Goal: Task Accomplishment & Management: Manage account settings

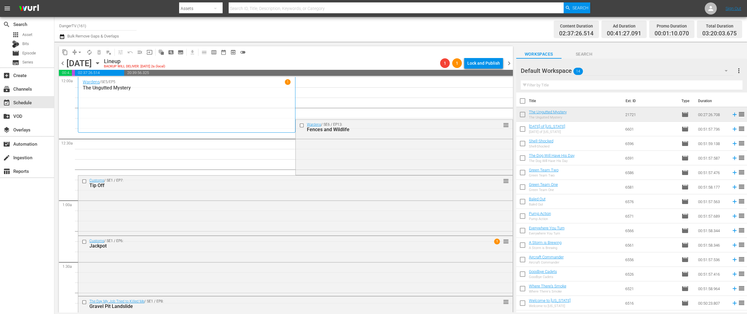
scroll to position [271, 0]
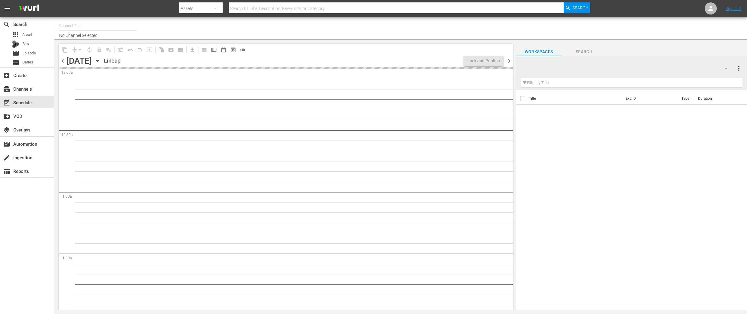
type input "DangerTV (161)"
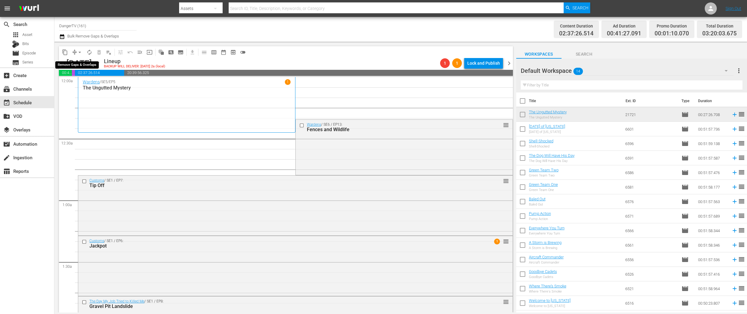
click at [79, 52] on span "arrow_drop_down" at bounding box center [80, 52] width 6 height 6
click at [91, 87] on li "Align to End of Previous Day" at bounding box center [79, 84] width 63 height 10
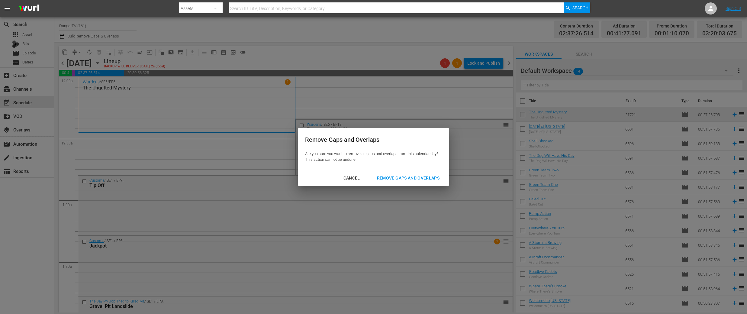
click at [421, 175] on div "Remove Gaps and Overlaps" at bounding box center [408, 178] width 72 height 8
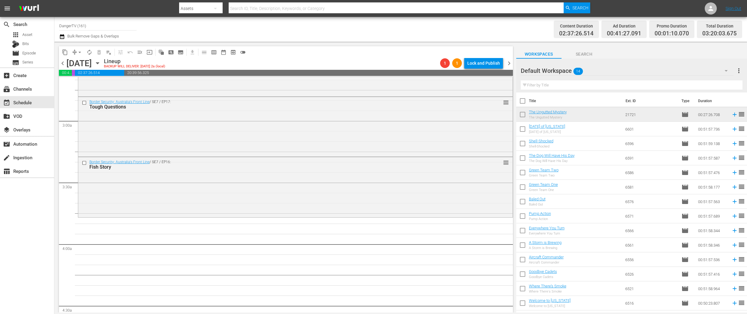
scroll to position [347, 0]
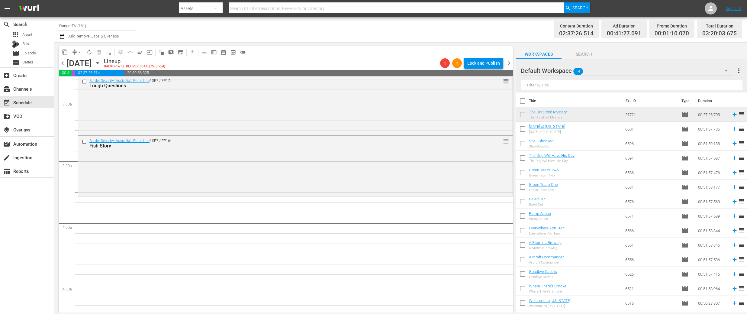
click at [525, 101] on input "checkbox" at bounding box center [522, 102] width 13 height 13
checkbox input "true"
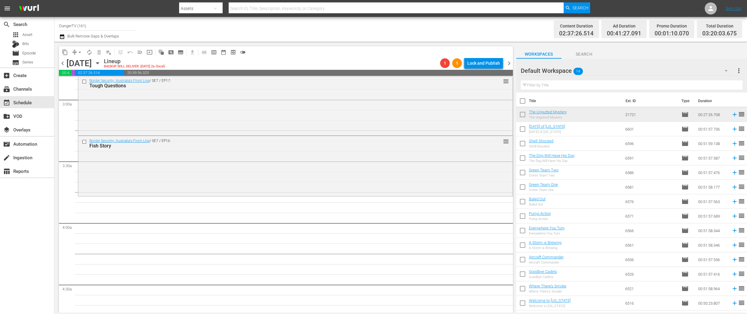
checkbox input "true"
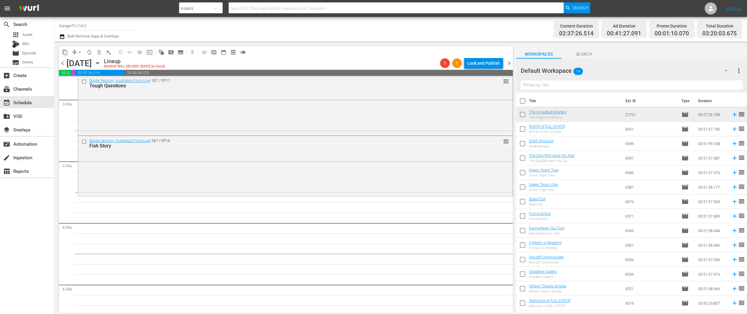
checkbox input "true"
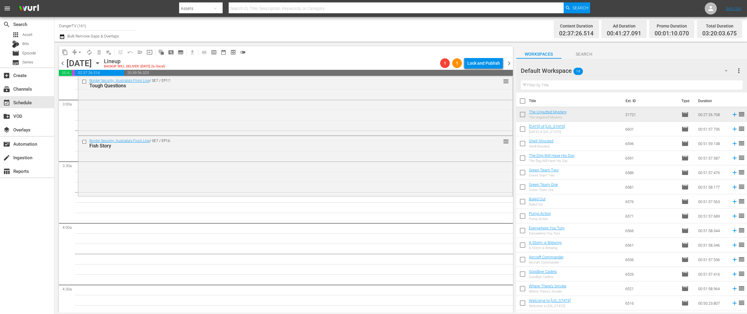
checkbox input "true"
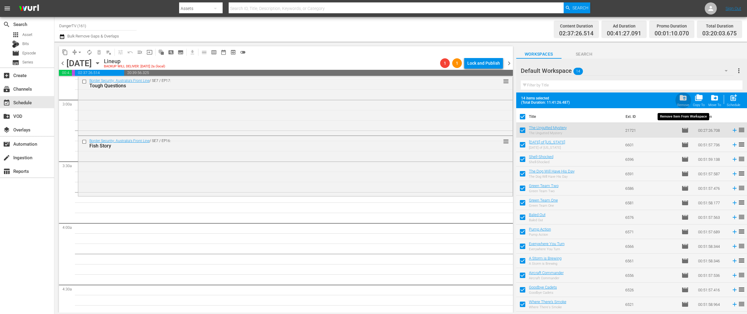
click at [684, 98] on span "folder_delete" at bounding box center [683, 98] width 8 height 8
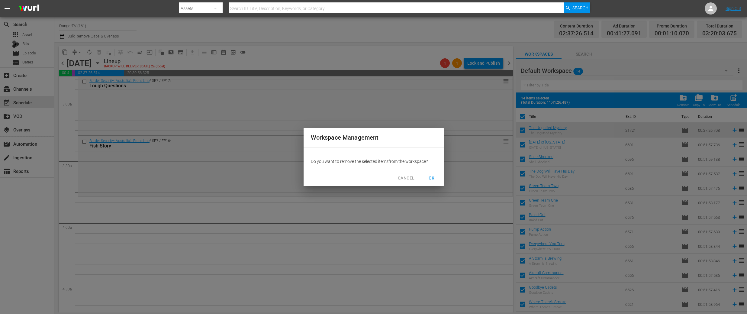
click at [434, 178] on span "OK" at bounding box center [432, 178] width 10 height 8
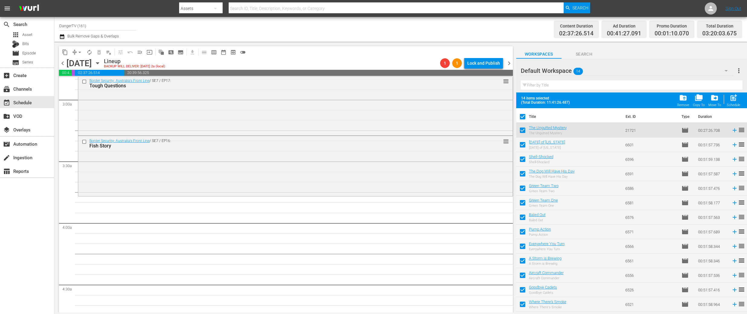
checkbox input "false"
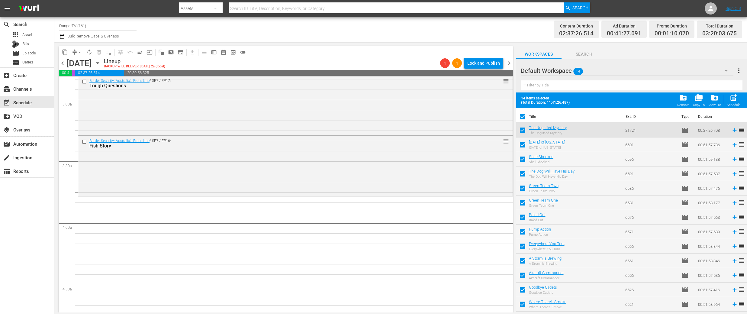
checkbox input "false"
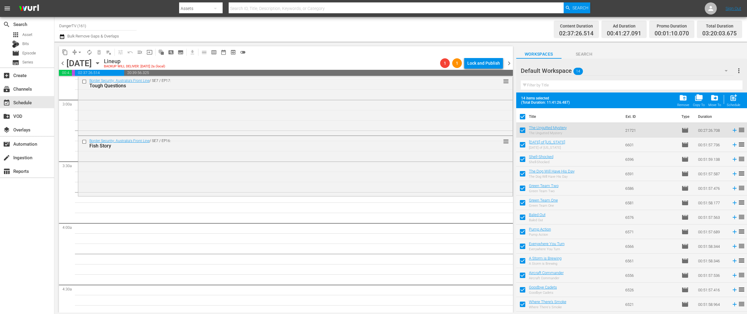
checkbox input "false"
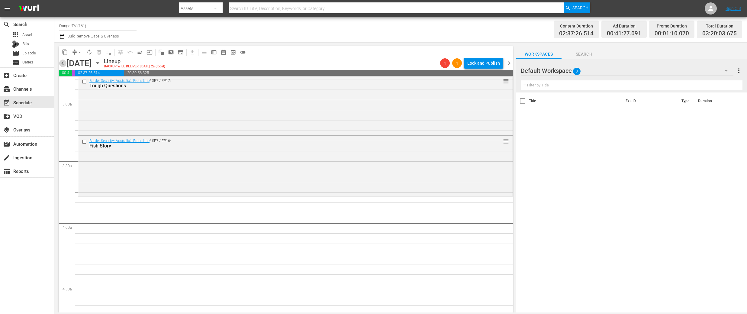
click at [63, 63] on span "chevron_left" at bounding box center [63, 63] width 8 height 8
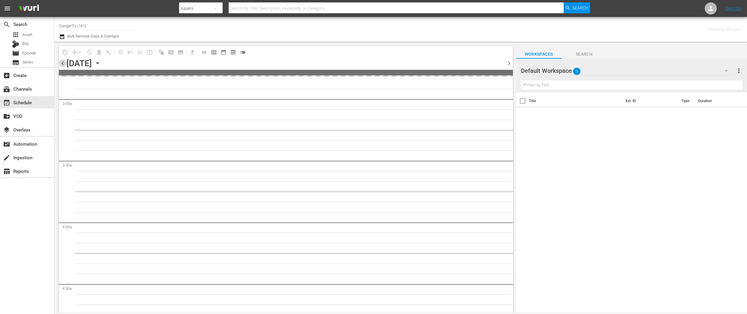
click at [63, 63] on span "chevron_left" at bounding box center [63, 63] width 8 height 8
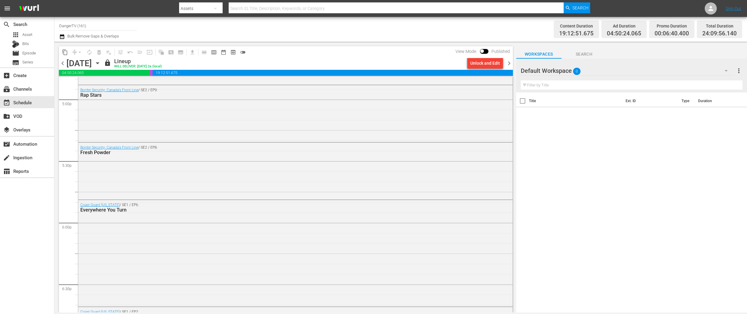
scroll to position [2025, 0]
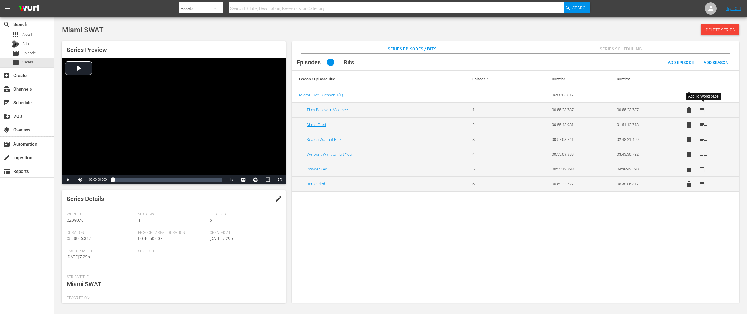
click at [701, 109] on span "playlist_add" at bounding box center [703, 109] width 7 height 7
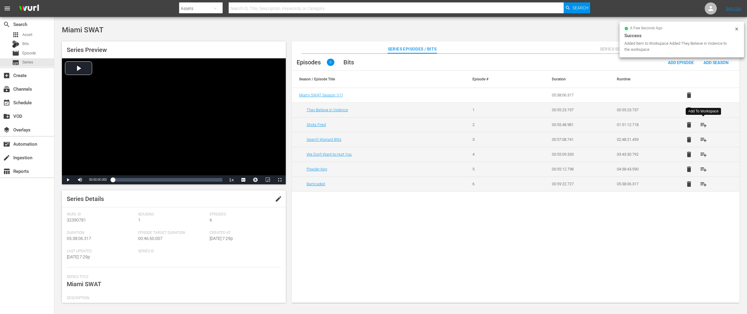
click at [704, 123] on span "playlist_add" at bounding box center [703, 124] width 7 height 7
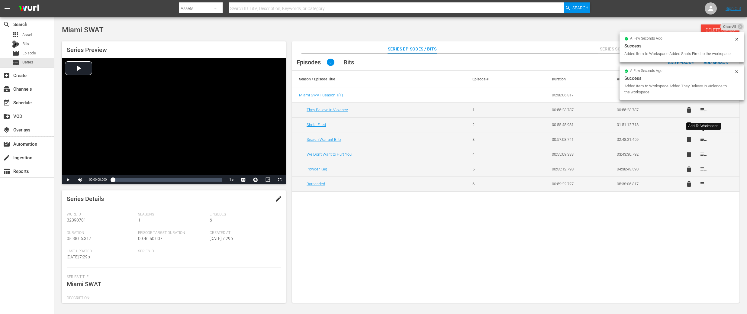
click at [705, 140] on span "playlist_add" at bounding box center [703, 139] width 7 height 7
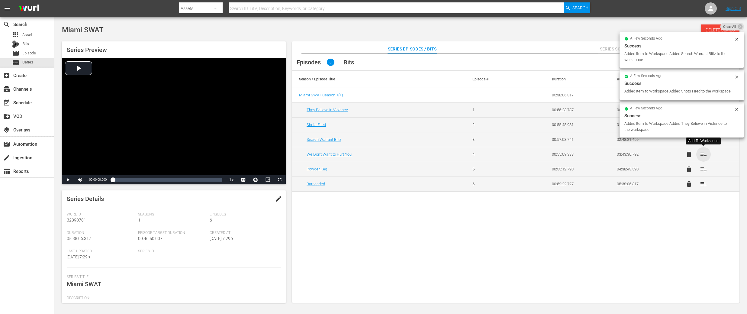
click at [705, 154] on span "playlist_add" at bounding box center [703, 154] width 7 height 7
click at [703, 170] on span "playlist_add" at bounding box center [703, 168] width 7 height 7
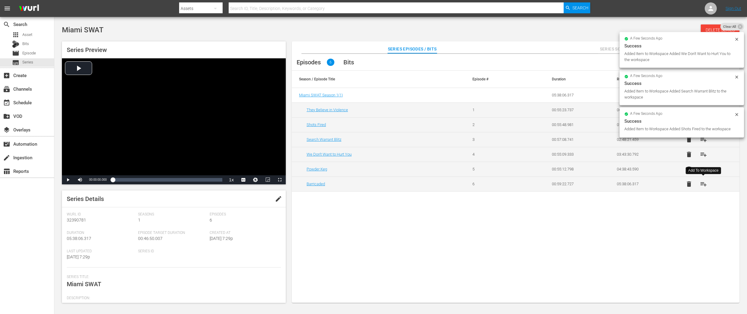
click at [705, 185] on span "playlist_add" at bounding box center [703, 183] width 7 height 7
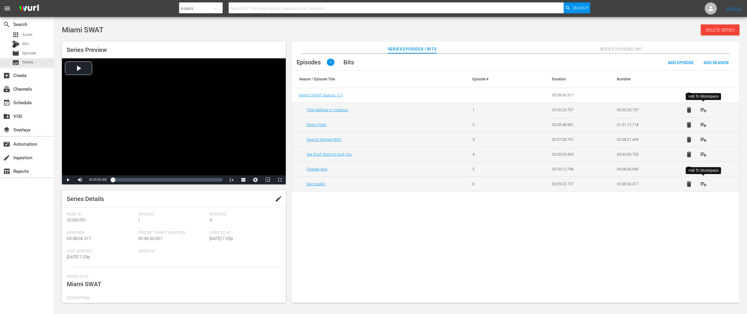
click at [700, 109] on span "playlist_add" at bounding box center [703, 109] width 7 height 7
click at [704, 126] on span "playlist_add" at bounding box center [703, 124] width 7 height 7
click at [664, 88] on td at bounding box center [641, 95] width 65 height 15
click at [702, 111] on span "playlist_add" at bounding box center [703, 109] width 7 height 7
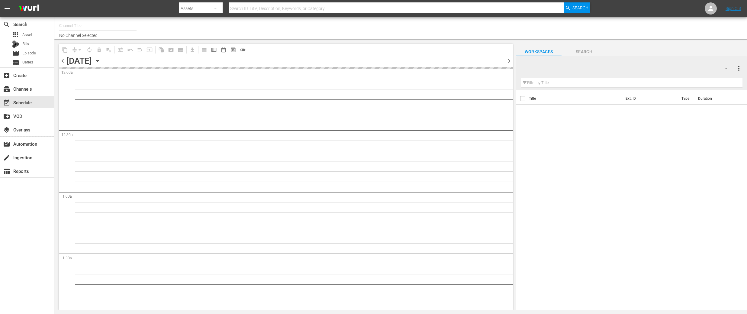
type input "DangerTV (161)"
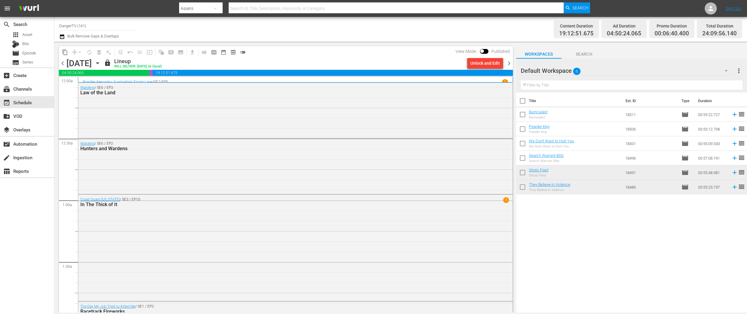
click at [479, 64] on div "Unlock and Edit" at bounding box center [485, 63] width 30 height 11
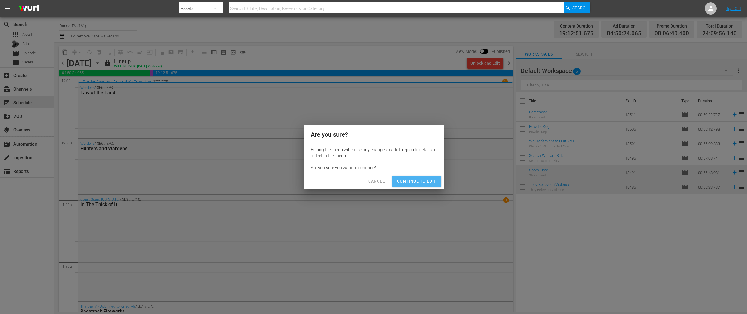
drag, startPoint x: 413, startPoint y: 184, endPoint x: 376, endPoint y: 174, distance: 38.3
click at [413, 184] on span "Continue to Edit" at bounding box center [416, 181] width 39 height 8
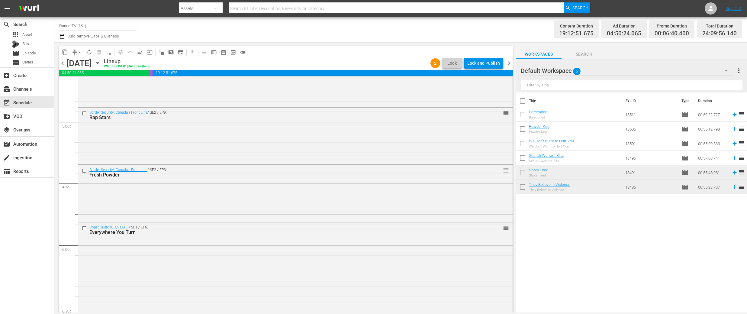
scroll to position [2049, 0]
click at [84, 170] on input "checkbox" at bounding box center [85, 171] width 6 height 5
click at [84, 113] on input "checkbox" at bounding box center [85, 113] width 6 height 5
click at [98, 52] on span "delete_forever_outlined" at bounding box center [99, 52] width 6 height 6
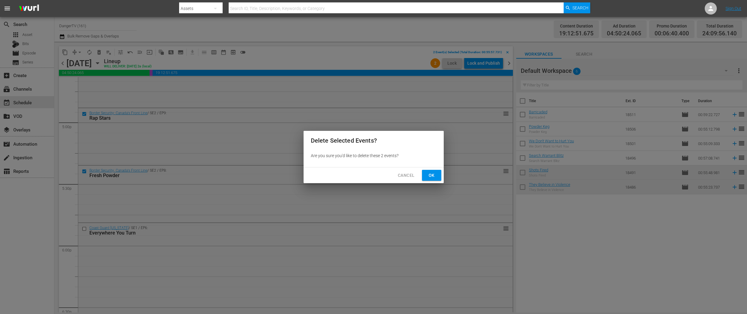
click at [432, 174] on span "Ok" at bounding box center [432, 176] width 10 height 8
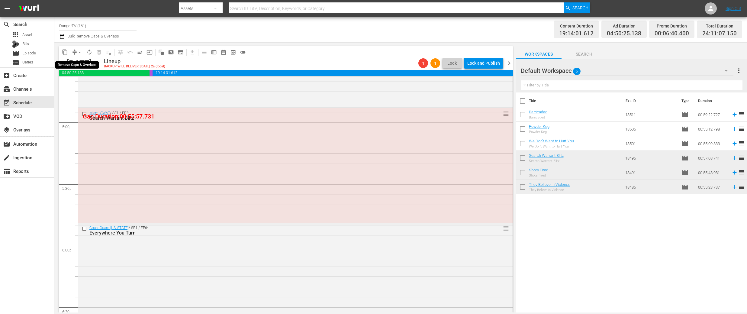
click at [80, 53] on span "arrow_drop_down" at bounding box center [80, 52] width 6 height 6
click at [98, 85] on li "Align to End of Previous Day" at bounding box center [79, 84] width 63 height 10
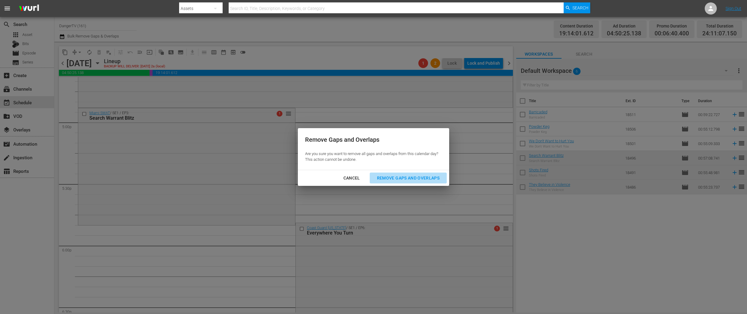
click at [398, 178] on div "Remove Gaps and Overlaps" at bounding box center [408, 178] width 72 height 8
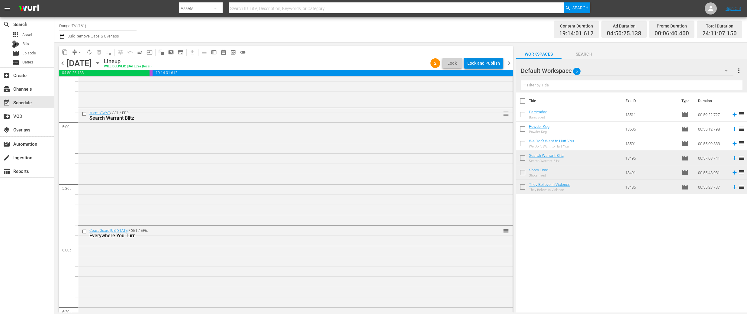
click at [485, 61] on div "Lock and Publish" at bounding box center [483, 63] width 33 height 11
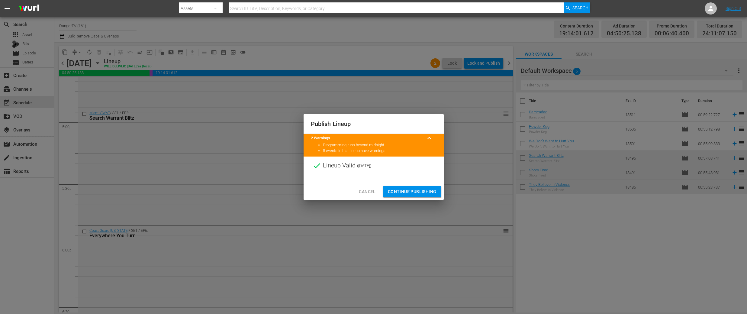
click at [414, 190] on span "Continue Publishing" at bounding box center [412, 192] width 49 height 8
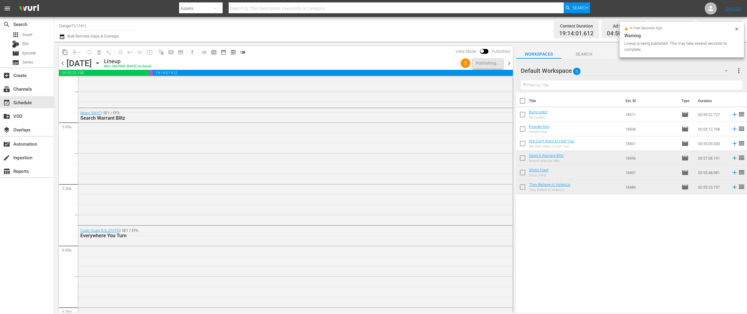
click at [508, 63] on span "chevron_right" at bounding box center [509, 63] width 8 height 8
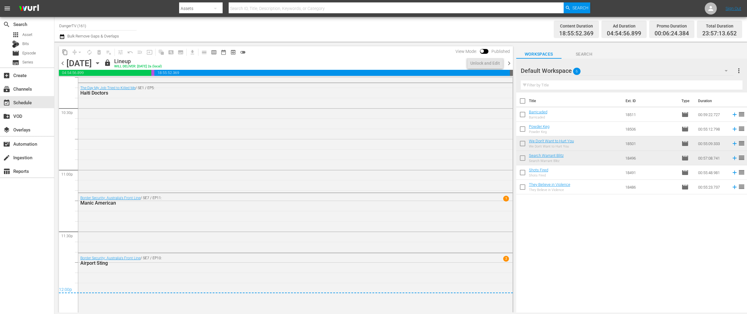
scroll to position [2742, 0]
click at [484, 66] on div "Unlock and Edit" at bounding box center [485, 63] width 30 height 11
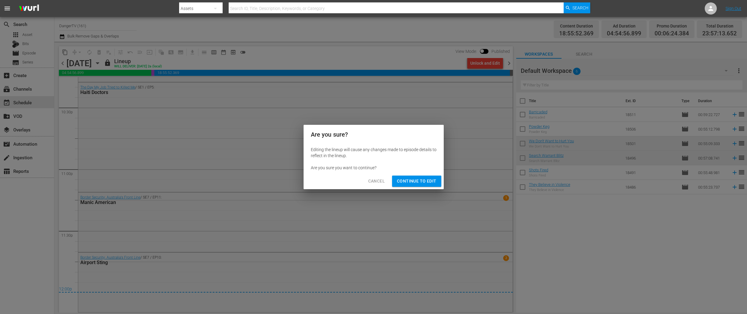
click at [423, 177] on span "Continue to Edit" at bounding box center [416, 181] width 39 height 8
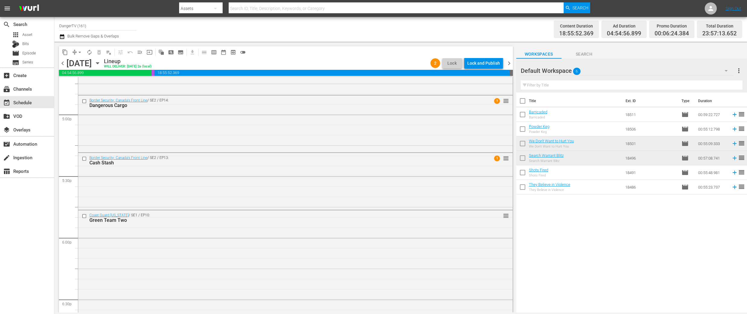
scroll to position [2052, 0]
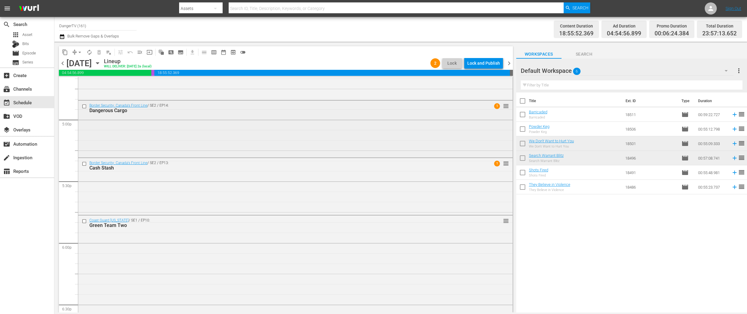
click at [85, 105] on input "checkbox" at bounding box center [85, 106] width 6 height 5
click at [86, 164] on input "checkbox" at bounding box center [85, 163] width 6 height 5
click at [98, 50] on span "delete_forever_outlined" at bounding box center [99, 52] width 6 height 6
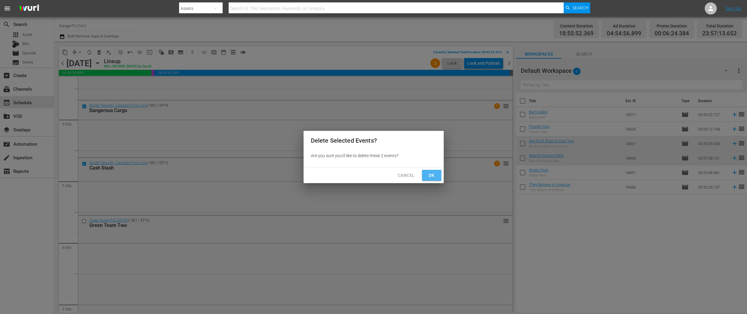
click at [428, 174] on span "Ok" at bounding box center [432, 176] width 10 height 8
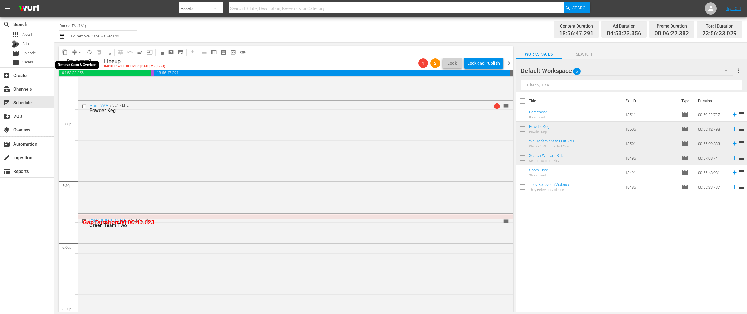
click at [80, 53] on span "arrow_drop_down" at bounding box center [80, 52] width 6 height 6
click at [94, 83] on li "Align to End of Previous Day" at bounding box center [79, 84] width 63 height 10
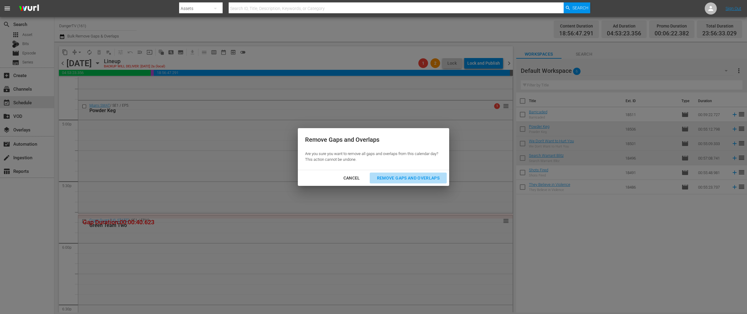
drag, startPoint x: 403, startPoint y: 177, endPoint x: 408, endPoint y: 180, distance: 6.1
click at [403, 177] on div "Remove Gaps and Overlaps" at bounding box center [408, 178] width 72 height 8
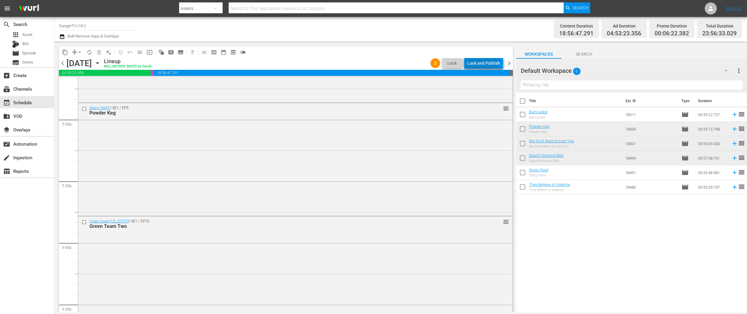
click at [482, 65] on div "Lock and Publish" at bounding box center [483, 63] width 33 height 11
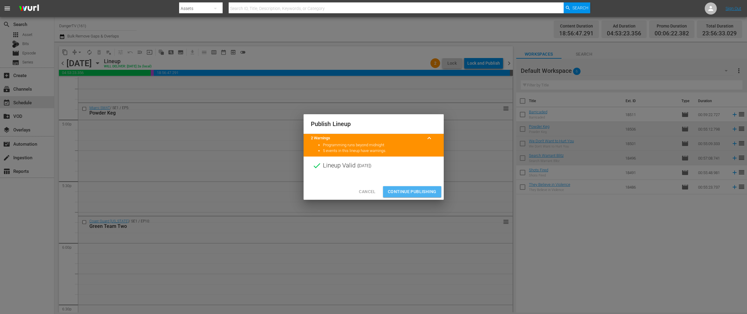
click at [410, 188] on span "Continue Publishing" at bounding box center [412, 192] width 49 height 8
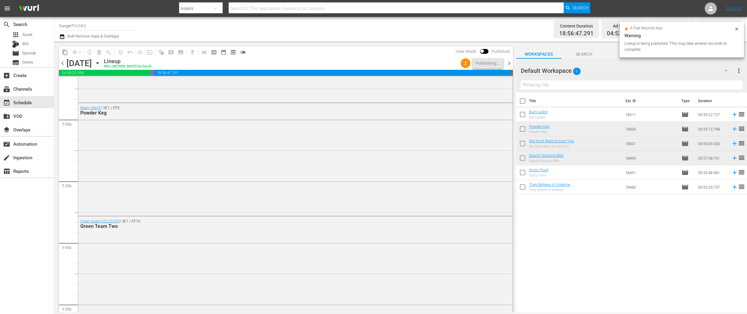
click at [510, 63] on span "chevron_right" at bounding box center [509, 63] width 8 height 8
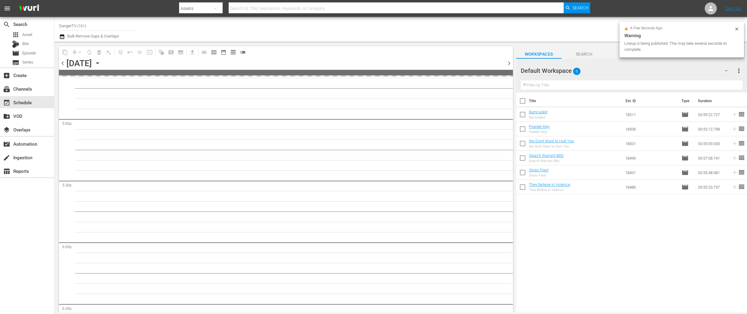
scroll to position [2257, 0]
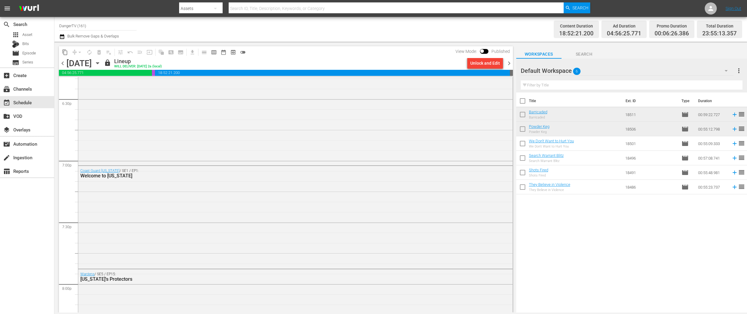
click at [484, 64] on div "Unlock and Edit" at bounding box center [485, 63] width 30 height 11
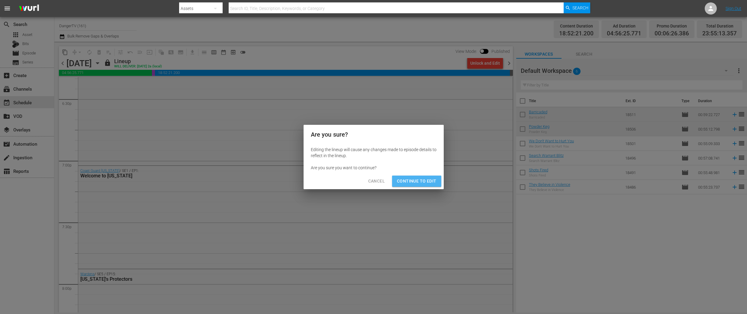
click at [429, 181] on span "Continue to Edit" at bounding box center [416, 181] width 39 height 8
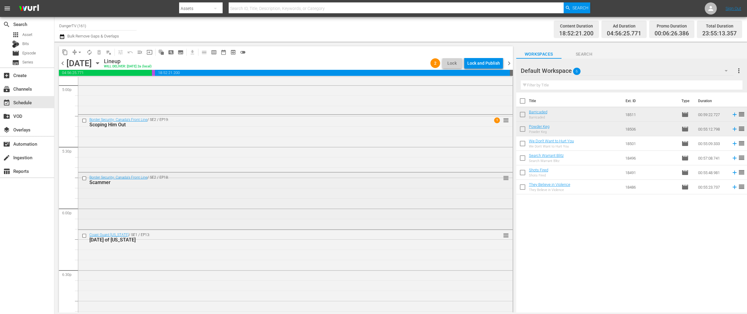
scroll to position [2085, 0]
click at [83, 120] on input "checkbox" at bounding box center [85, 122] width 6 height 5
click at [84, 180] on input "checkbox" at bounding box center [85, 179] width 6 height 5
click at [100, 54] on span "delete_forever_outlined" at bounding box center [99, 52] width 6 height 6
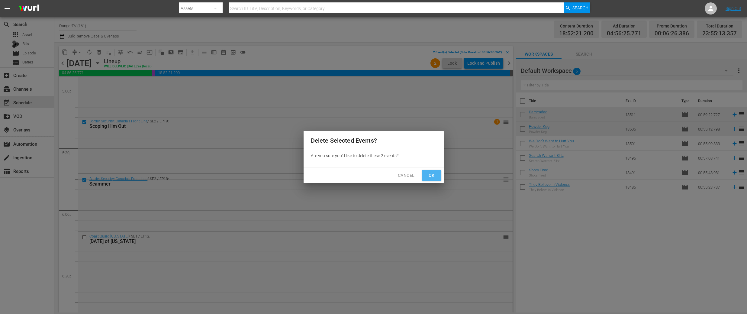
click at [434, 175] on span "Ok" at bounding box center [432, 176] width 10 height 8
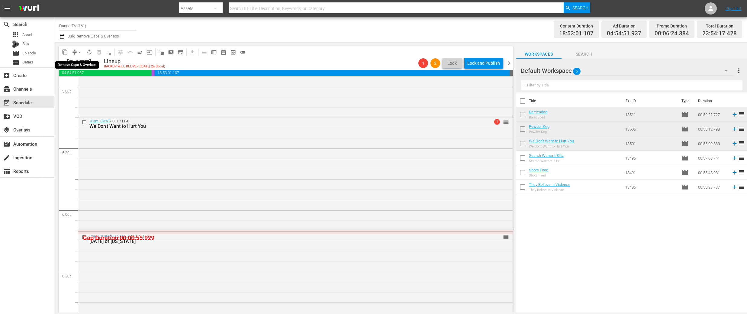
click at [81, 54] on span "arrow_drop_down" at bounding box center [80, 52] width 6 height 6
click at [103, 84] on li "Align to End of Previous Day" at bounding box center [79, 84] width 63 height 10
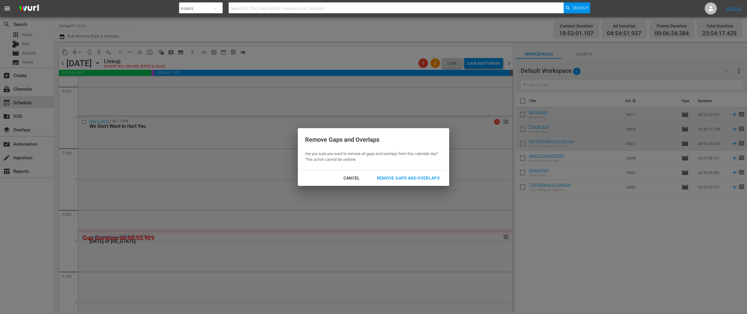
click at [393, 176] on div "Remove Gaps and Overlaps" at bounding box center [408, 178] width 72 height 8
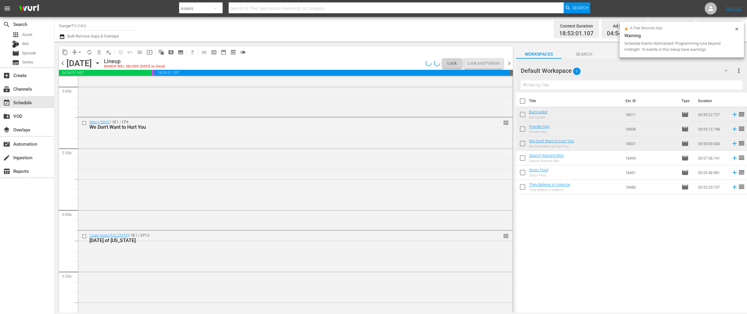
scroll to position [2095, 0]
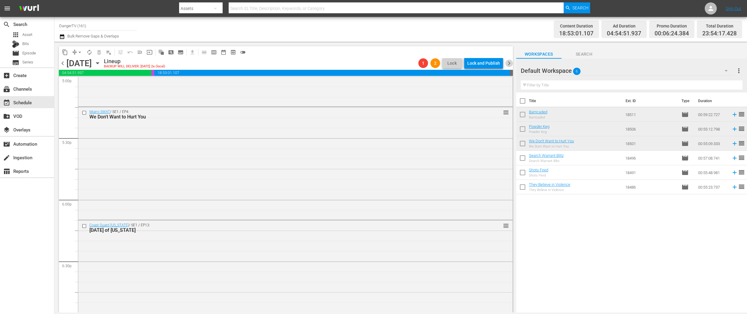
click at [510, 64] on span "chevron_right" at bounding box center [509, 63] width 8 height 8
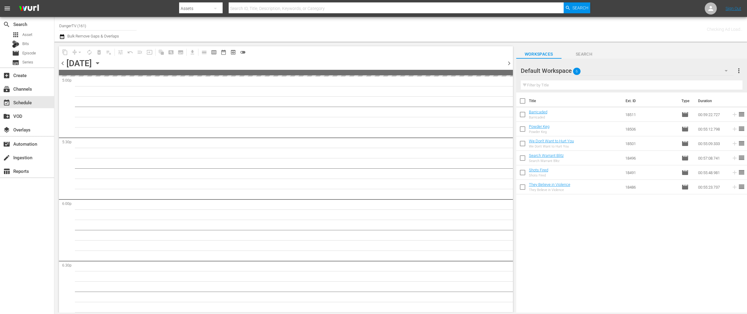
scroll to position [2270, 0]
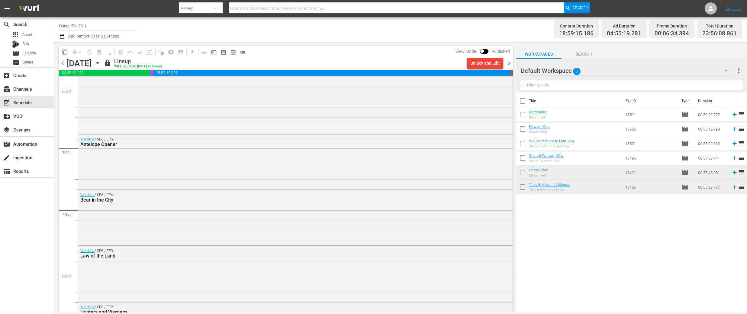
click at [487, 64] on div "Unlock and Edit" at bounding box center [485, 63] width 30 height 11
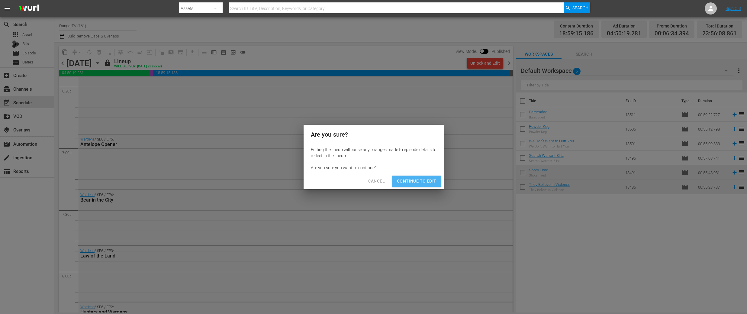
click at [409, 184] on span "Continue to Edit" at bounding box center [416, 181] width 39 height 8
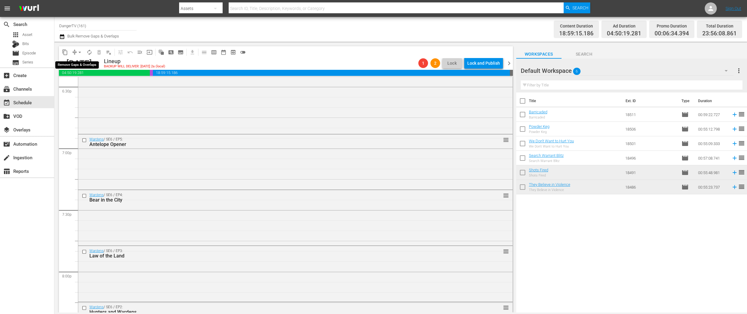
click at [79, 52] on span "arrow_drop_down" at bounding box center [80, 52] width 6 height 6
click at [87, 85] on li "Align to End of Previous Day" at bounding box center [79, 84] width 63 height 10
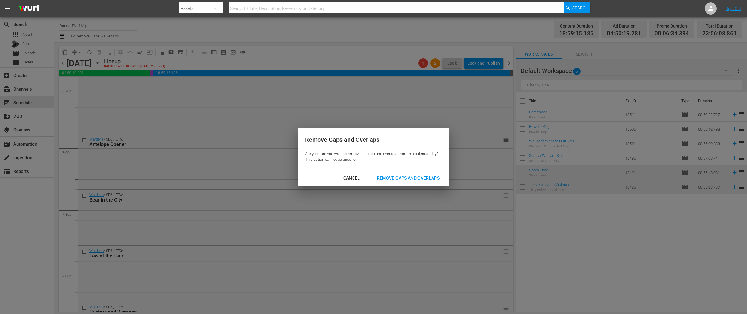
click at [400, 175] on div "Remove Gaps and Overlaps" at bounding box center [408, 178] width 72 height 8
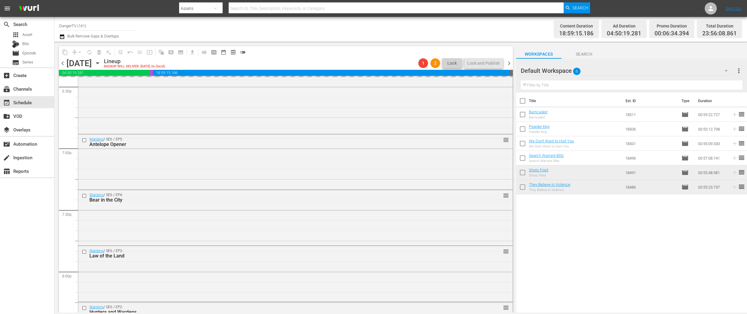
click at [64, 64] on span "chevron_left" at bounding box center [63, 63] width 8 height 8
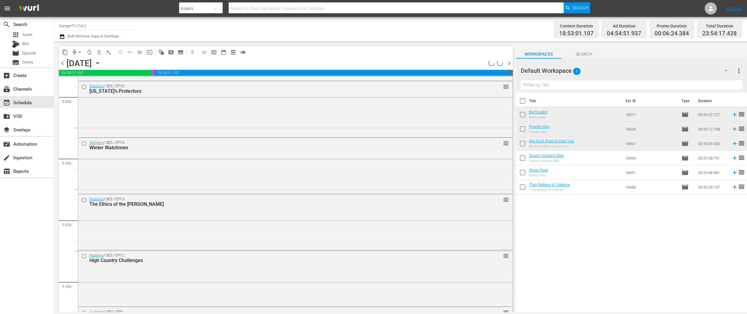
scroll to position [2269, 0]
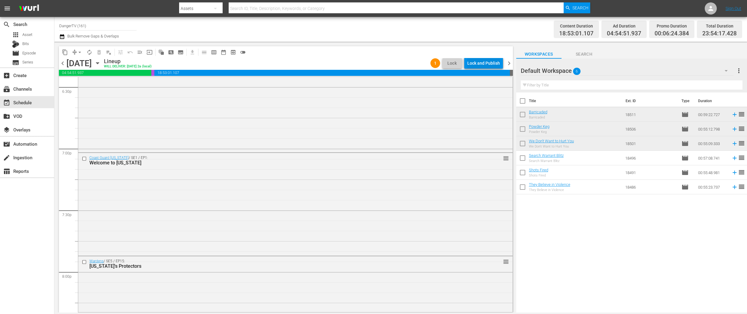
click at [477, 63] on div "Lock and Publish" at bounding box center [483, 63] width 33 height 11
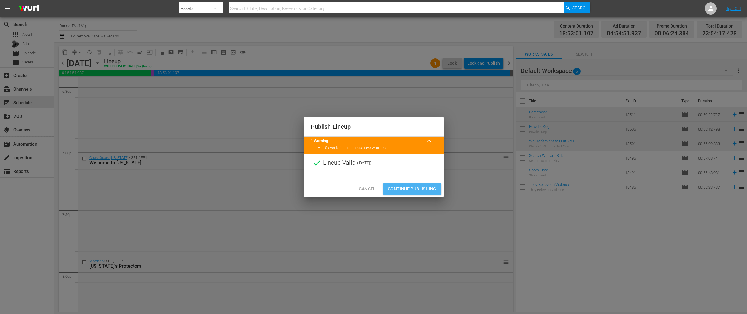
click at [410, 187] on span "Continue Publishing" at bounding box center [412, 189] width 49 height 8
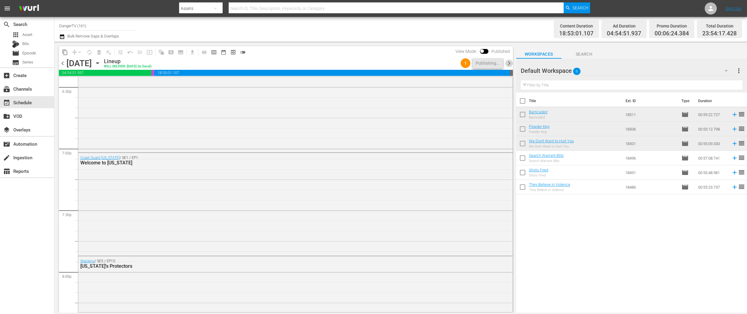
click at [510, 64] on span "chevron_right" at bounding box center [509, 63] width 8 height 8
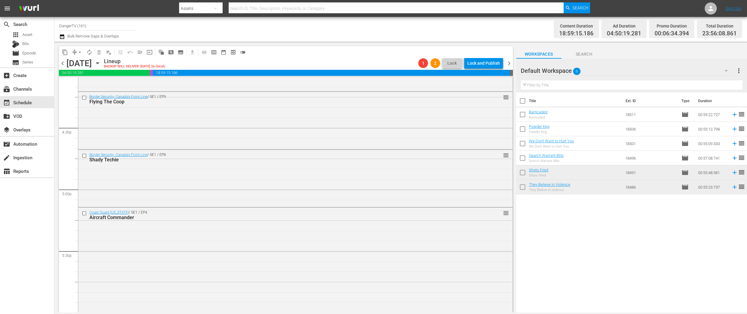
scroll to position [1988, 0]
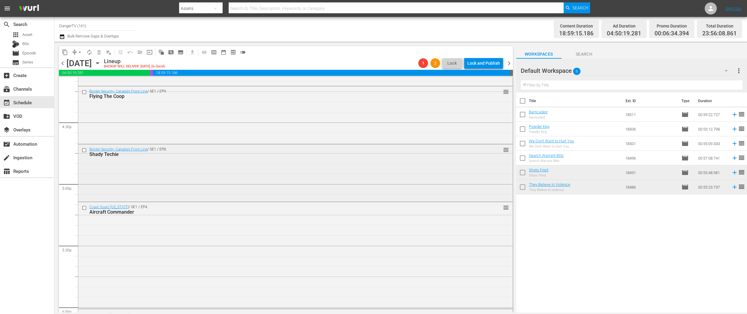
click at [83, 149] on input "checkbox" at bounding box center [85, 150] width 6 height 5
click at [84, 92] on input "checkbox" at bounding box center [85, 92] width 6 height 5
click at [100, 50] on span "delete_forever_outlined" at bounding box center [99, 52] width 6 height 6
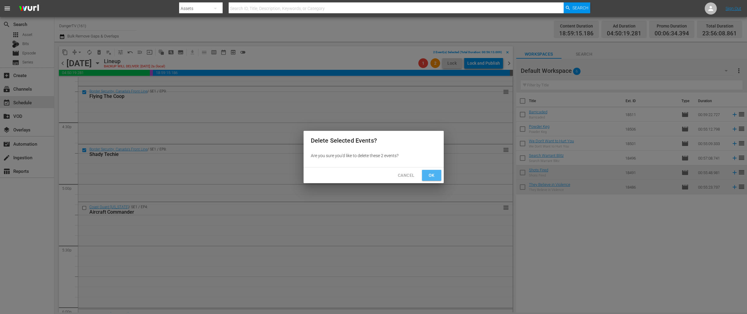
click at [432, 175] on span "Ok" at bounding box center [432, 176] width 10 height 8
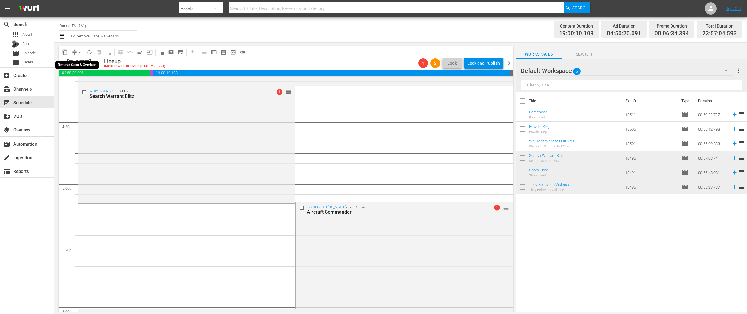
click at [80, 52] on span "arrow_drop_down" at bounding box center [80, 52] width 6 height 6
click at [88, 82] on li "Align to End of Previous Day" at bounding box center [79, 84] width 63 height 10
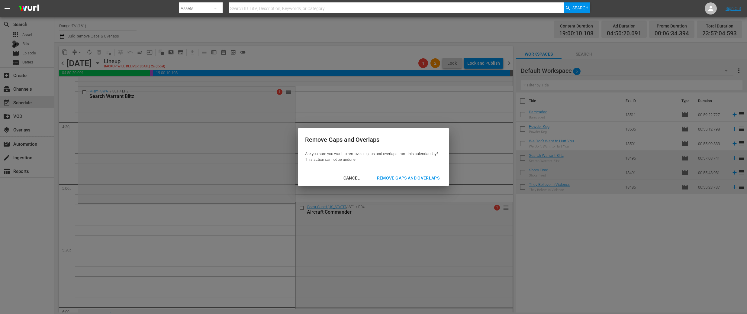
click at [395, 175] on div "Remove Gaps and Overlaps" at bounding box center [408, 178] width 72 height 8
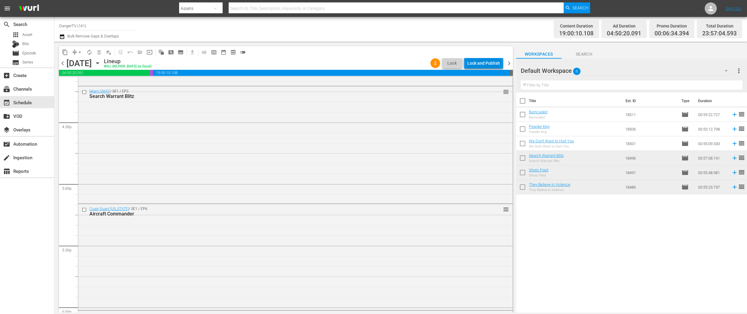
click at [482, 62] on div "Lock and Publish" at bounding box center [483, 63] width 33 height 11
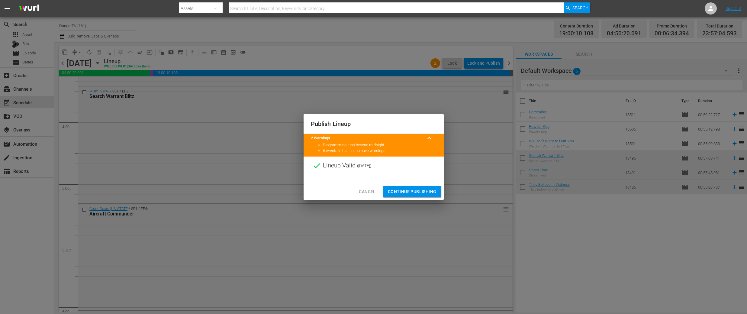
click at [413, 189] on span "Continue Publishing" at bounding box center [412, 192] width 49 height 8
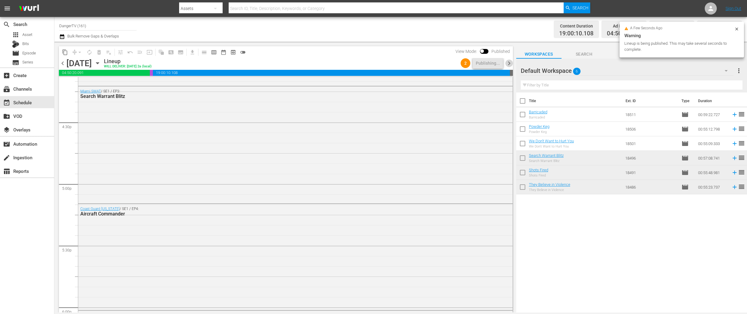
drag, startPoint x: 509, startPoint y: 63, endPoint x: 501, endPoint y: 66, distance: 8.5
click at [509, 63] on span "chevron_right" at bounding box center [509, 63] width 8 height 8
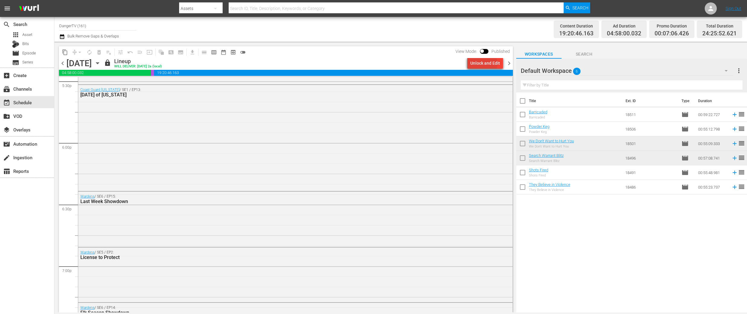
click at [483, 64] on div "Unlock and Edit" at bounding box center [485, 63] width 30 height 11
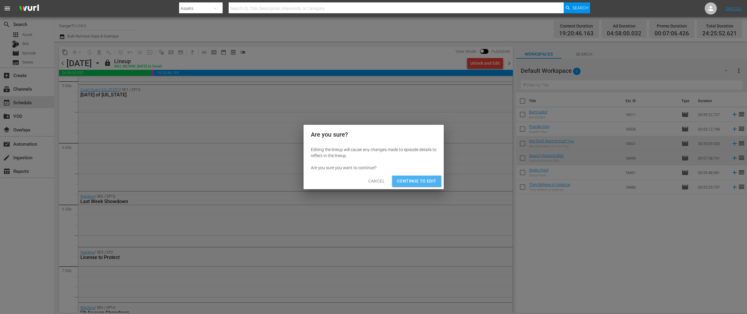
click at [416, 180] on span "Continue to Edit" at bounding box center [416, 181] width 39 height 8
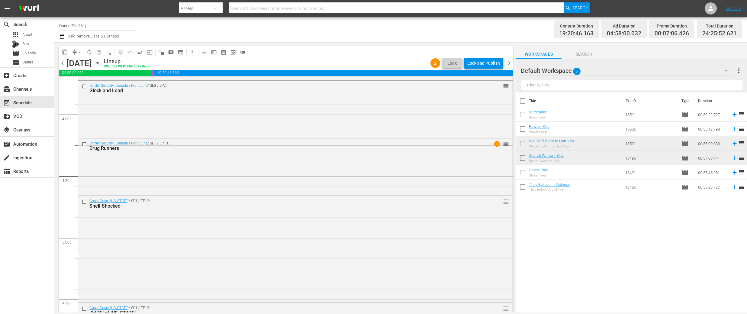
scroll to position [1907, 0]
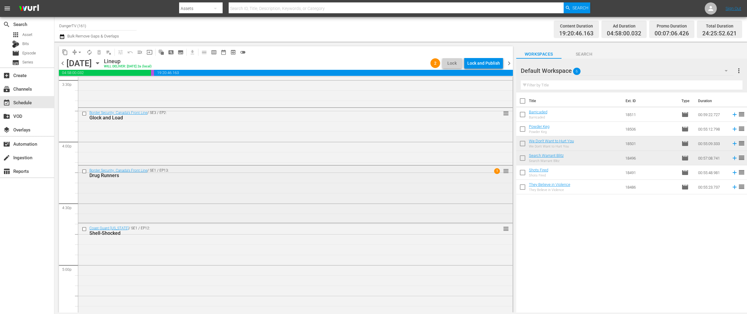
click at [84, 172] on input "checkbox" at bounding box center [85, 171] width 6 height 5
click at [85, 114] on input "checkbox" at bounding box center [85, 113] width 6 height 5
click at [99, 53] on span "delete_forever_outlined" at bounding box center [99, 52] width 6 height 6
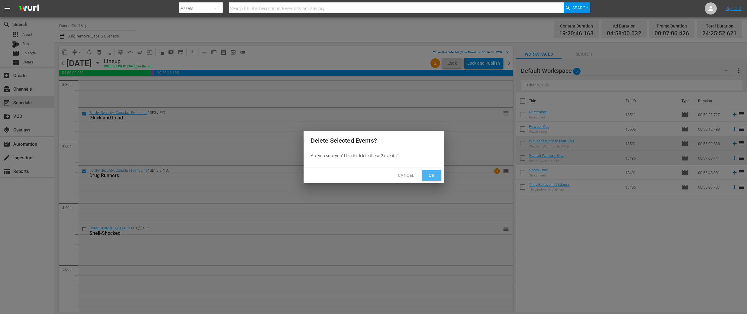
click at [429, 175] on span "Ok" at bounding box center [432, 176] width 10 height 8
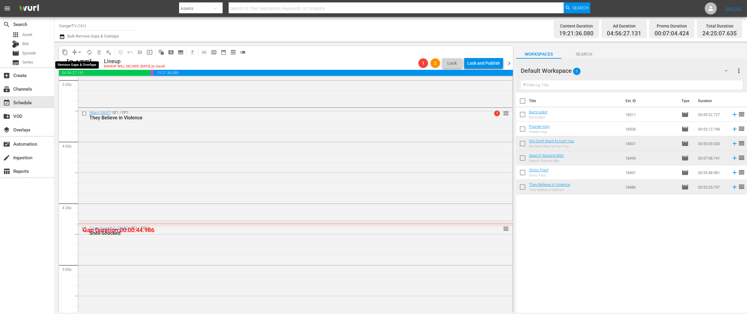
click at [79, 51] on span "arrow_drop_down" at bounding box center [80, 52] width 6 height 6
click at [88, 86] on li "Align to End of Previous Day" at bounding box center [79, 84] width 63 height 10
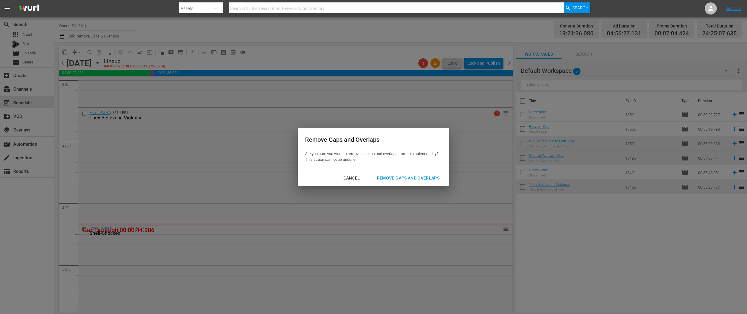
click at [383, 177] on div "Remove Gaps and Overlaps" at bounding box center [408, 178] width 72 height 8
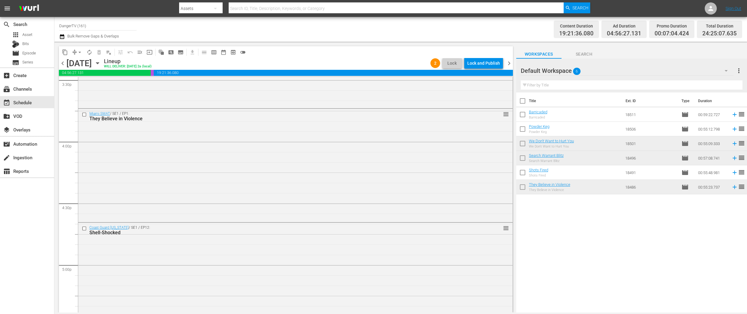
click at [485, 64] on div "Lock and Publish" at bounding box center [483, 63] width 33 height 11
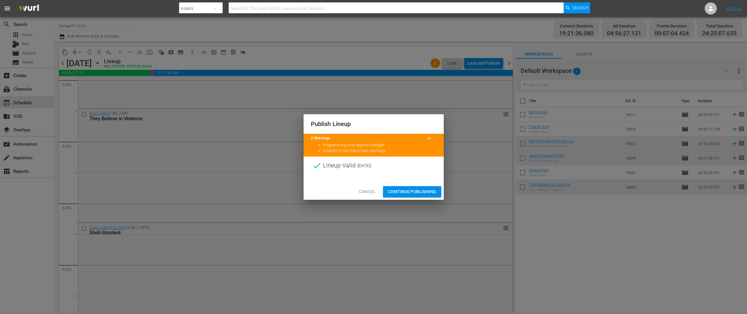
click at [409, 192] on span "Continue Publishing" at bounding box center [412, 192] width 49 height 8
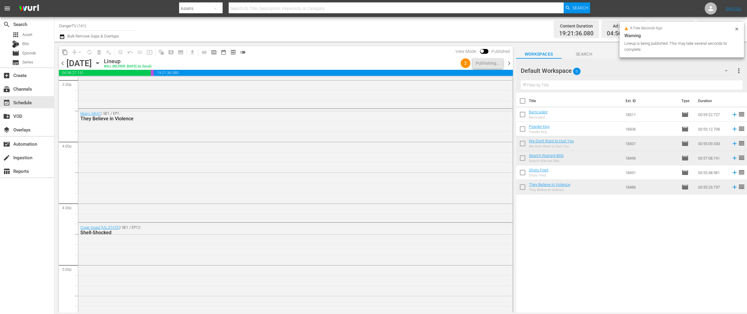
click at [507, 62] on span "chevron_right" at bounding box center [509, 63] width 8 height 8
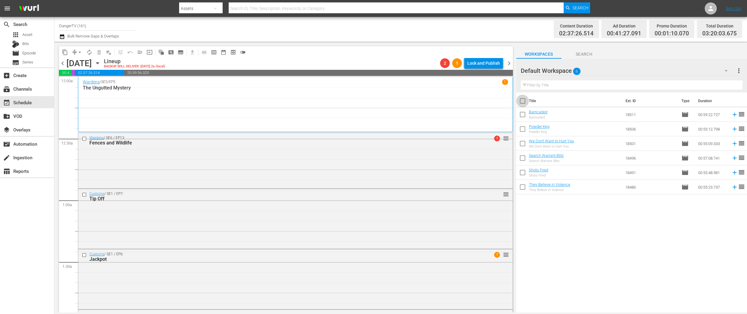
click at [522, 100] on input "checkbox" at bounding box center [522, 102] width 13 height 13
checkbox input "true"
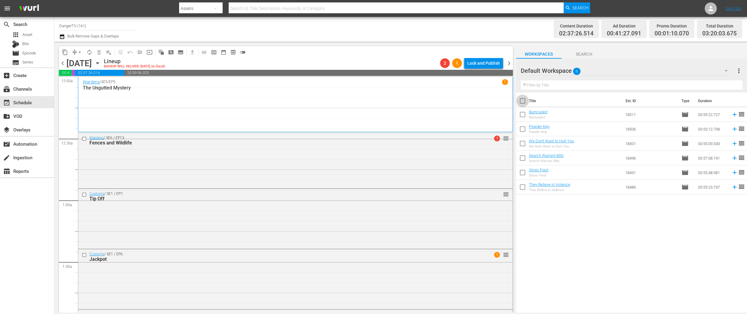
checkbox input "true"
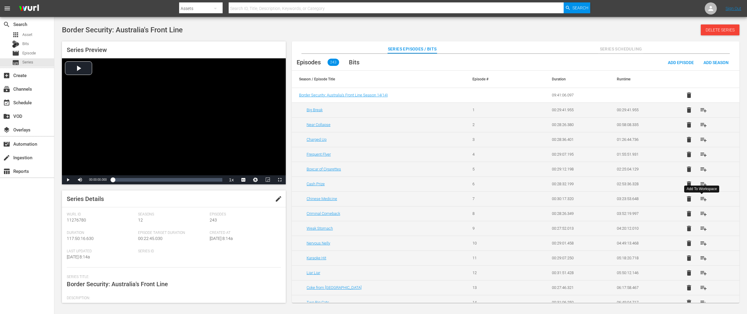
scroll to position [1684, 0]
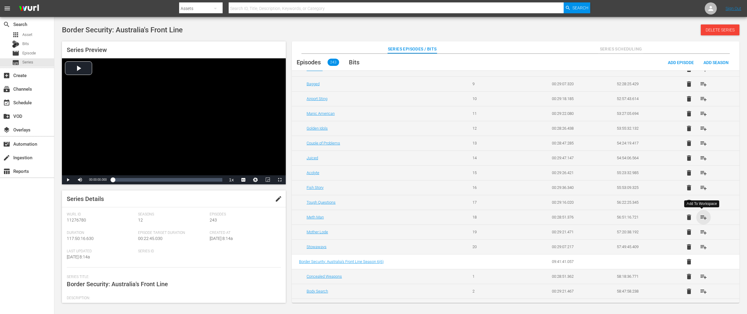
click at [703, 215] on span "playlist_add" at bounding box center [703, 217] width 7 height 7
click at [704, 232] on span "playlist_add" at bounding box center [703, 231] width 7 height 7
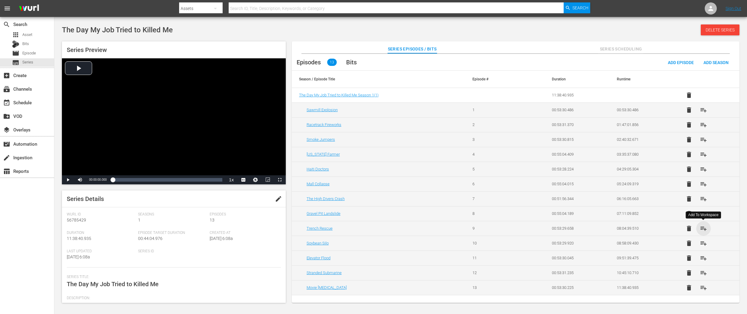
click at [704, 228] on span "playlist_add" at bounding box center [703, 228] width 7 height 7
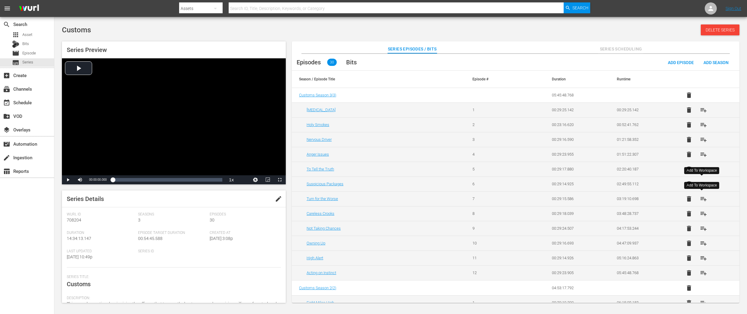
click at [702, 199] on span "playlist_add" at bounding box center [703, 198] width 7 height 7
drag, startPoint x: 702, startPoint y: 213, endPoint x: 687, endPoint y: 208, distance: 15.8
click at [702, 213] on span "playlist_add" at bounding box center [703, 213] width 7 height 7
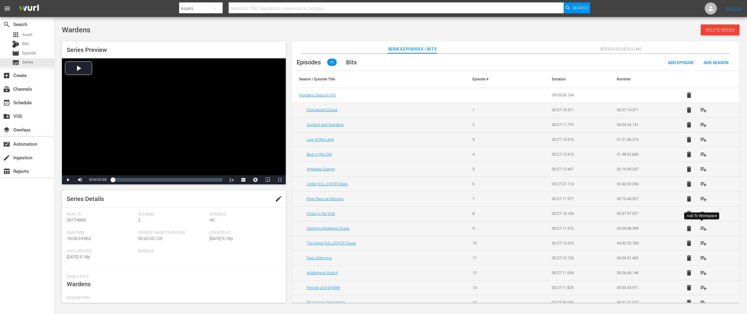
scroll to position [251, 0]
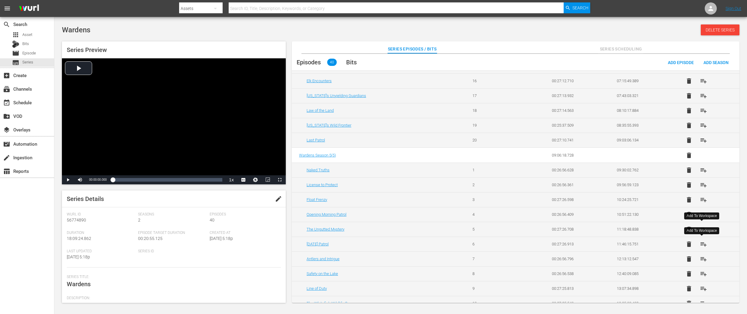
click at [700, 243] on span "playlist_add" at bounding box center [703, 243] width 7 height 7
click at [702, 259] on span "playlist_add" at bounding box center [703, 258] width 7 height 7
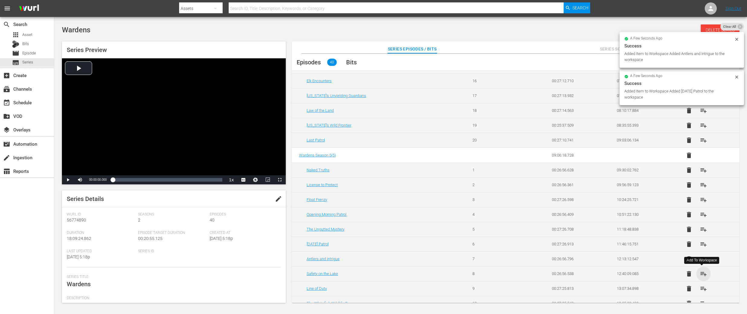
click at [701, 271] on span "playlist_add" at bounding box center [703, 273] width 7 height 7
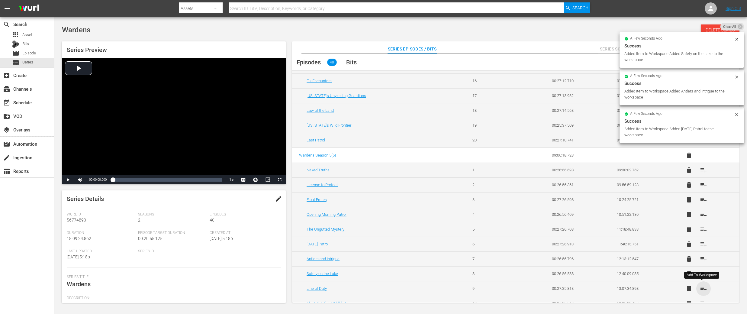
click at [701, 287] on span "playlist_add" at bounding box center [703, 288] width 7 height 7
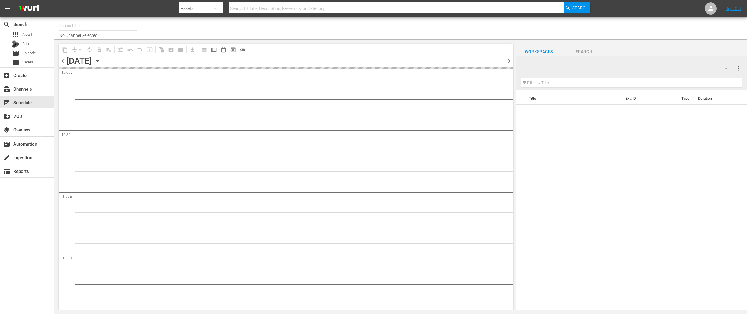
type input "DangerTV (161)"
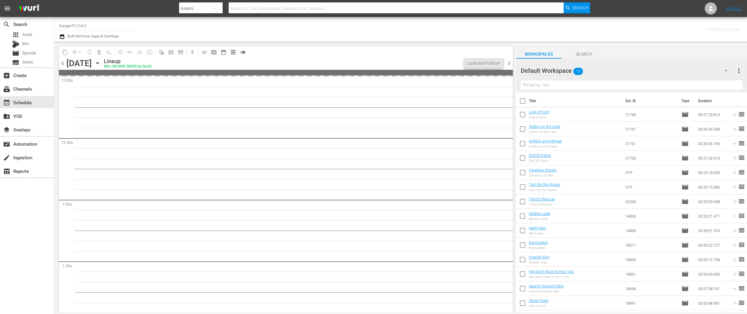
scroll to position [11, 0]
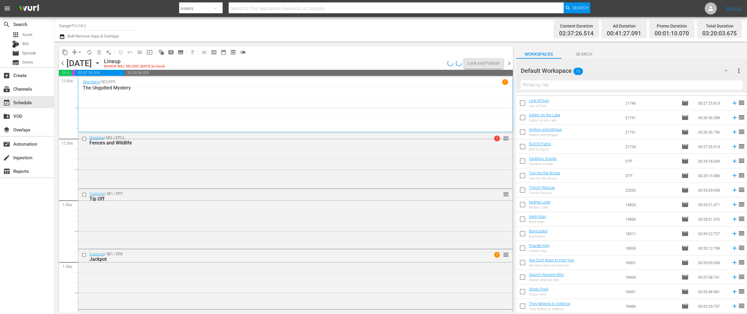
click at [523, 233] on input "checkbox" at bounding box center [522, 234] width 13 height 13
checkbox input "true"
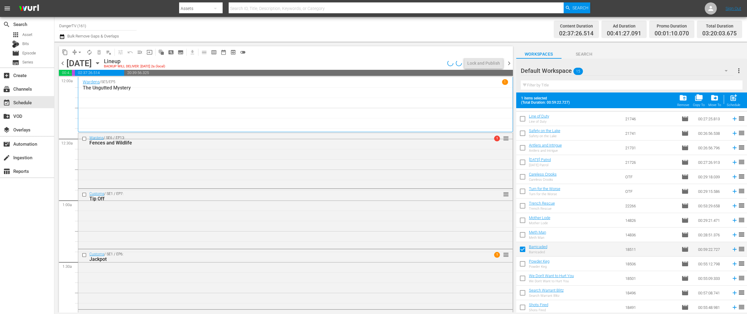
scroll to position [27, 0]
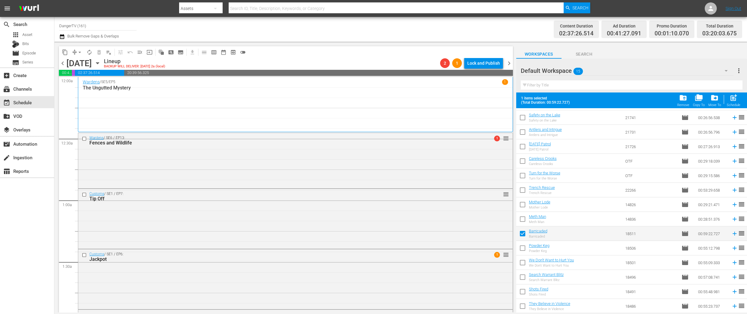
click at [522, 306] on input "checkbox" at bounding box center [522, 307] width 13 height 13
checkbox input "true"
click at [522, 289] on input "checkbox" at bounding box center [522, 292] width 13 height 13
checkbox input "true"
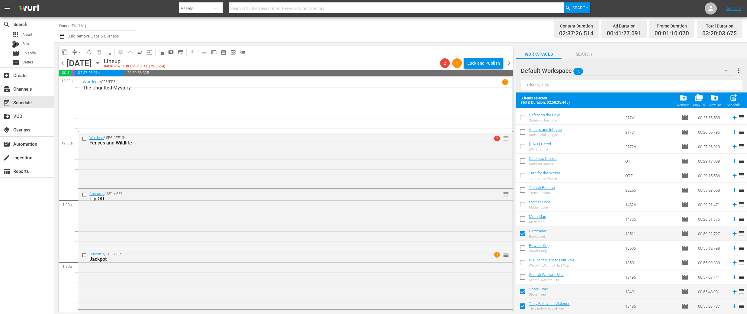
click at [523, 278] on input "checkbox" at bounding box center [522, 278] width 13 height 13
checkbox input "true"
click at [522, 262] on input "checkbox" at bounding box center [522, 263] width 13 height 13
checkbox input "true"
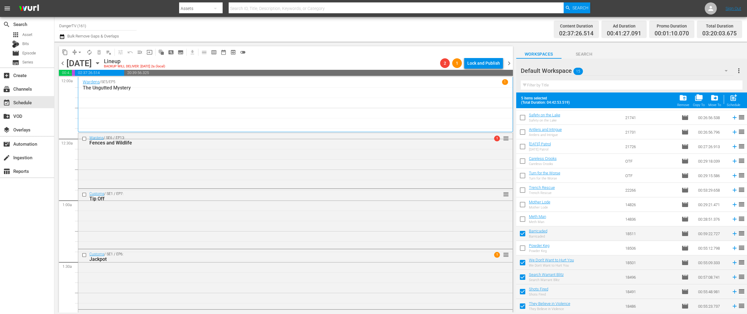
click at [523, 246] on input "checkbox" at bounding box center [522, 249] width 13 height 13
checkbox input "true"
click at [685, 97] on span "folder_delete" at bounding box center [683, 98] width 8 height 8
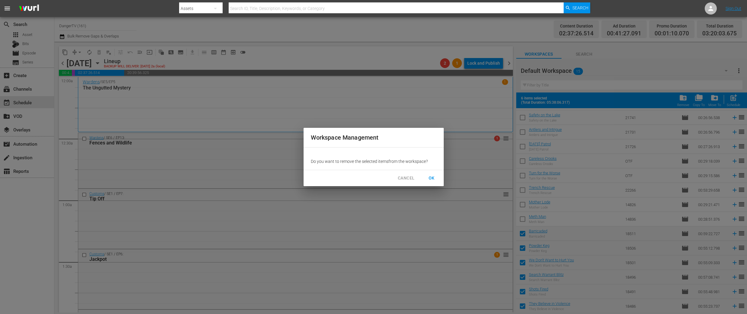
click at [431, 177] on span "OK" at bounding box center [432, 178] width 10 height 8
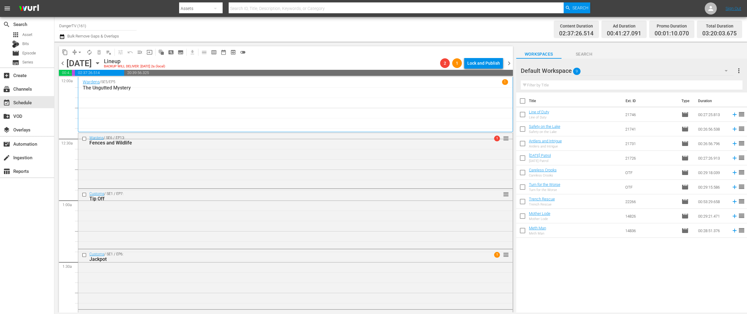
scroll to position [0, 0]
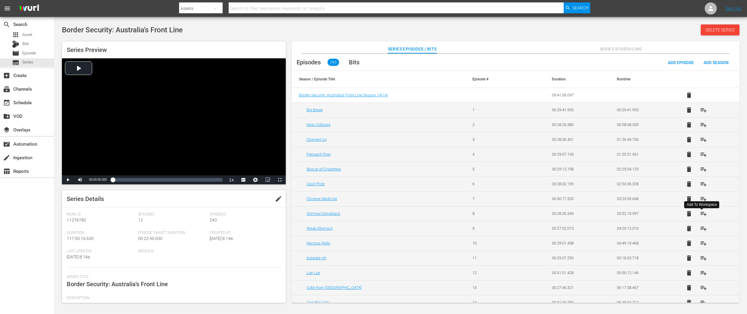
scroll to position [3473, 0]
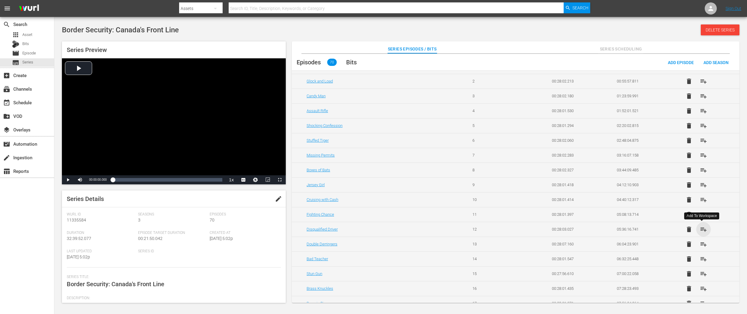
click at [702, 228] on span "playlist_add" at bounding box center [703, 229] width 7 height 7
click at [701, 244] on span "playlist_add" at bounding box center [703, 243] width 7 height 7
click at [703, 259] on span "playlist_add" at bounding box center [703, 258] width 7 height 7
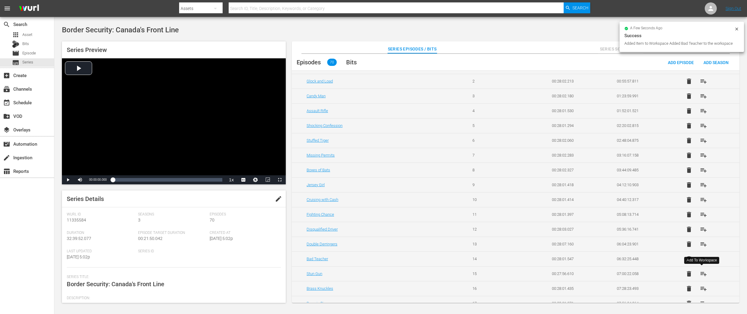
click at [703, 274] on span "playlist_add" at bounding box center [703, 273] width 7 height 7
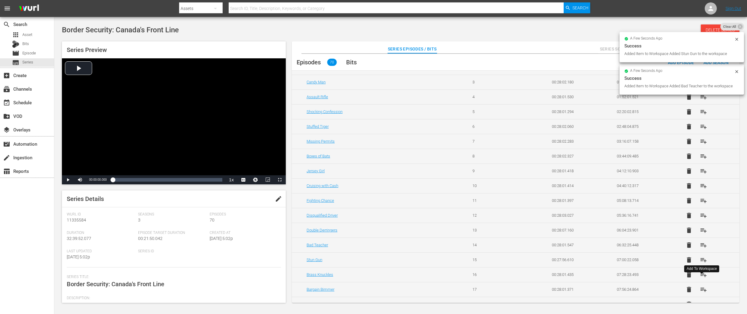
scroll to position [59, 0]
click at [703, 273] on span "playlist_add" at bounding box center [703, 273] width 7 height 7
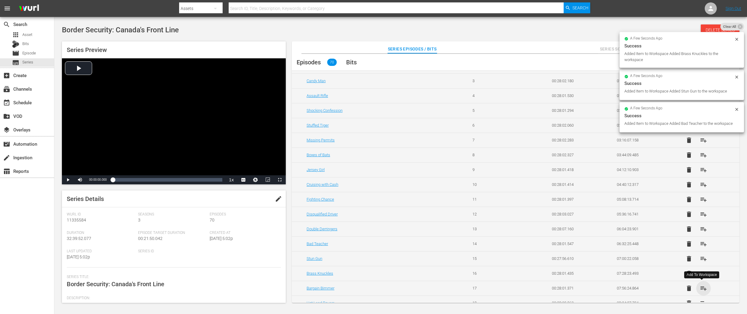
click at [701, 288] on span "playlist_add" at bounding box center [703, 287] width 7 height 7
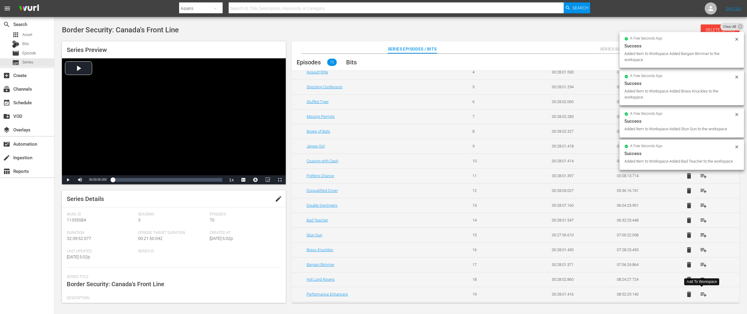
scroll to position [83, 0]
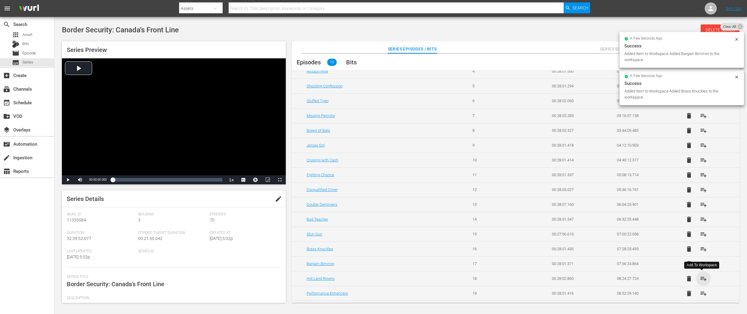
click at [701, 278] on span "playlist_add" at bounding box center [703, 278] width 7 height 7
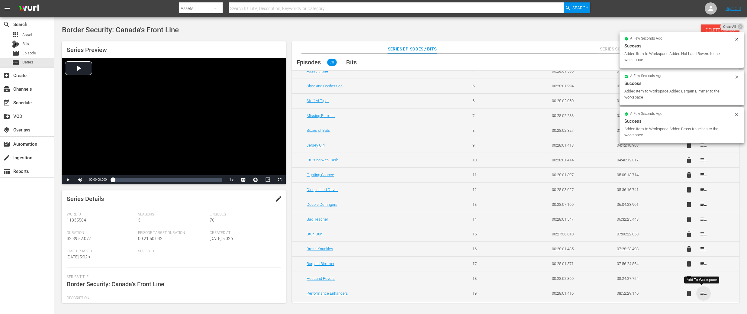
click at [703, 292] on span "playlist_add" at bounding box center [703, 293] width 7 height 7
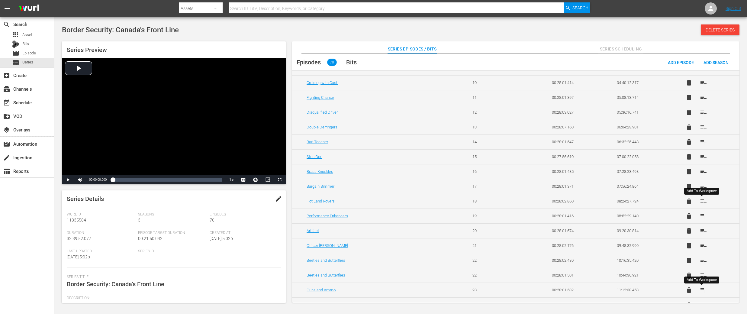
scroll to position [161, 0]
click at [703, 231] on span "playlist_add" at bounding box center [703, 229] width 7 height 7
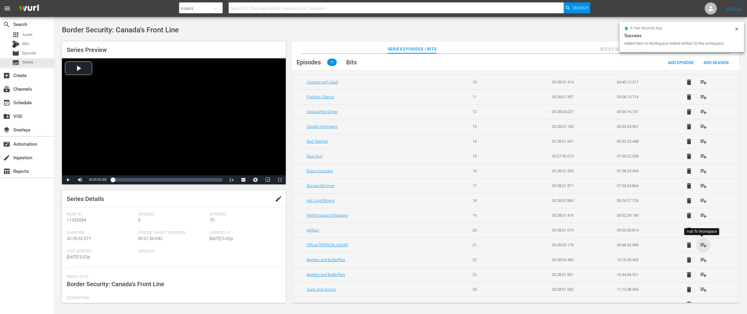
click at [703, 246] on span "playlist_add" at bounding box center [703, 244] width 7 height 7
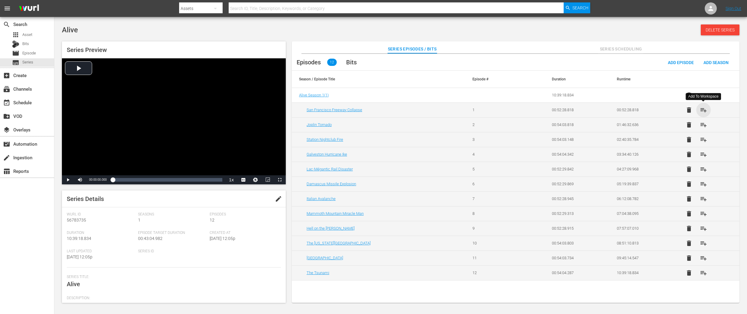
click at [704, 109] on span "playlist_add" at bounding box center [703, 109] width 7 height 7
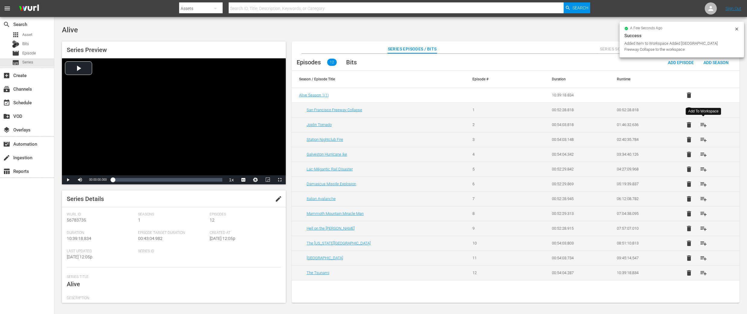
click at [705, 124] on span "playlist_add" at bounding box center [703, 124] width 7 height 7
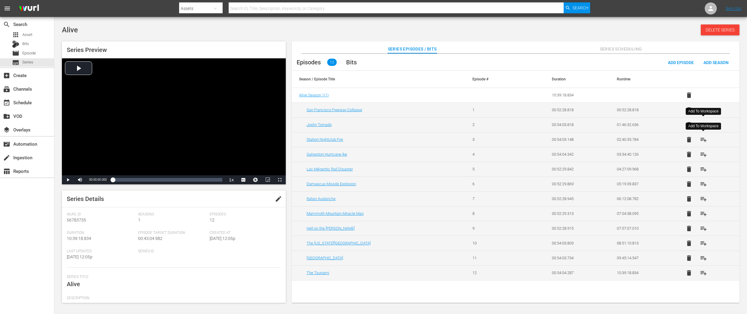
click at [703, 139] on span "playlist_add" at bounding box center [703, 139] width 7 height 7
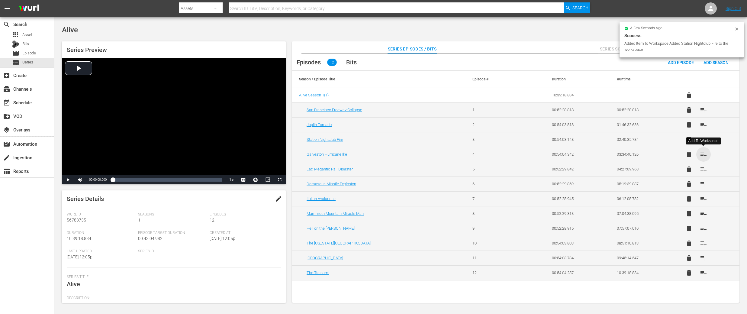
click at [703, 153] on span "playlist_add" at bounding box center [703, 154] width 7 height 7
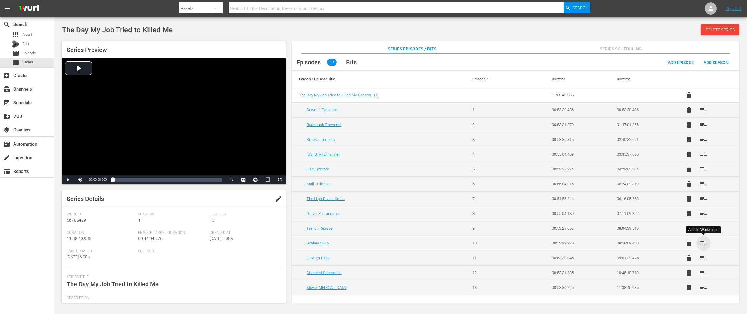
click at [702, 243] on span "playlist_add" at bounding box center [703, 242] width 7 height 7
click at [704, 258] on span "playlist_add" at bounding box center [703, 257] width 7 height 7
click at [703, 272] on span "playlist_add" at bounding box center [703, 272] width 7 height 7
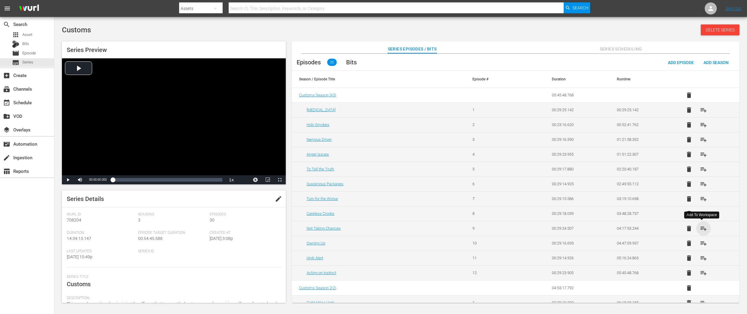
click at [700, 227] on span "playlist_add" at bounding box center [703, 228] width 7 height 7
click at [700, 243] on span "playlist_add" at bounding box center [703, 242] width 7 height 7
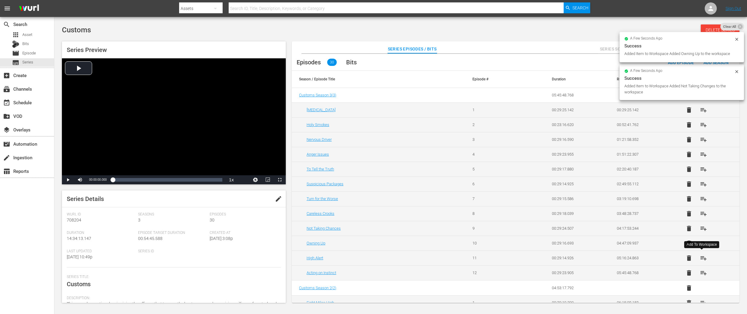
click at [702, 256] on span "playlist_add" at bounding box center [703, 257] width 7 height 7
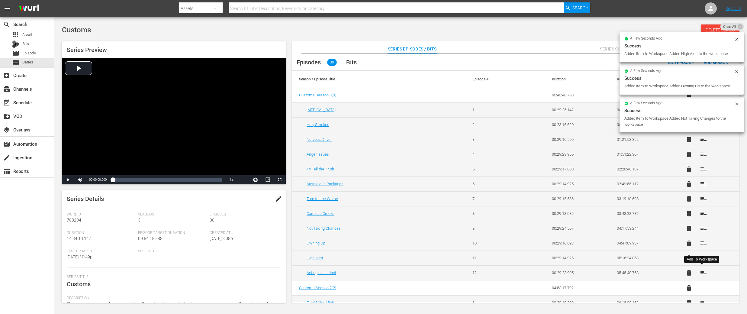
click at [702, 272] on span "playlist_add" at bounding box center [703, 272] width 7 height 7
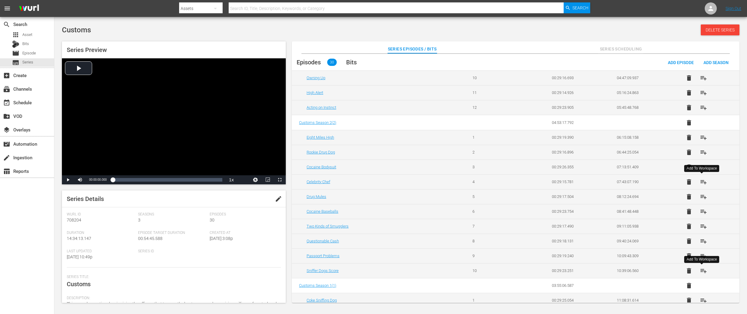
scroll to position [166, 0]
click at [702, 137] on span "playlist_add" at bounding box center [703, 136] width 7 height 7
click at [700, 156] on button "playlist_add" at bounding box center [703, 151] width 14 height 14
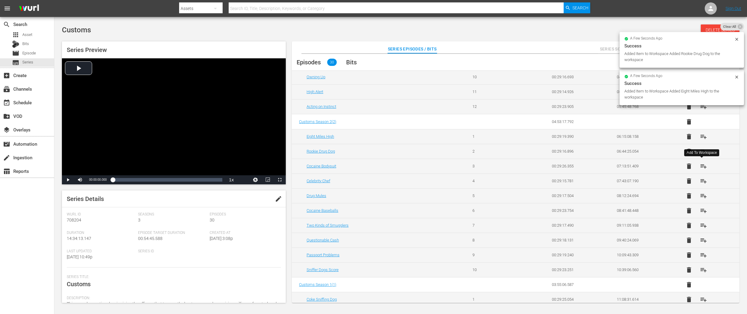
click at [700, 166] on span "playlist_add" at bounding box center [703, 165] width 7 height 7
click at [700, 183] on span "playlist_add" at bounding box center [703, 180] width 7 height 7
click at [702, 196] on span "playlist_add" at bounding box center [703, 195] width 7 height 7
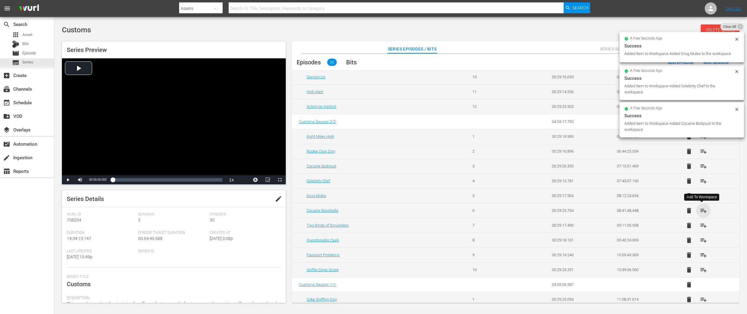
click at [702, 211] on span "playlist_add" at bounding box center [703, 210] width 7 height 7
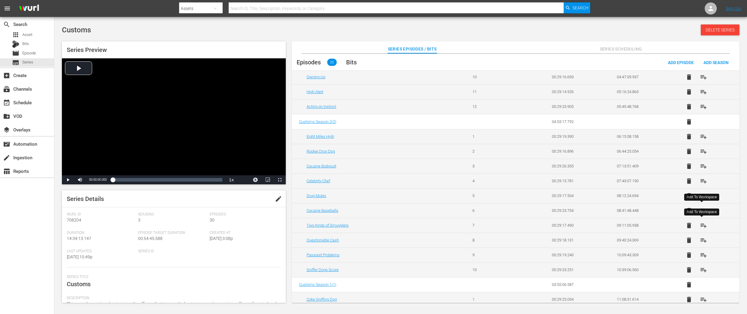
drag, startPoint x: 701, startPoint y: 225, endPoint x: 703, endPoint y: 235, distance: 9.9
click at [701, 225] on span "playlist_add" at bounding box center [703, 225] width 7 height 7
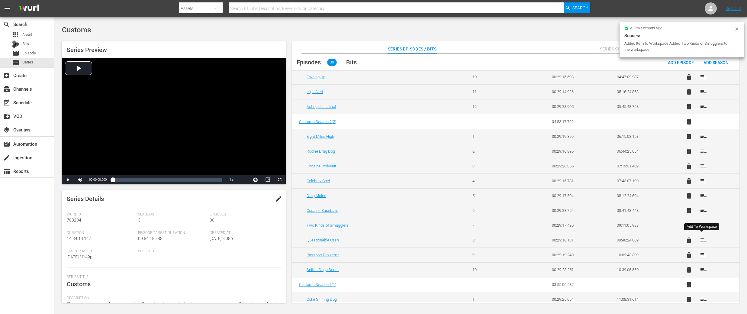
click at [701, 239] on span "playlist_add" at bounding box center [703, 239] width 7 height 7
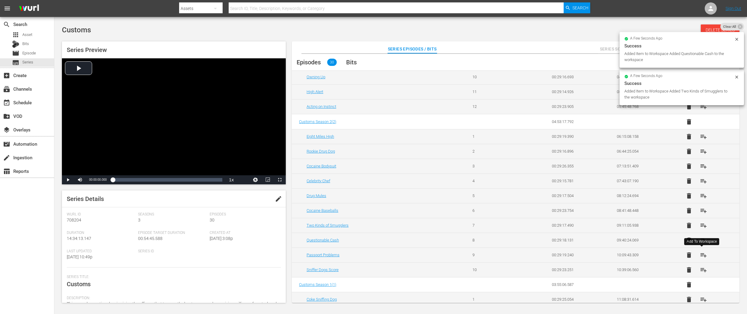
drag, startPoint x: 701, startPoint y: 255, endPoint x: 701, endPoint y: 261, distance: 5.7
click at [701, 255] on span "playlist_add" at bounding box center [703, 254] width 7 height 7
drag, startPoint x: 701, startPoint y: 268, endPoint x: 701, endPoint y: 258, distance: 10.3
click at [701, 268] on span "playlist_add" at bounding box center [703, 269] width 7 height 7
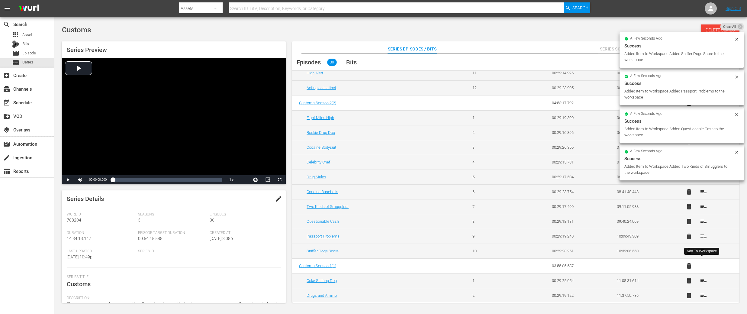
scroll to position [186, 0]
click at [703, 278] on span "playlist_add" at bounding box center [703, 279] width 7 height 7
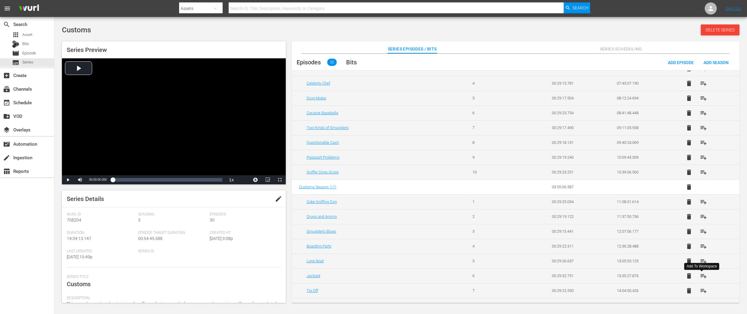
scroll to position [265, 0]
drag, startPoint x: 702, startPoint y: 215, endPoint x: 702, endPoint y: 218, distance: 3.0
click at [702, 215] on span "playlist_add" at bounding box center [703, 214] width 7 height 7
click at [700, 228] on span "playlist_add" at bounding box center [703, 229] width 7 height 7
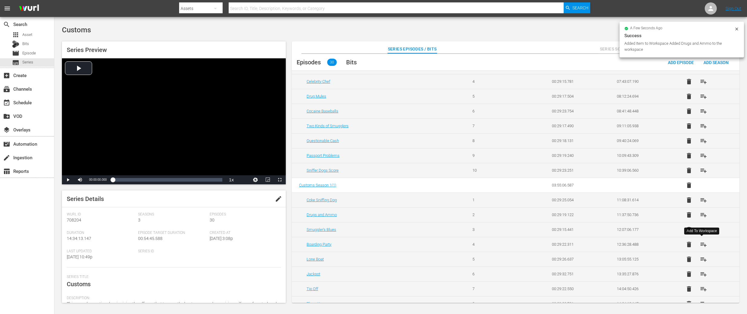
click at [702, 243] on span "playlist_add" at bounding box center [703, 244] width 7 height 7
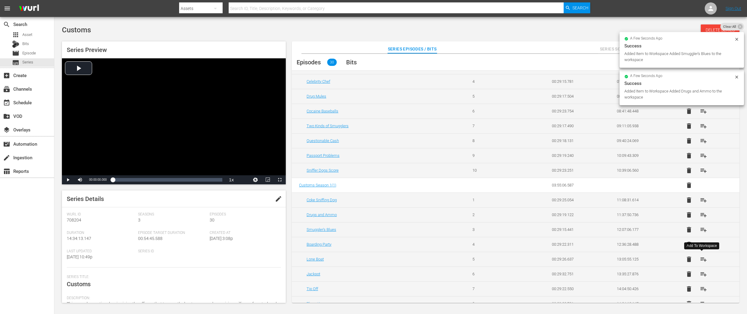
click at [700, 259] on span "playlist_add" at bounding box center [703, 258] width 7 height 7
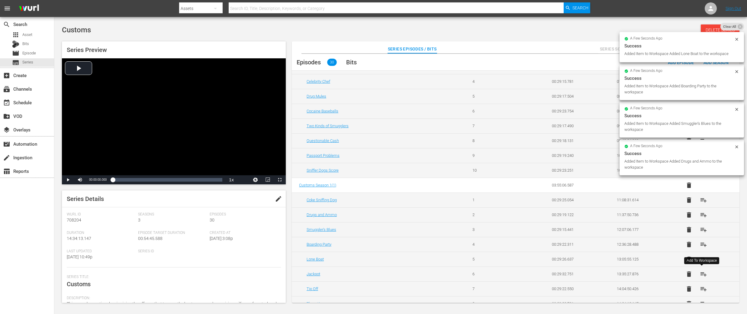
click at [702, 273] on span "playlist_add" at bounding box center [703, 273] width 7 height 7
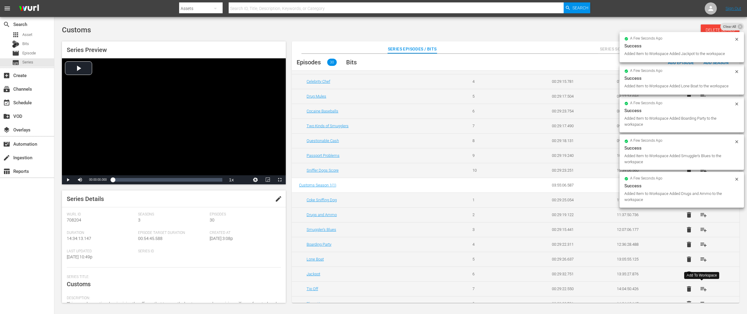
click at [702, 288] on span "playlist_add" at bounding box center [703, 288] width 7 height 7
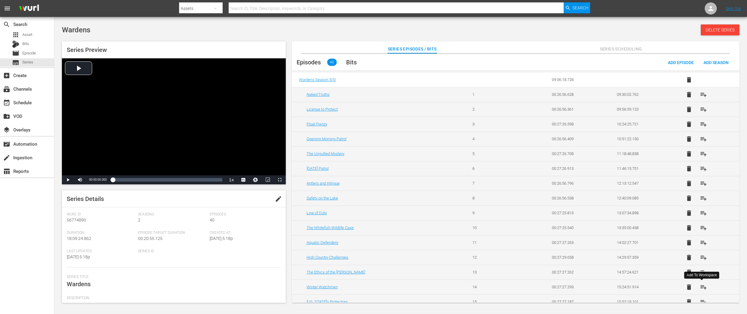
scroll to position [361, 0]
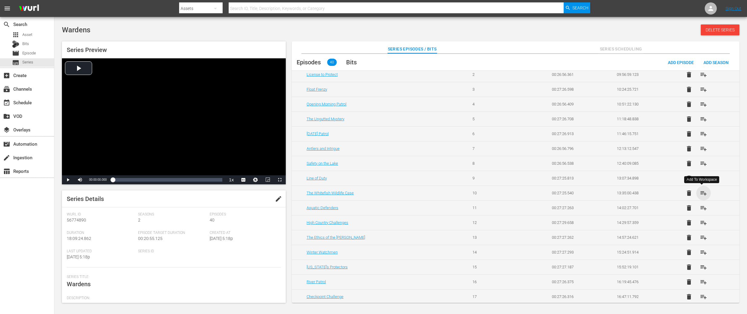
click at [700, 193] on span "playlist_add" at bounding box center [703, 192] width 7 height 7
click at [702, 207] on span "playlist_add" at bounding box center [703, 207] width 7 height 7
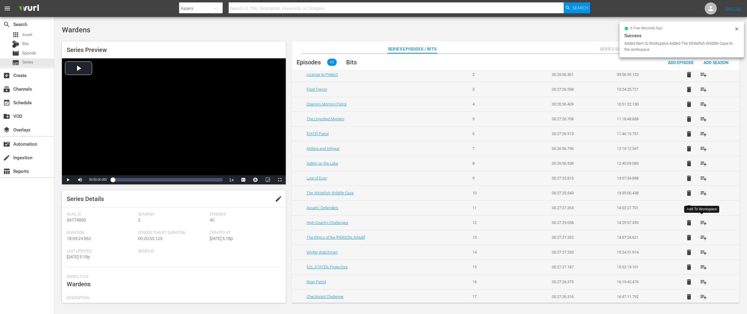
click at [703, 223] on span "playlist_add" at bounding box center [703, 222] width 7 height 7
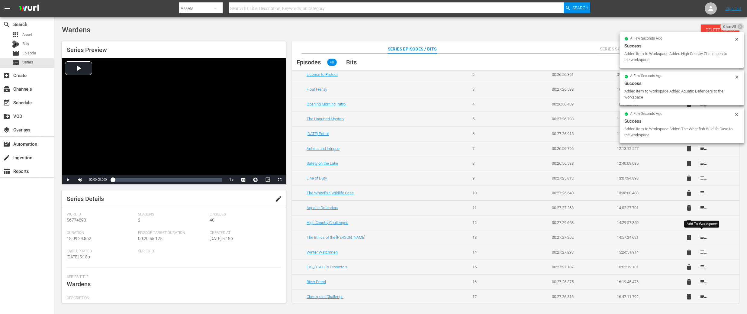
click at [703, 236] on span "playlist_add" at bounding box center [703, 237] width 7 height 7
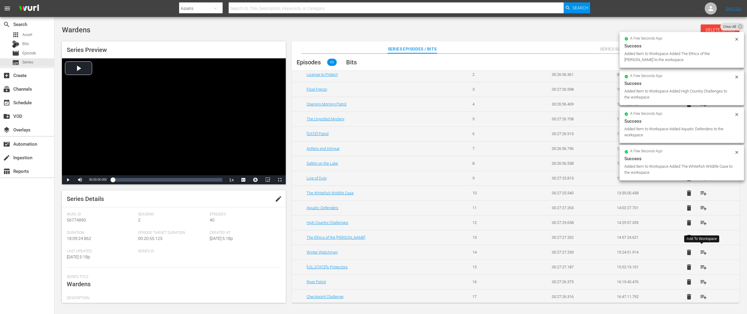
click at [701, 250] on span "playlist_add" at bounding box center [703, 252] width 7 height 7
click at [701, 266] on span "playlist_add" at bounding box center [703, 266] width 7 height 7
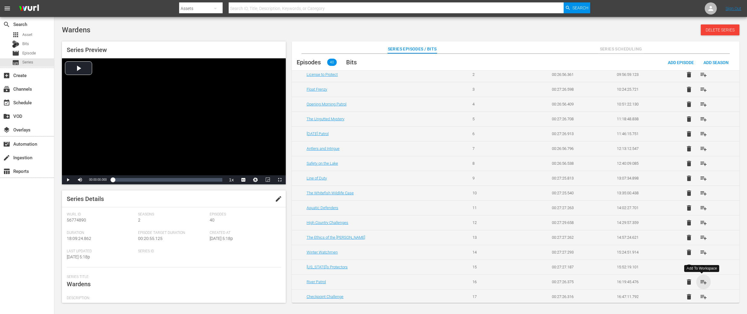
click at [704, 281] on span "playlist_add" at bounding box center [703, 281] width 7 height 7
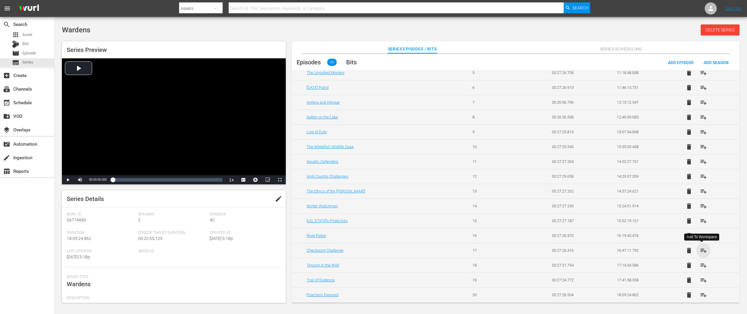
click at [703, 251] on span "playlist_add" at bounding box center [703, 250] width 7 height 7
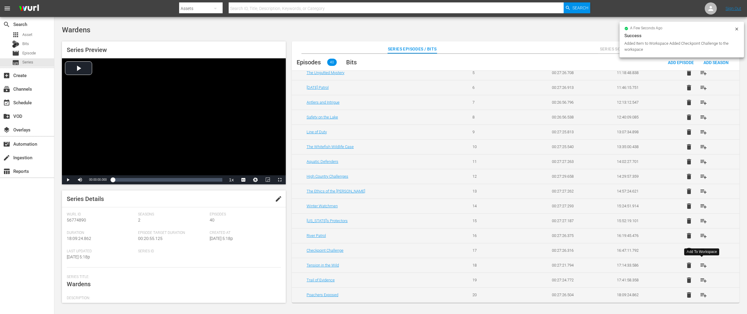
click at [703, 263] on span "playlist_add" at bounding box center [703, 265] width 7 height 7
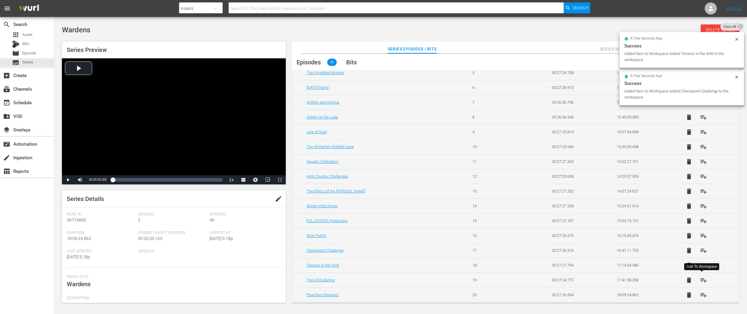
click at [703, 280] on span "playlist_add" at bounding box center [703, 279] width 7 height 7
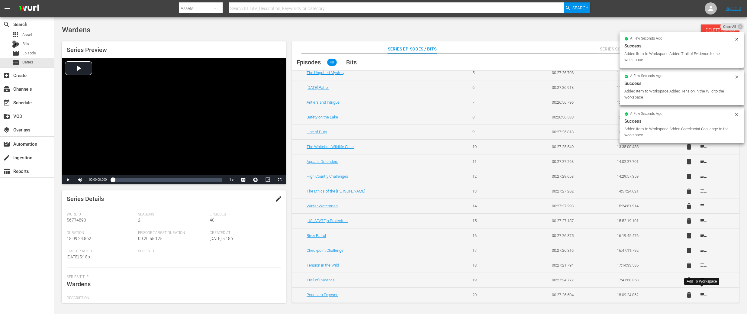
click at [703, 293] on span "playlist_add" at bounding box center [703, 294] width 7 height 7
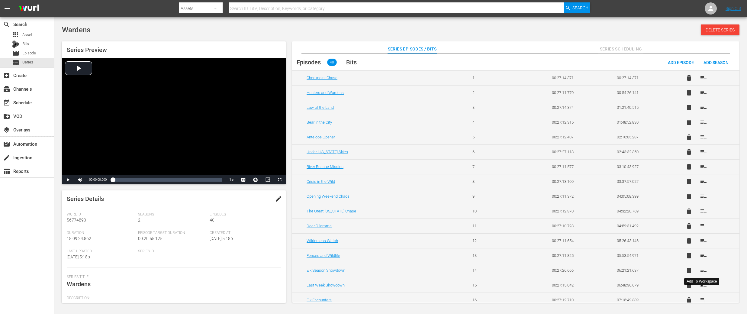
scroll to position [0, 0]
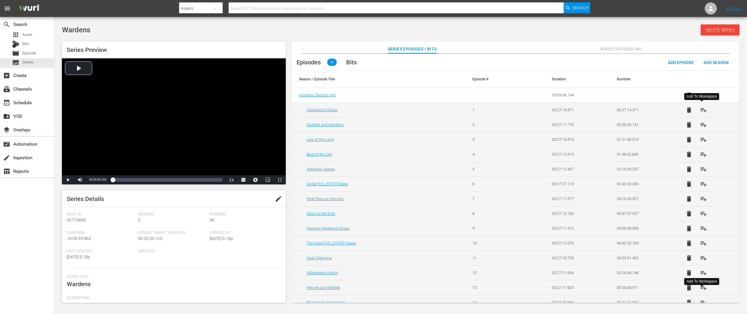
click at [702, 109] on span "playlist_add" at bounding box center [703, 109] width 7 height 7
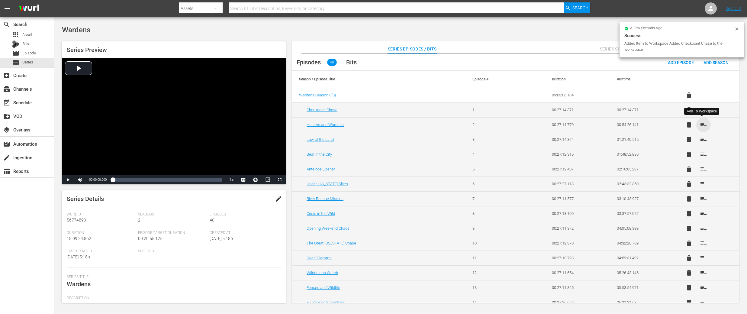
click at [702, 123] on span "playlist_add" at bounding box center [703, 124] width 7 height 7
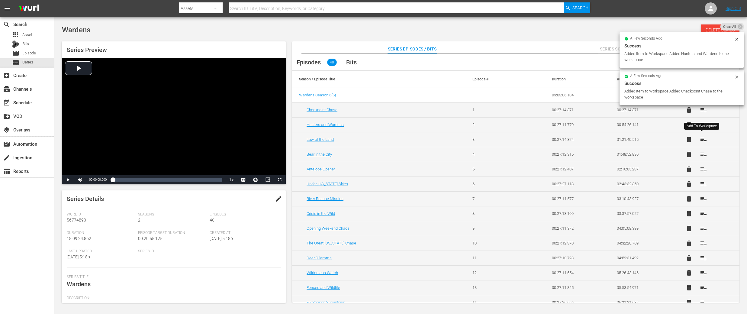
click at [702, 139] on span "playlist_add" at bounding box center [703, 139] width 7 height 7
click at [702, 152] on span "playlist_add" at bounding box center [703, 154] width 7 height 7
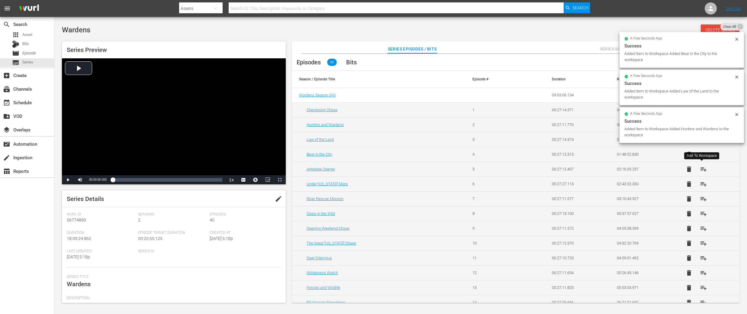
click at [702, 169] on span "playlist_add" at bounding box center [703, 168] width 7 height 7
click at [701, 182] on span "playlist_add" at bounding box center [703, 183] width 7 height 7
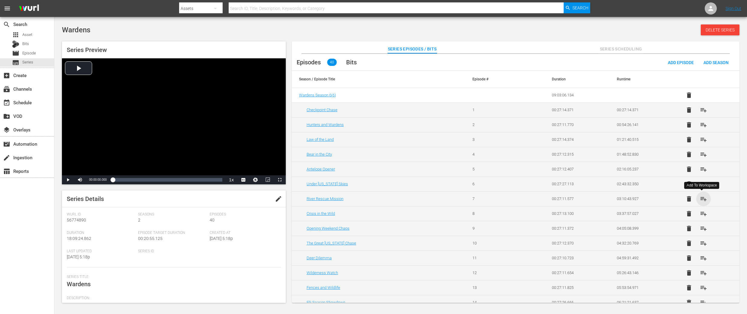
click at [700, 198] on span "playlist_add" at bounding box center [703, 198] width 7 height 7
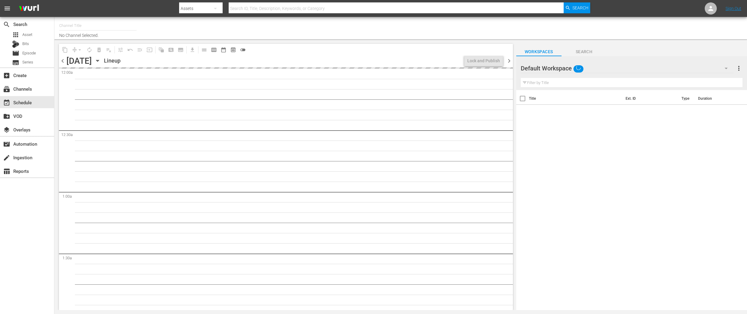
type input "DangerTV (161)"
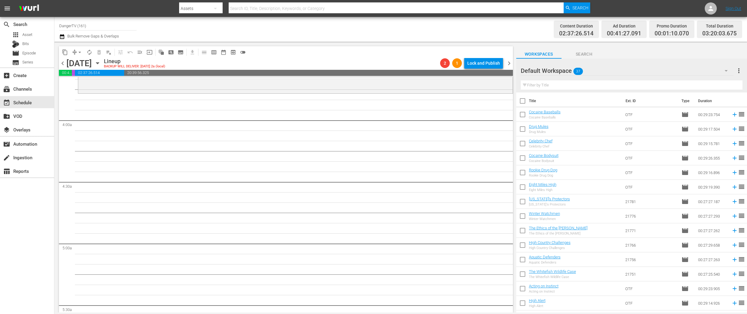
scroll to position [476, 0]
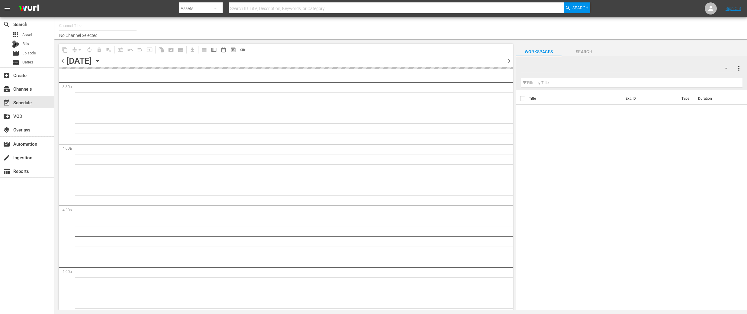
scroll to position [418, 0]
type input "DangerTV (161)"
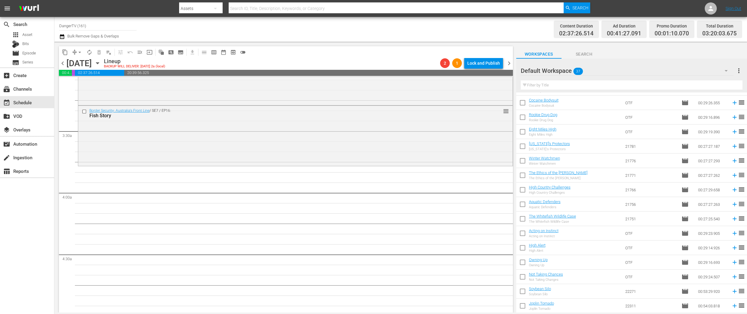
scroll to position [0, 0]
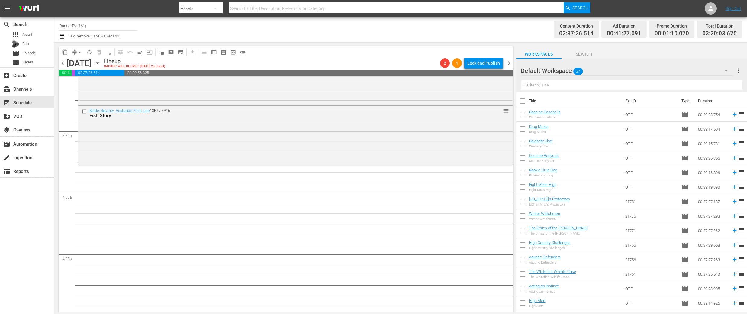
click at [525, 101] on input "checkbox" at bounding box center [522, 102] width 13 height 13
checkbox input "true"
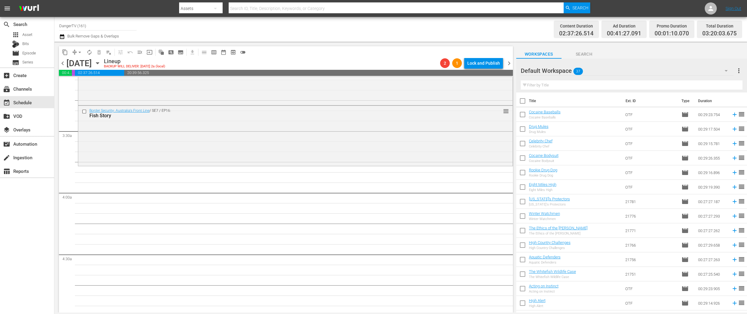
checkbox input "true"
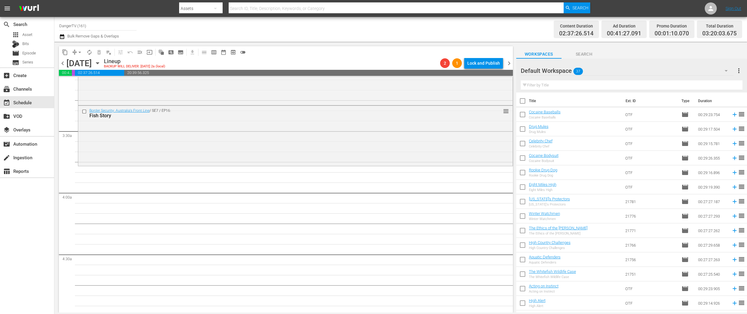
checkbox input "true"
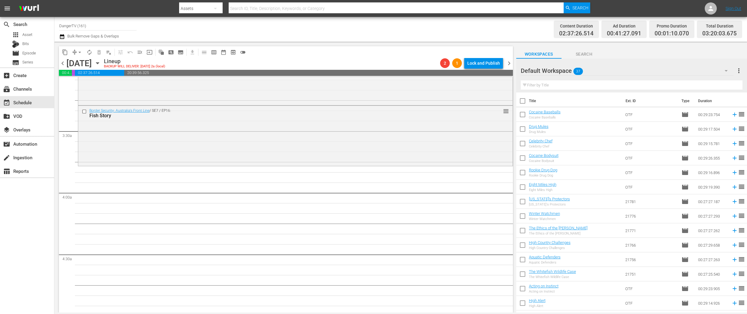
checkbox input "true"
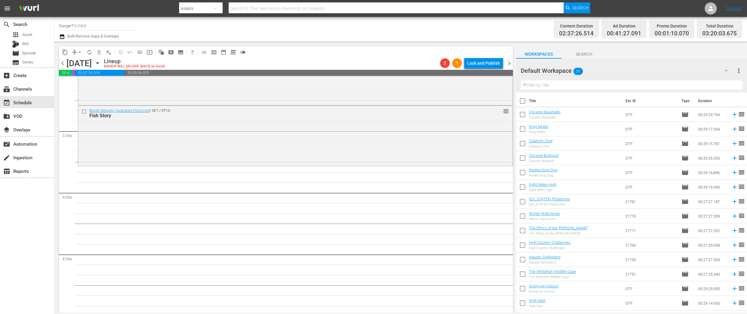
checkbox input "true"
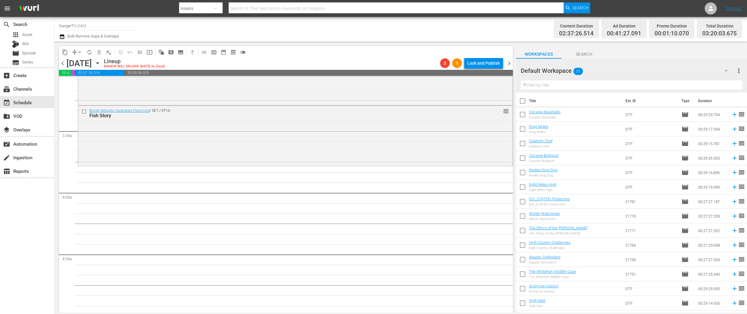
checkbox input "true"
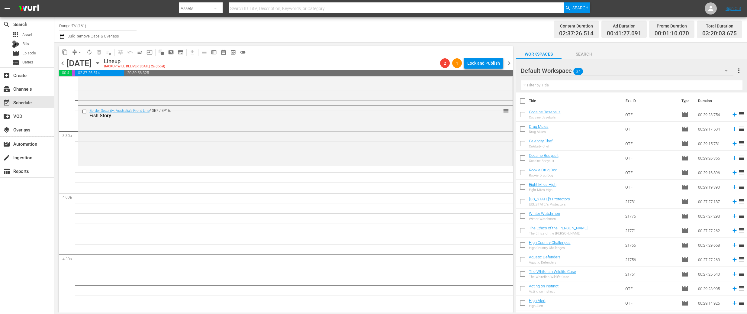
checkbox input "true"
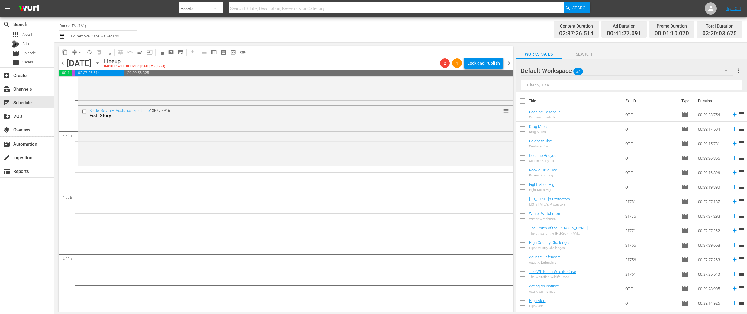
checkbox input "true"
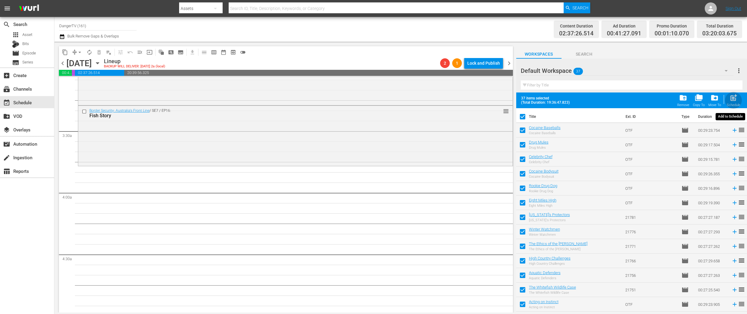
click at [738, 98] on div "post_add Schedule" at bounding box center [734, 100] width 14 height 13
checkbox input "false"
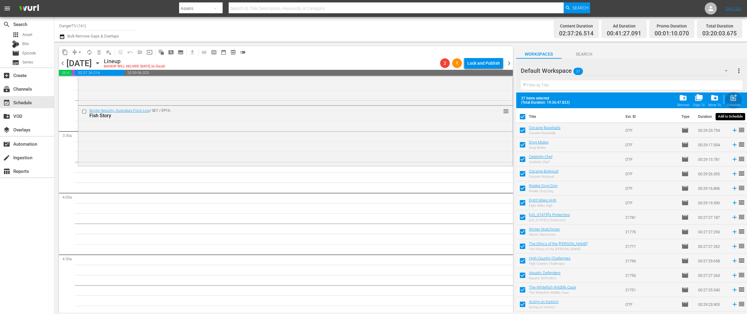
checkbox input "false"
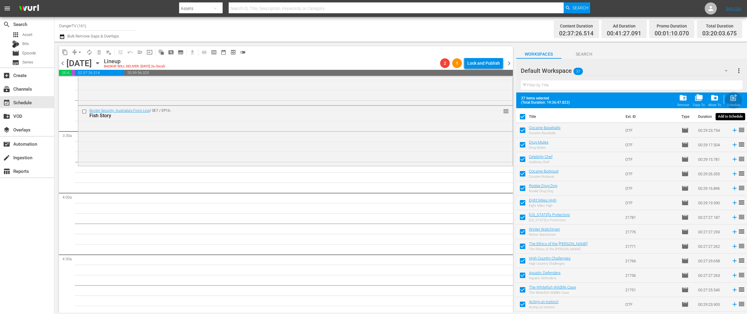
checkbox input "false"
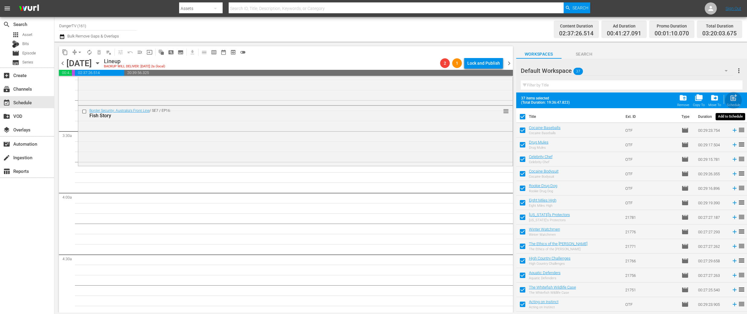
checkbox input "false"
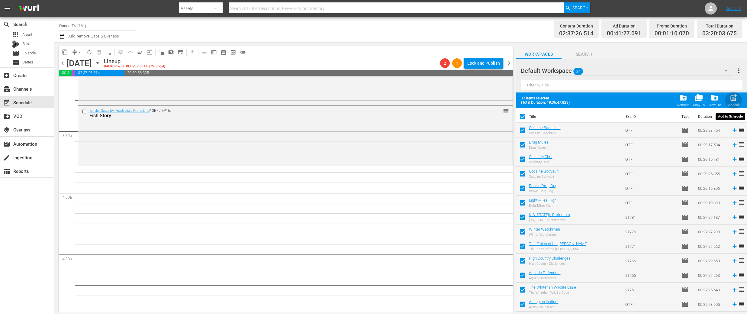
checkbox input "false"
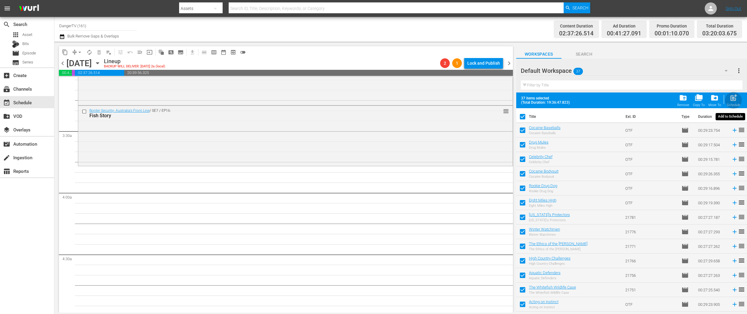
checkbox input "false"
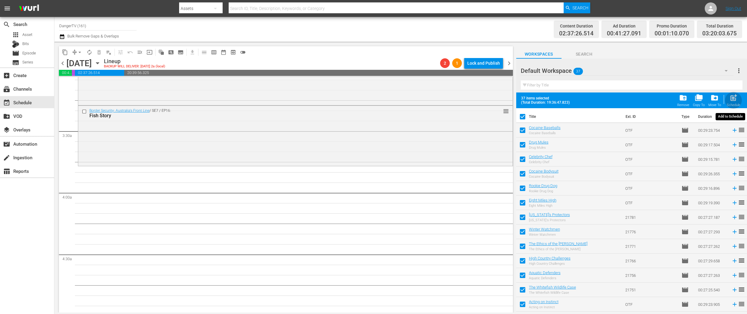
checkbox input "false"
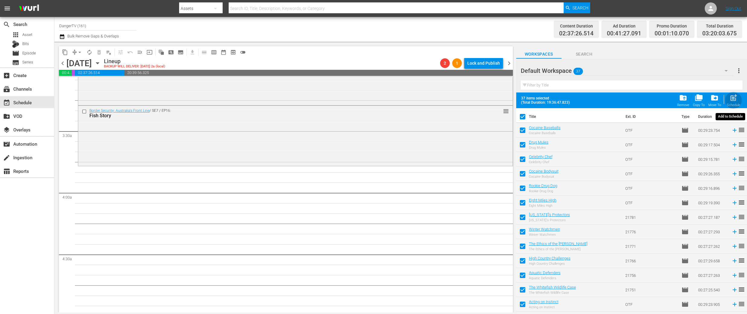
checkbox input "false"
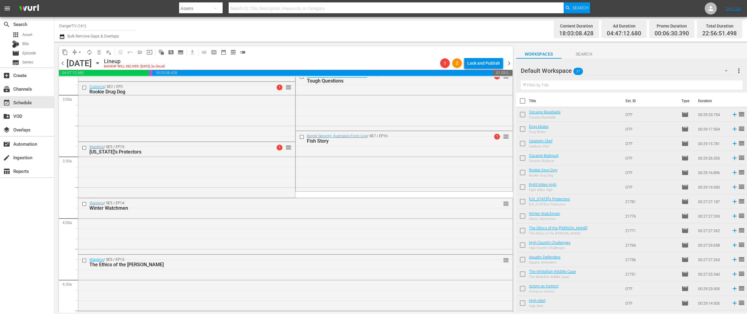
scroll to position [359, 0]
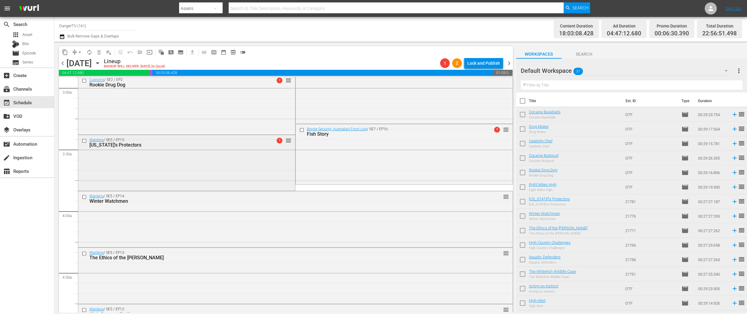
click at [83, 141] on input "checkbox" at bounding box center [85, 140] width 6 height 5
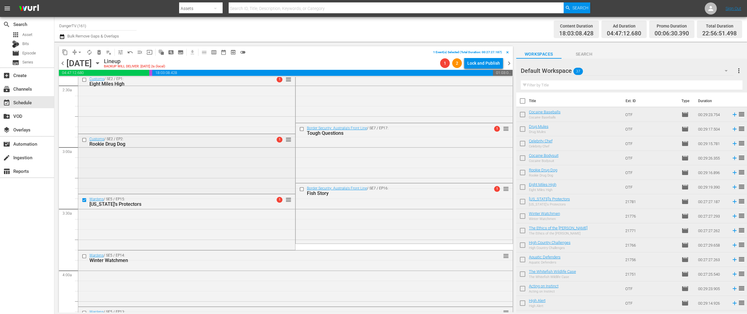
click at [84, 140] on input "checkbox" at bounding box center [85, 139] width 6 height 5
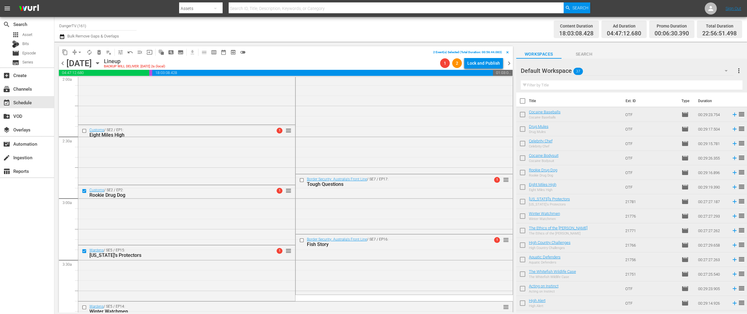
scroll to position [232, 0]
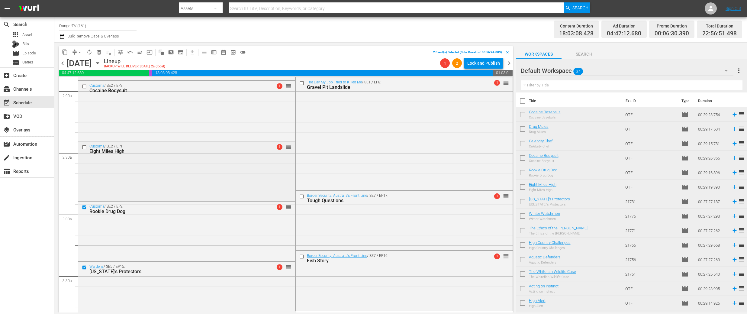
click at [84, 148] on input "checkbox" at bounding box center [85, 146] width 6 height 5
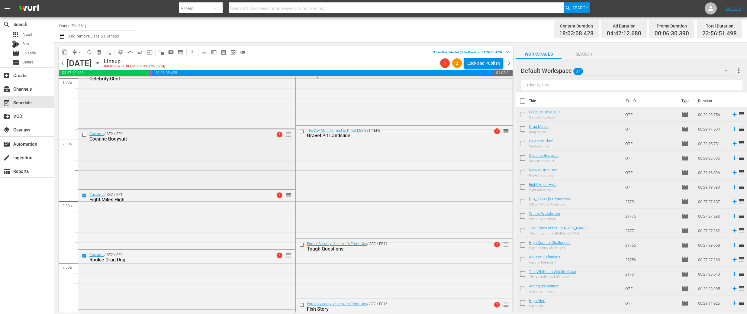
click at [85, 134] on input "checkbox" at bounding box center [85, 134] width 6 height 5
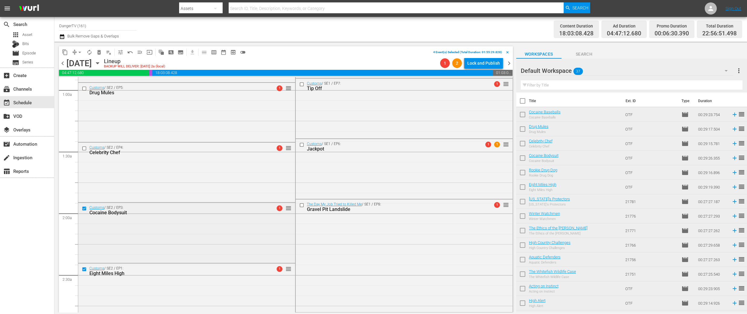
scroll to position [84, 0]
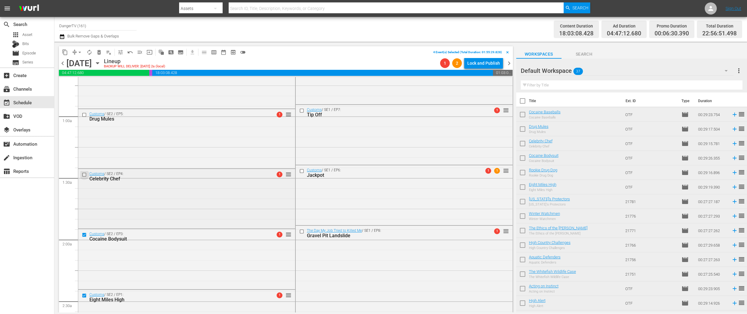
click at [83, 174] on input "checkbox" at bounding box center [85, 174] width 6 height 5
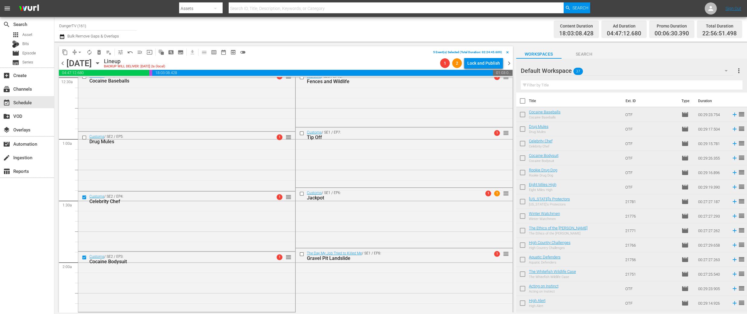
scroll to position [57, 0]
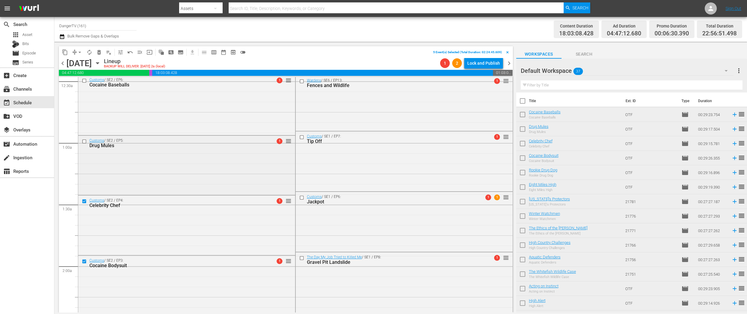
click at [85, 141] on input "checkbox" at bounding box center [85, 141] width 6 height 5
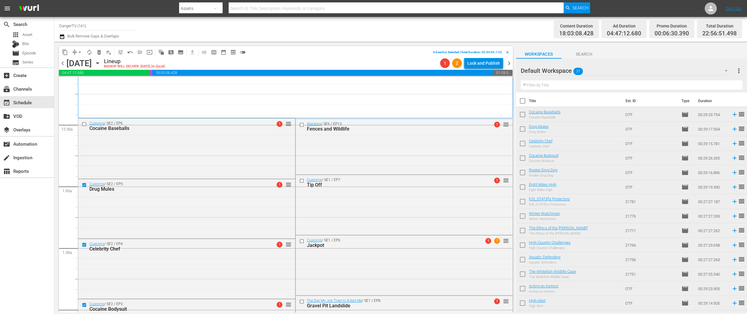
scroll to position [0, 0]
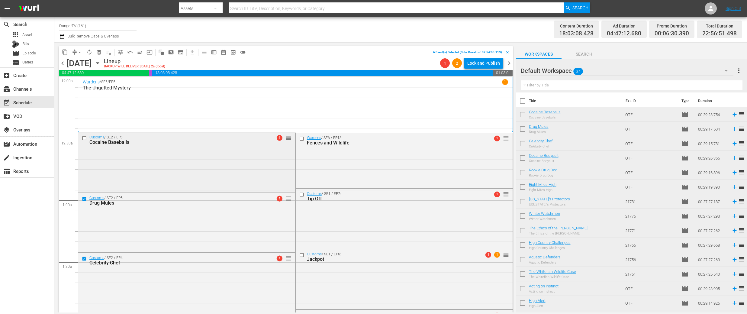
click at [85, 137] on input "checkbox" at bounding box center [85, 137] width 6 height 5
click at [100, 53] on span "delete_forever_outlined" at bounding box center [99, 52] width 6 height 6
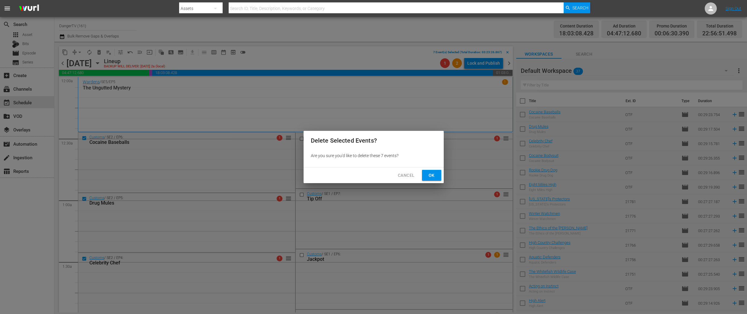
click at [431, 174] on span "Ok" at bounding box center [432, 176] width 10 height 8
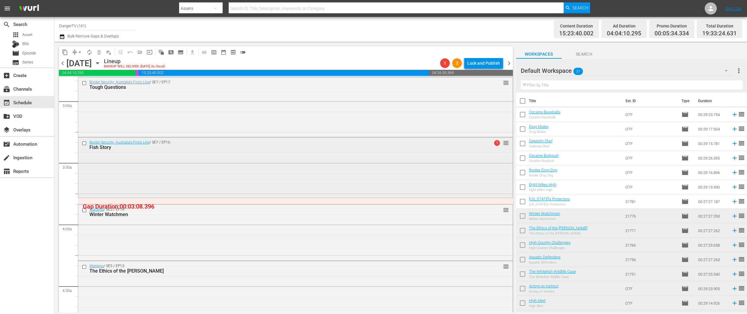
scroll to position [349, 0]
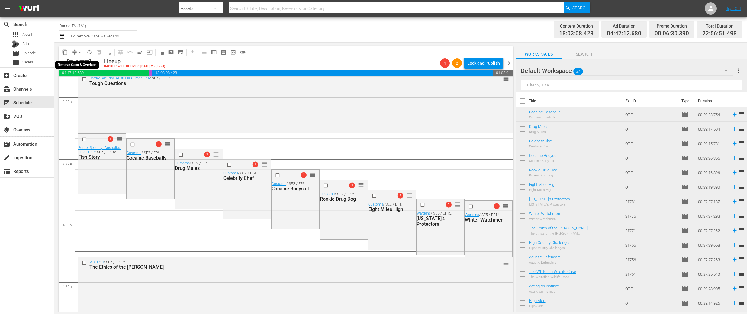
click at [80, 52] on span "arrow_drop_down" at bounding box center [80, 52] width 6 height 6
click at [94, 85] on li "Align to End of Previous Day" at bounding box center [79, 84] width 63 height 10
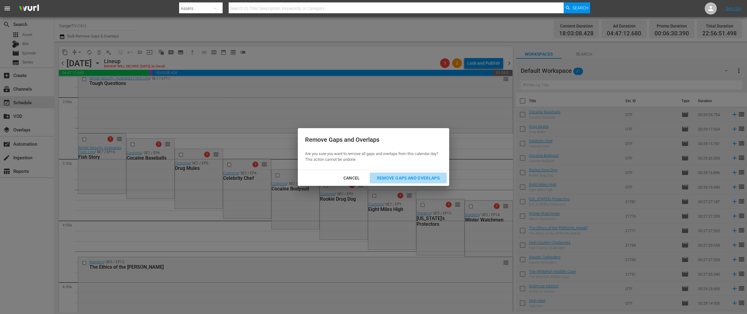
click at [430, 176] on div "Remove Gaps and Overlaps" at bounding box center [408, 178] width 72 height 8
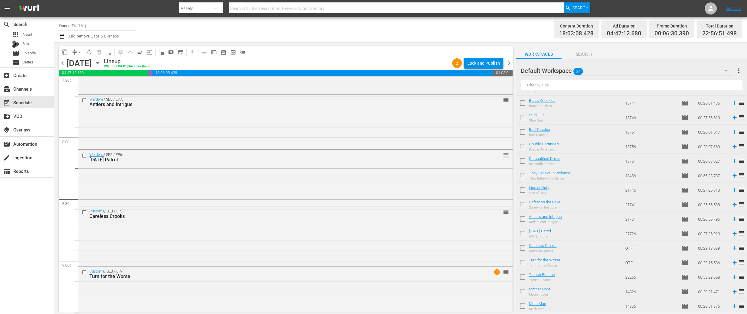
scroll to position [2406, 0]
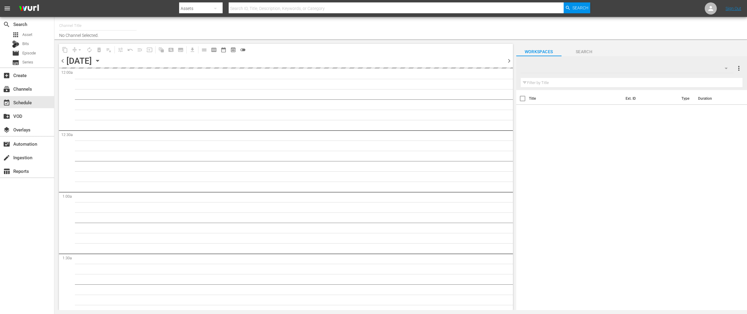
type input "DangerTV (161)"
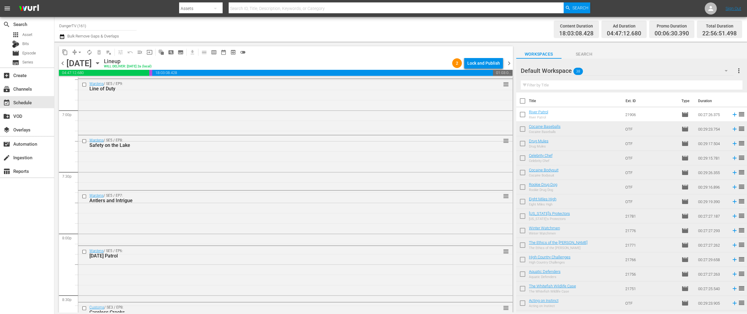
scroll to position [2310, 0]
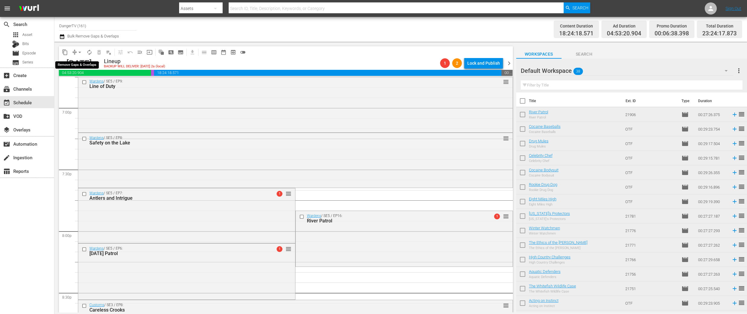
click at [80, 52] on span "arrow_drop_down" at bounding box center [80, 52] width 6 height 6
click at [84, 83] on li "Align to End of Previous Day" at bounding box center [79, 84] width 63 height 10
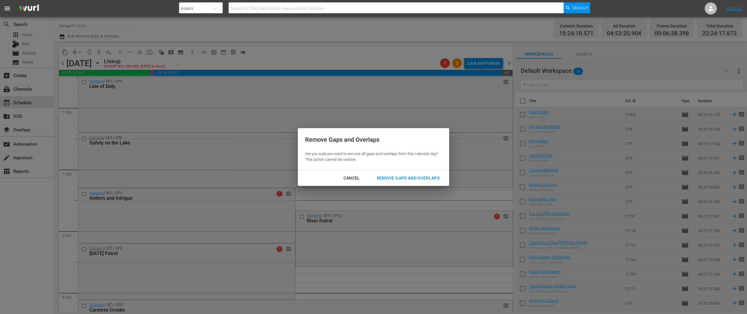
click at [393, 180] on div "Remove Gaps and Overlaps" at bounding box center [408, 178] width 72 height 8
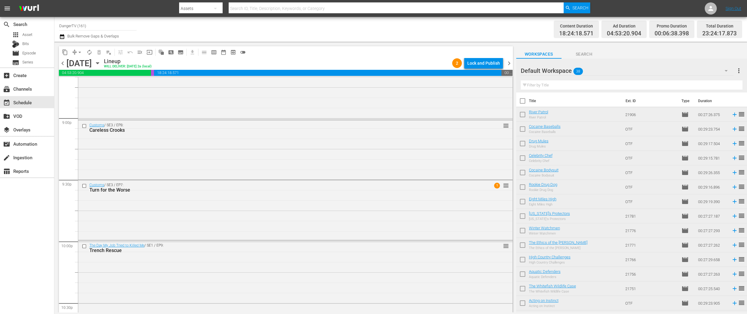
scroll to position [2722, 0]
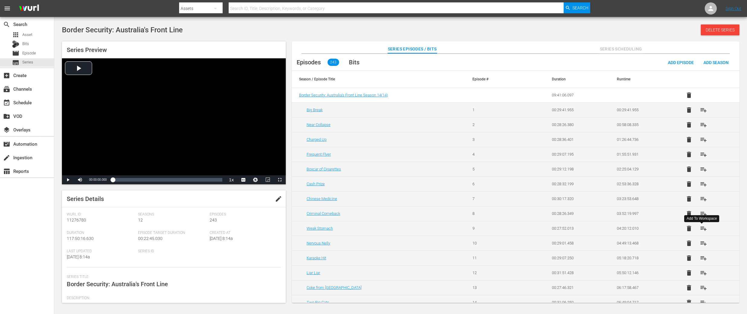
scroll to position [1684, 0]
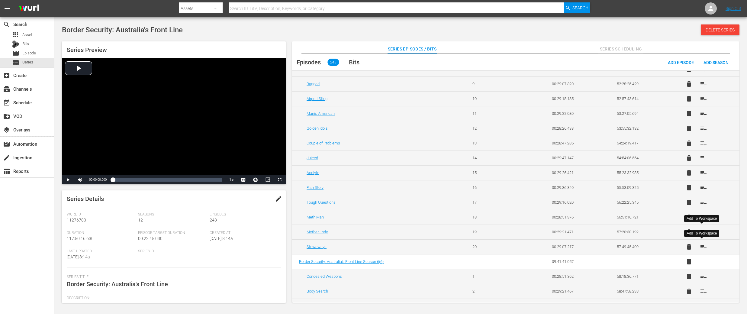
click at [700, 247] on span "playlist_add" at bounding box center [703, 246] width 7 height 7
click at [701, 275] on span "playlist_add" at bounding box center [703, 276] width 7 height 7
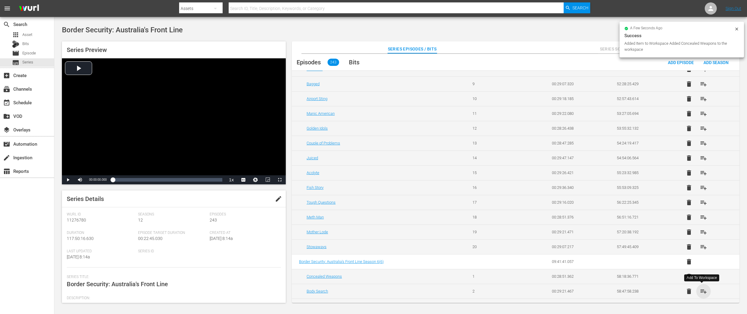
click at [702, 293] on span "playlist_add" at bounding box center [703, 290] width 7 height 7
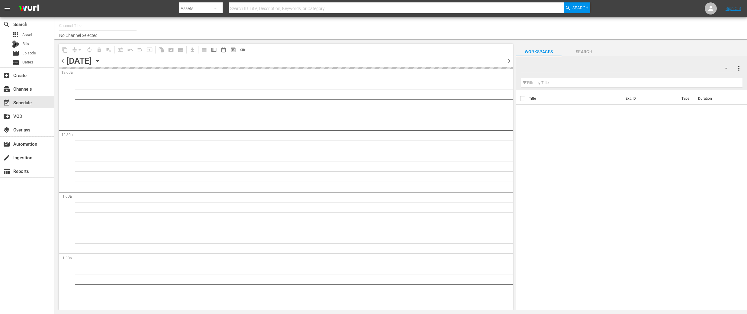
type input "DangerTV (161)"
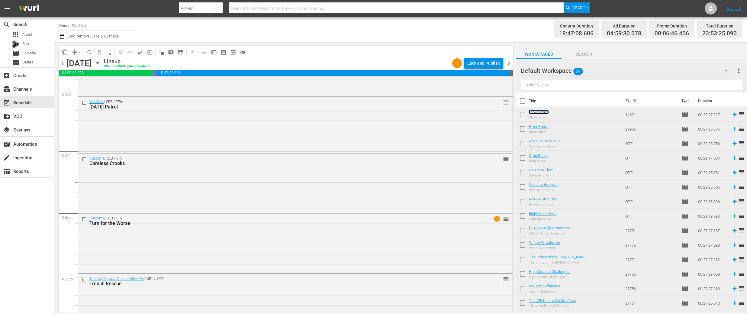
scroll to position [2510, 0]
click at [482, 62] on div "Lock and Publish" at bounding box center [483, 63] width 33 height 11
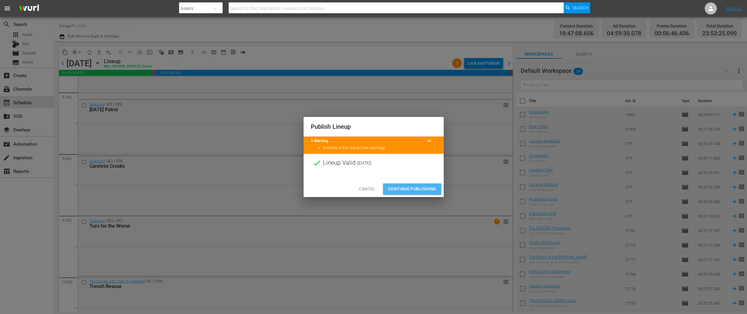
click at [413, 188] on span "Continue Publishing" at bounding box center [412, 189] width 49 height 8
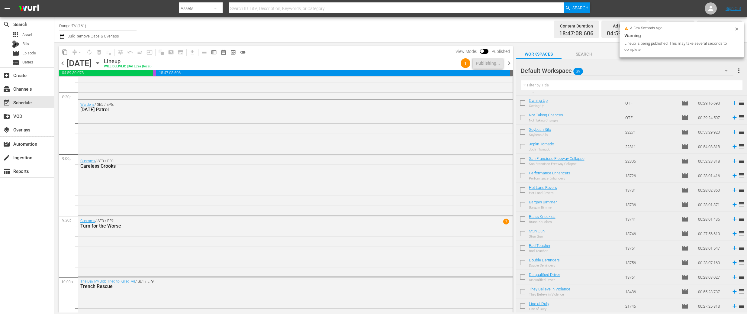
scroll to position [359, 0]
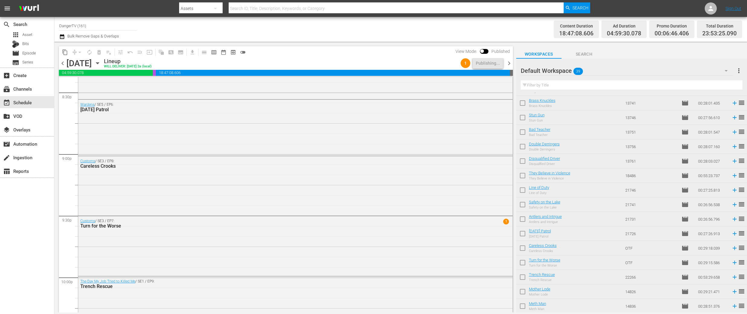
click at [524, 234] on input "checkbox" at bounding box center [522, 234] width 13 height 13
checkbox input "true"
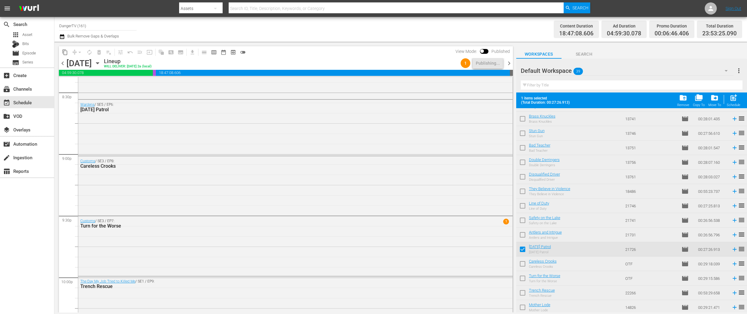
scroll to position [375, 0]
click at [524, 248] on input "checkbox" at bounding box center [522, 249] width 13 height 13
checkbox input "true"
click at [522, 264] on input "checkbox" at bounding box center [522, 263] width 13 height 13
checkbox input "true"
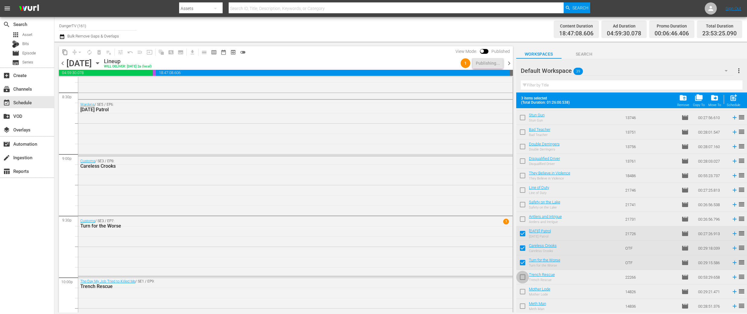
click at [522, 275] on input "checkbox" at bounding box center [522, 278] width 13 height 13
checkbox input "true"
click at [522, 289] on input "checkbox" at bounding box center [522, 292] width 13 height 13
checkbox input "true"
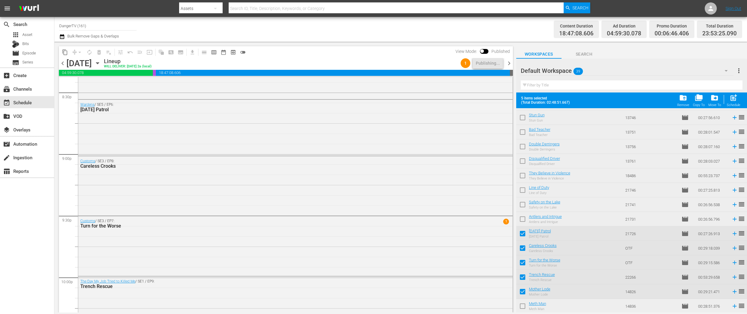
click at [523, 306] on input "checkbox" at bounding box center [522, 307] width 13 height 13
checkbox input "true"
drag, startPoint x: 510, startPoint y: 64, endPoint x: 681, endPoint y: 81, distance: 172.1
click at [510, 64] on span "chevron_right" at bounding box center [509, 63] width 8 height 8
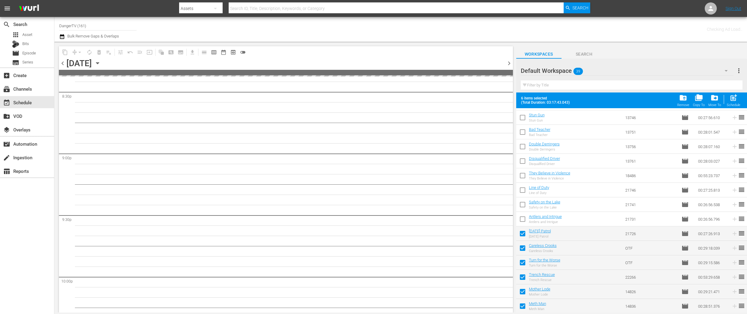
scroll to position [2721, 0]
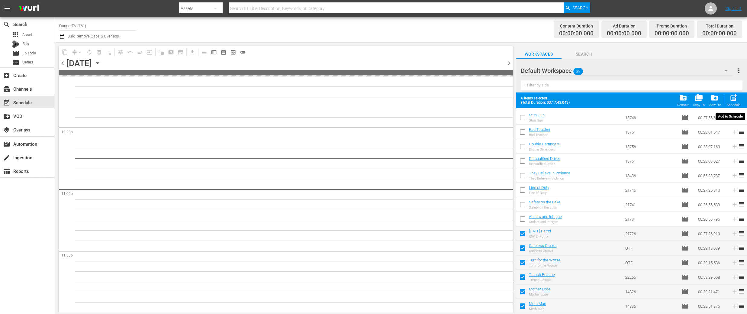
click at [735, 101] on span "post_add" at bounding box center [733, 98] width 8 height 8
checkbox input "false"
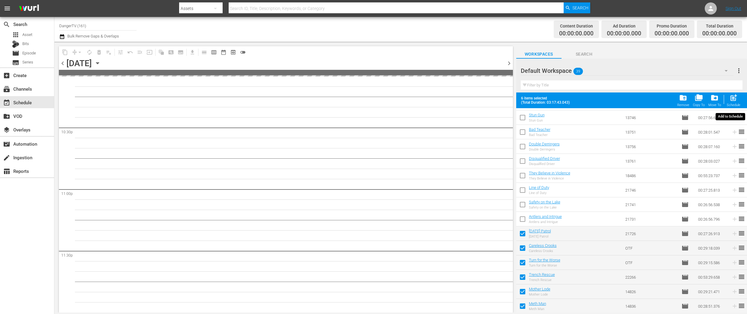
checkbox input "false"
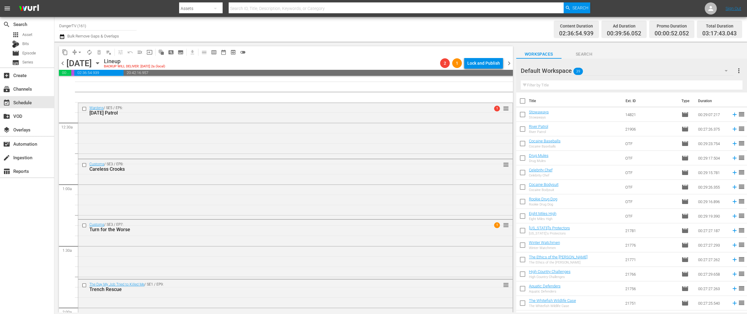
scroll to position [0, 0]
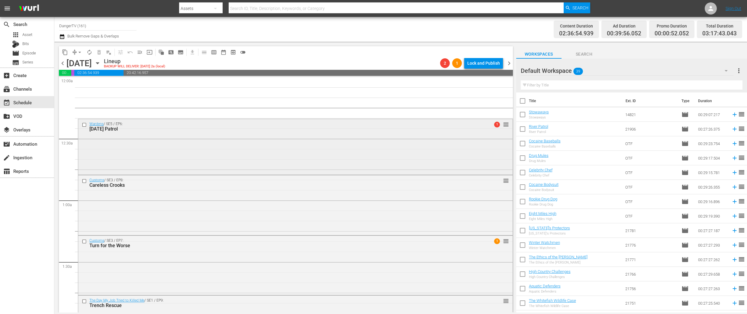
click at [83, 124] on input "checkbox" at bounding box center [85, 124] width 6 height 5
click at [98, 53] on span "delete_forever_outlined" at bounding box center [99, 52] width 6 height 6
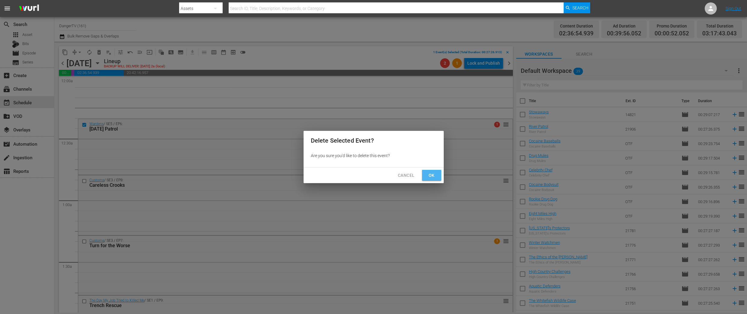
click at [436, 177] on button "Ok" at bounding box center [431, 175] width 19 height 11
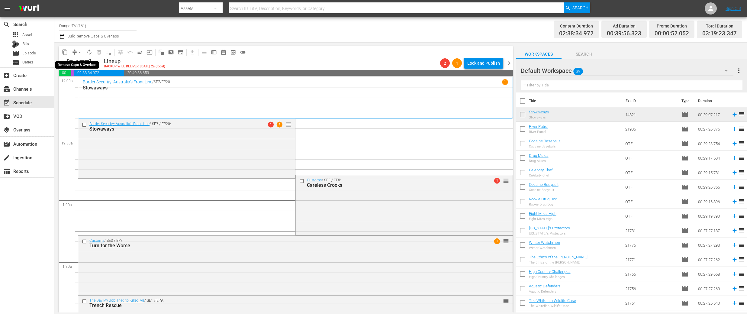
drag, startPoint x: 79, startPoint y: 53, endPoint x: 79, endPoint y: 56, distance: 3.6
click at [79, 53] on span "arrow_drop_down" at bounding box center [80, 52] width 6 height 6
click at [89, 86] on li "Align to End of Previous Day" at bounding box center [79, 84] width 63 height 10
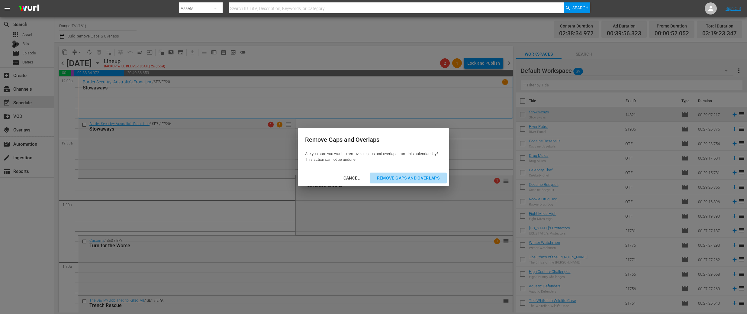
click at [424, 180] on div "Remove Gaps and Overlaps" at bounding box center [408, 178] width 72 height 8
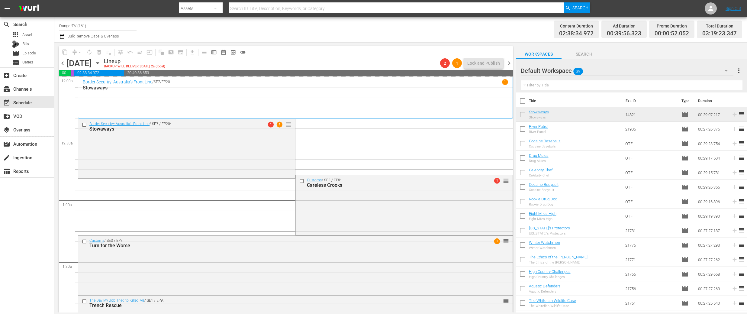
click at [521, 101] on input "checkbox" at bounding box center [522, 102] width 13 height 13
checkbox input "true"
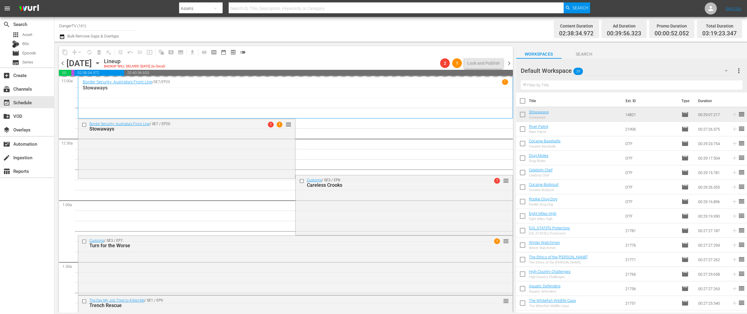
checkbox input "true"
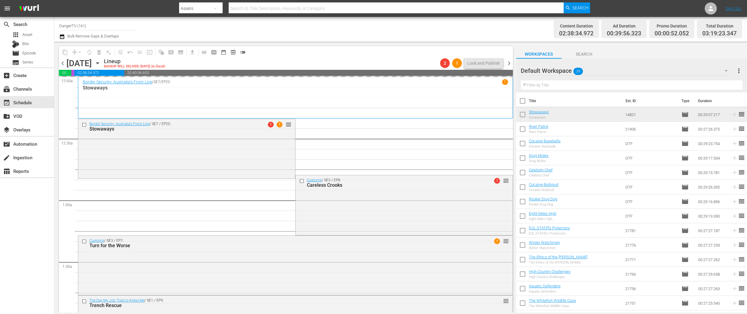
checkbox input "true"
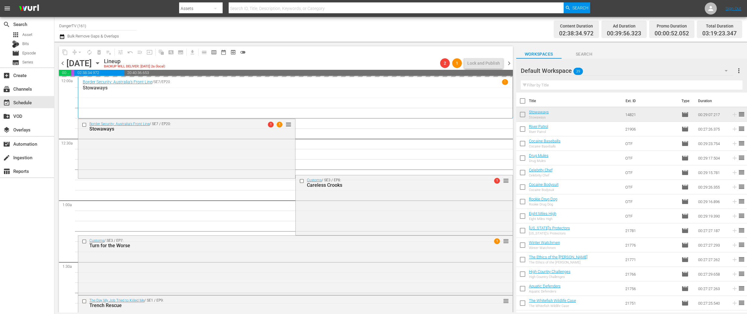
checkbox input "true"
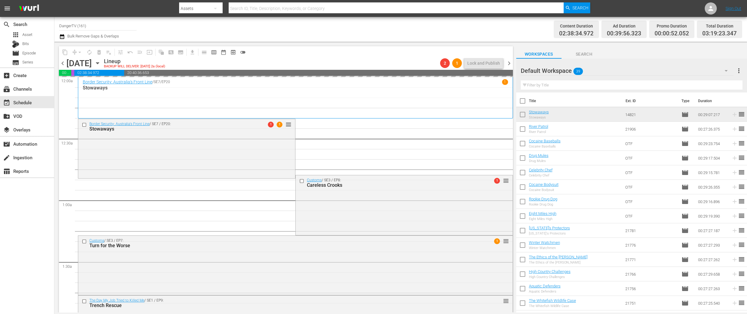
checkbox input "true"
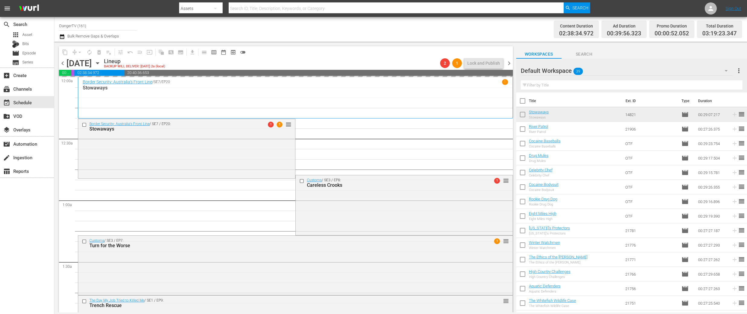
checkbox input "true"
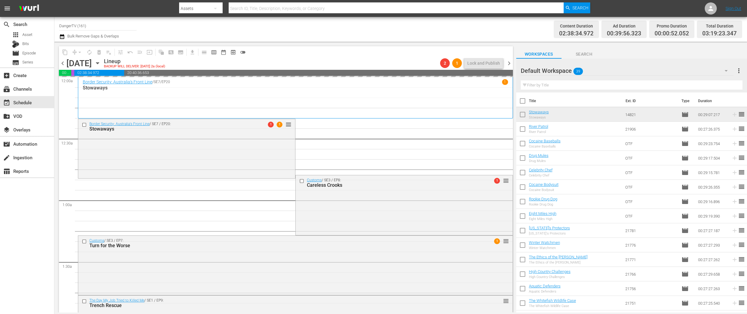
checkbox input "true"
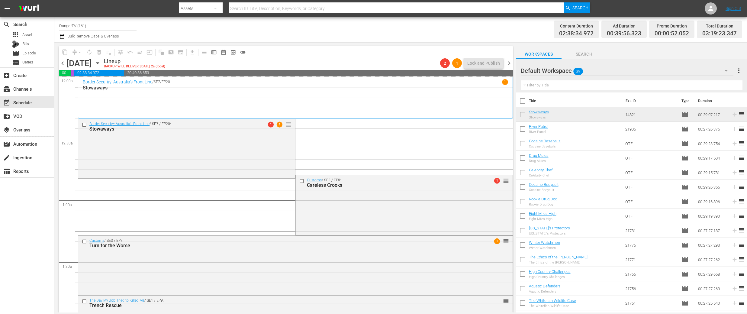
checkbox input "true"
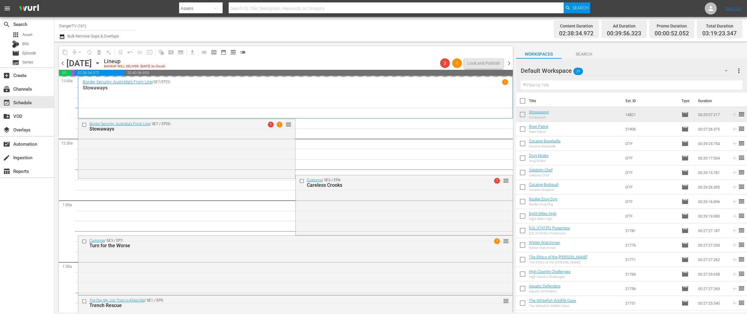
checkbox input "true"
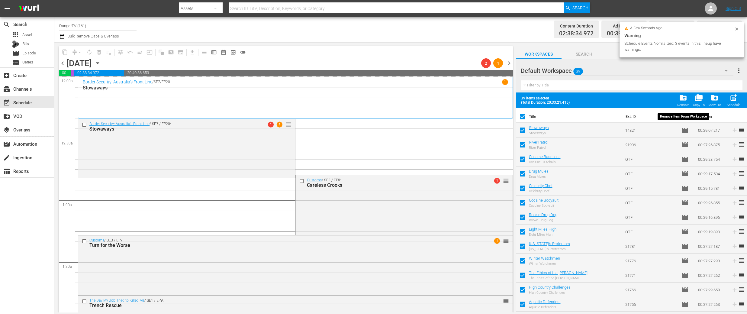
click at [683, 97] on span "folder_delete" at bounding box center [683, 98] width 8 height 8
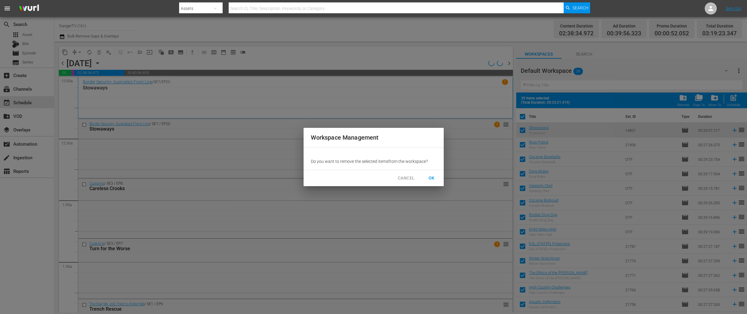
click at [432, 178] on span "OK" at bounding box center [432, 178] width 10 height 8
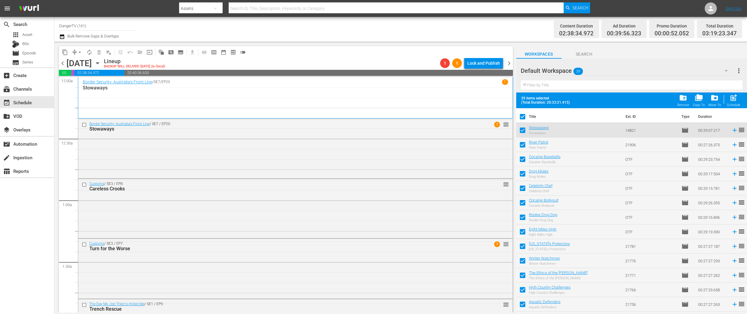
checkbox input "false"
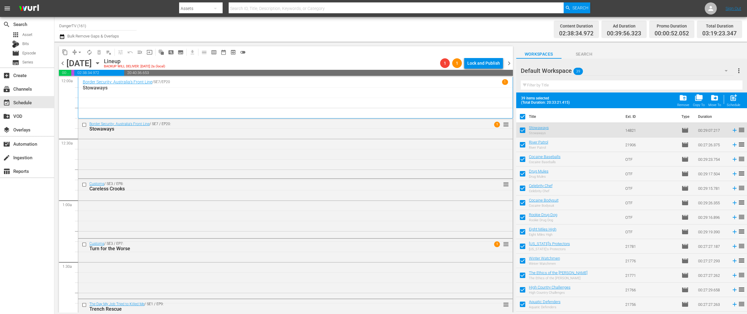
checkbox input "false"
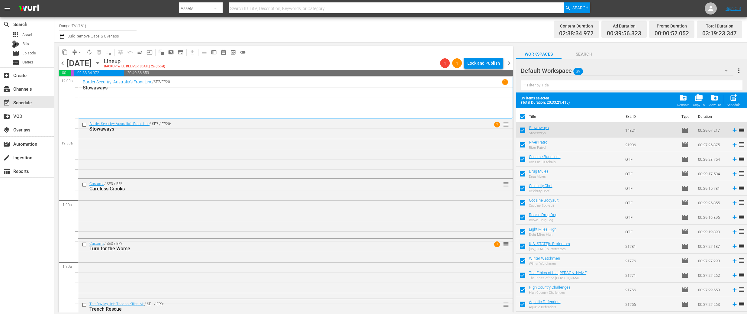
checkbox input "false"
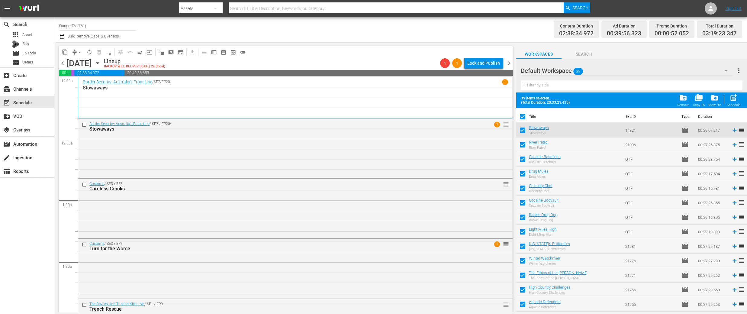
checkbox input "false"
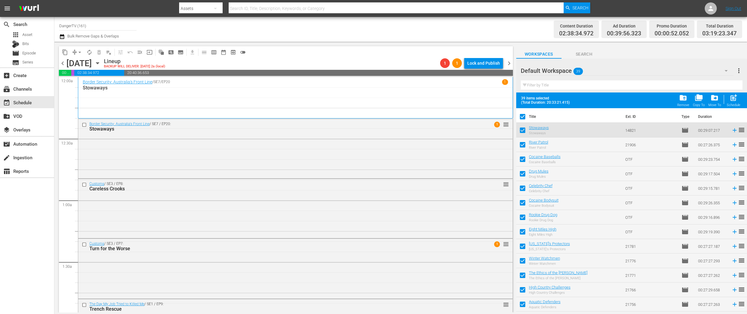
checkbox input "false"
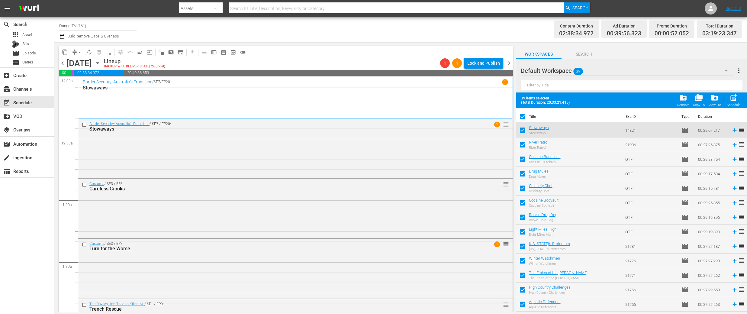
checkbox input "false"
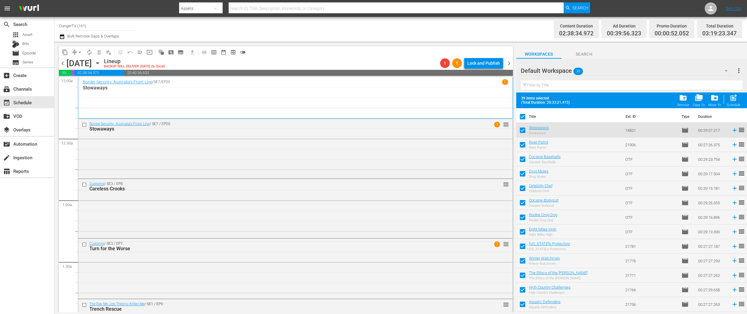
checkbox input "false"
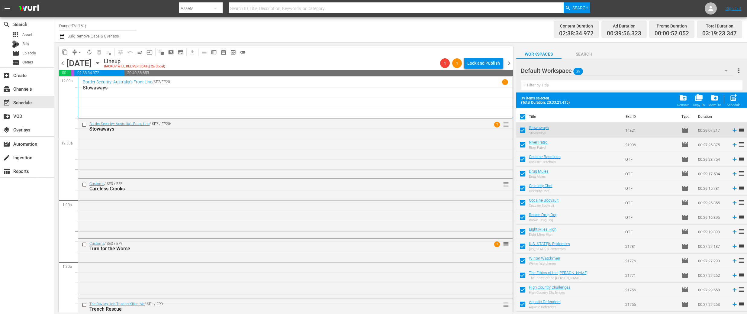
checkbox input "false"
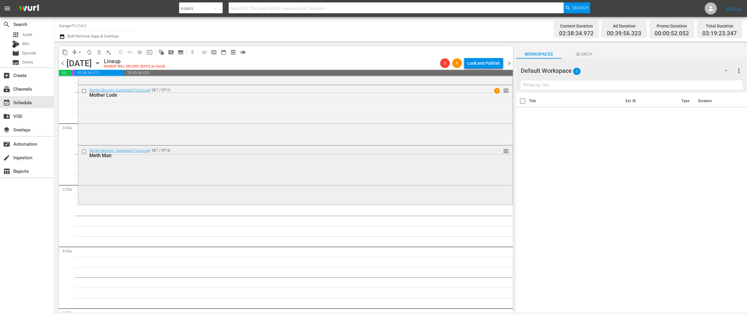
scroll to position [340, 0]
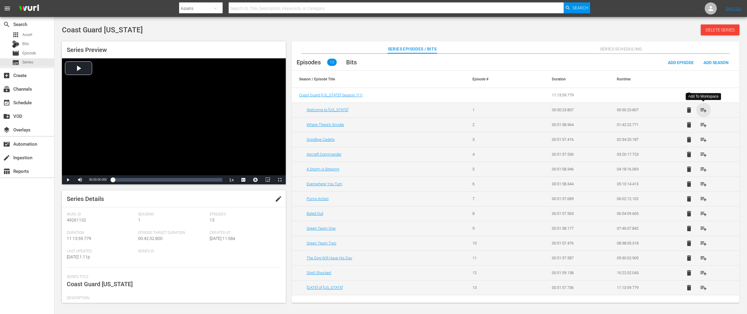
click at [705, 109] on span "playlist_add" at bounding box center [703, 109] width 7 height 7
click at [703, 126] on span "playlist_add" at bounding box center [703, 124] width 7 height 7
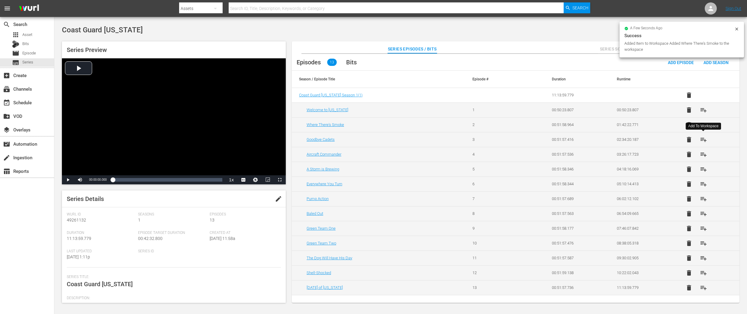
click at [703, 138] on span "playlist_add" at bounding box center [703, 139] width 7 height 7
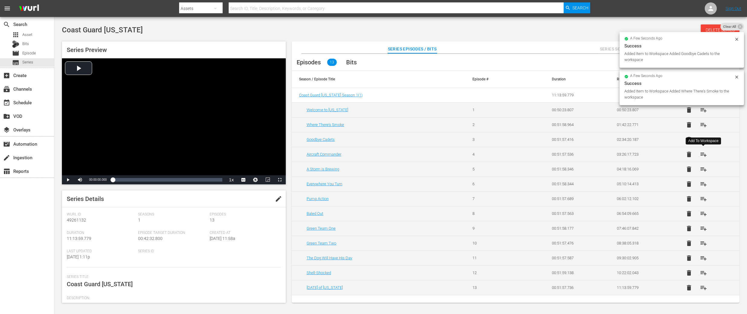
click at [703, 153] on span "playlist_add" at bounding box center [703, 154] width 7 height 7
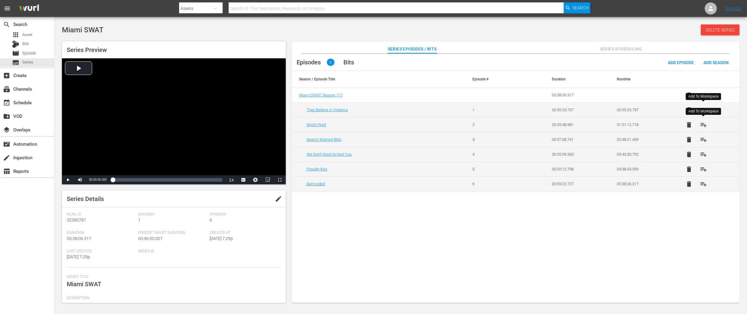
click at [703, 125] on span "playlist_add" at bounding box center [703, 124] width 7 height 7
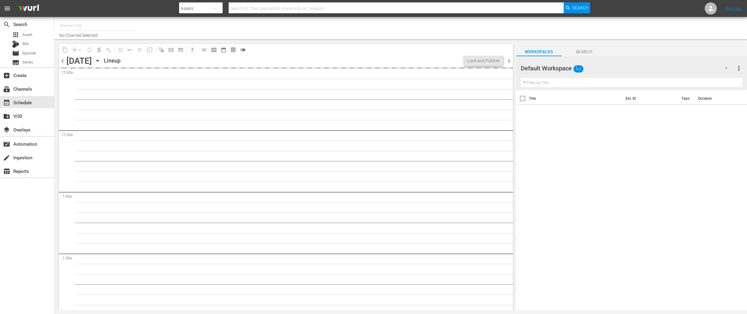
type input "DangerTV (161)"
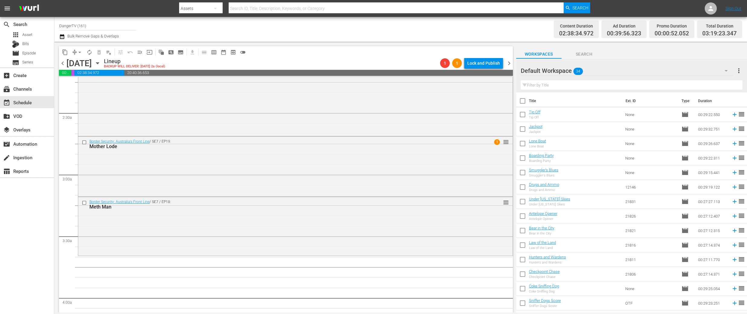
click at [521, 99] on input "checkbox" at bounding box center [522, 102] width 13 height 13
checkbox input "true"
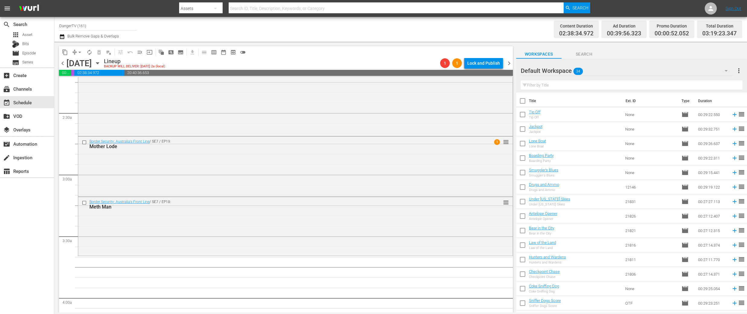
checkbox input "true"
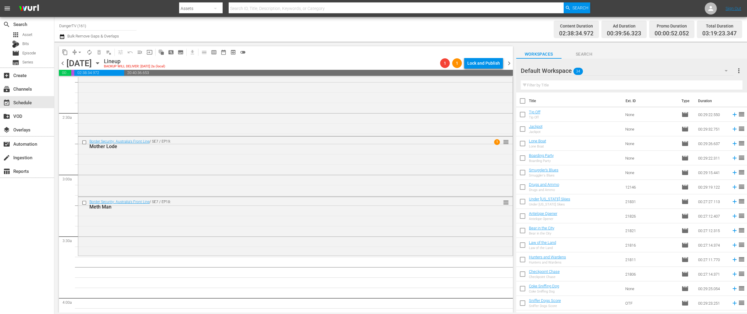
checkbox input "true"
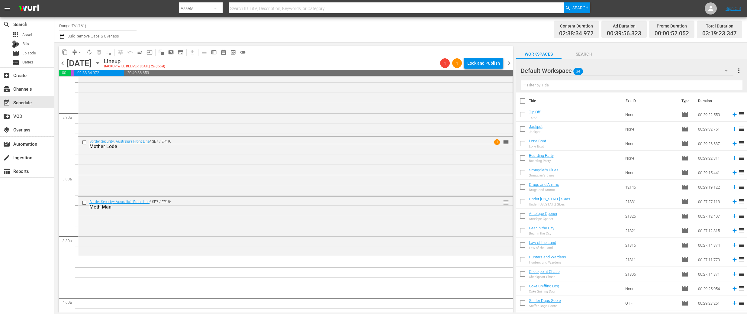
checkbox input "true"
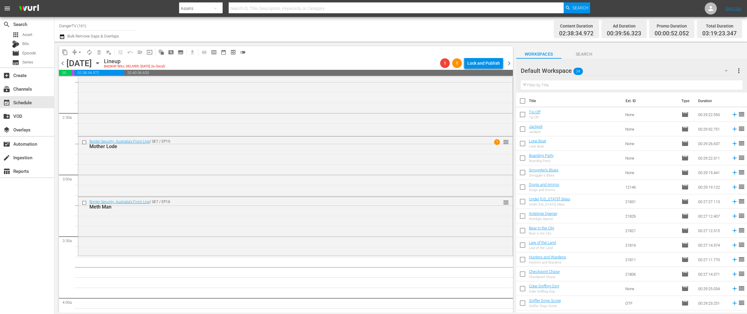
checkbox input "true"
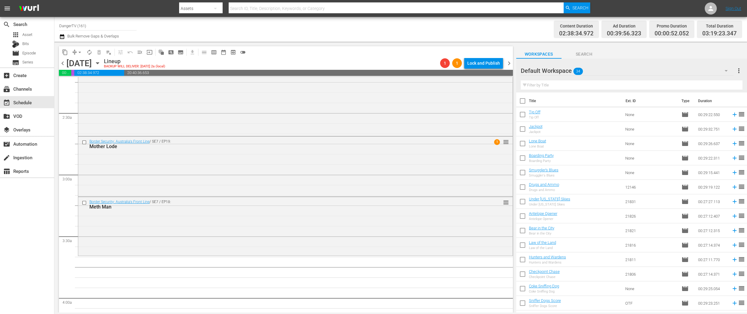
checkbox input "true"
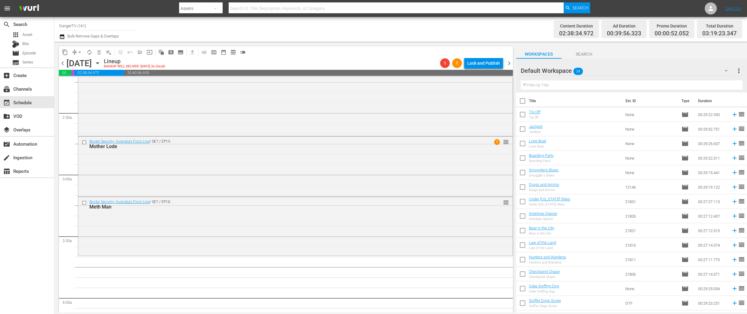
checkbox input "true"
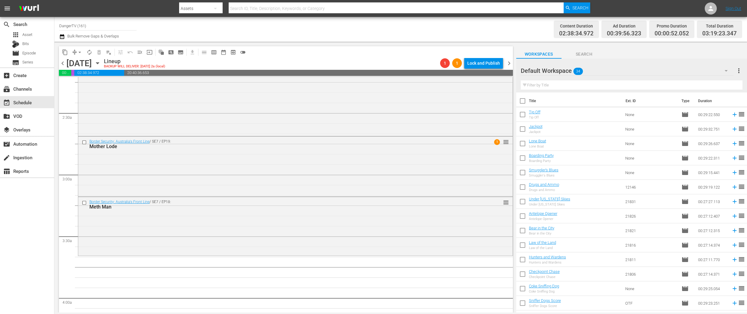
checkbox input "true"
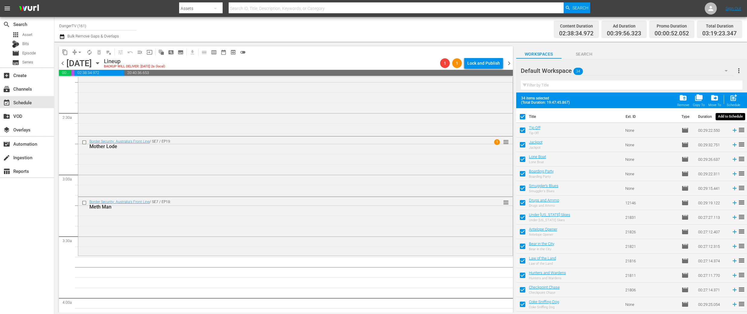
click at [734, 98] on span "post_add" at bounding box center [733, 98] width 8 height 8
checkbox input "false"
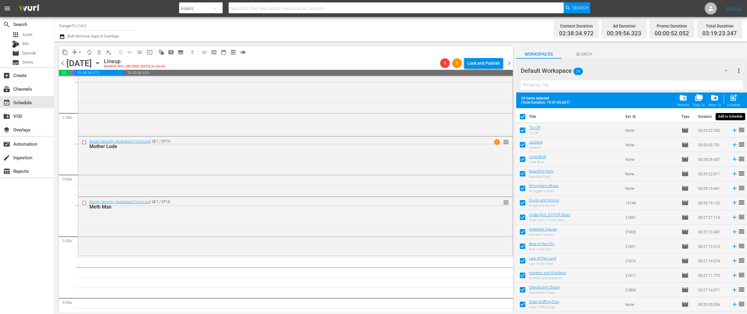
checkbox input "false"
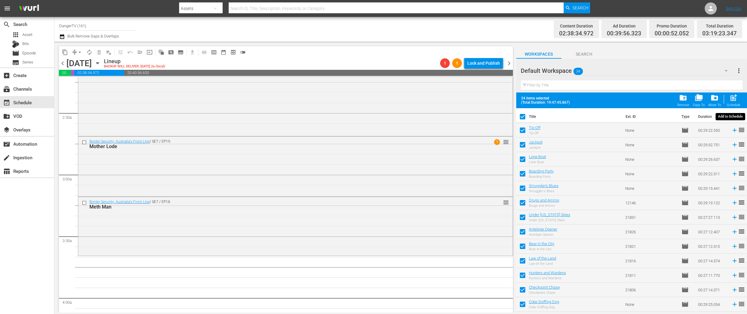
checkbox input "false"
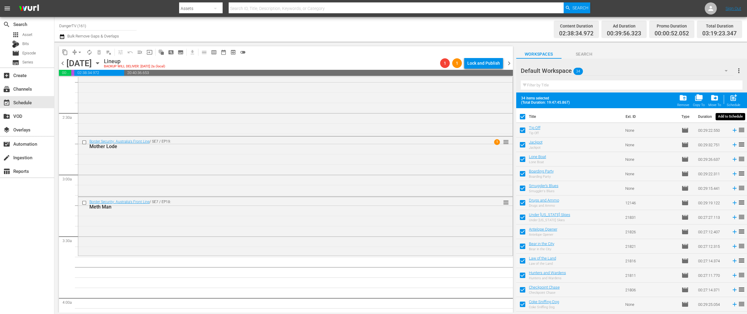
checkbox input "false"
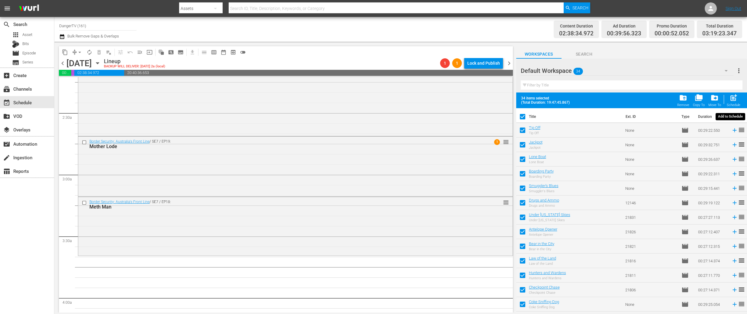
checkbox input "false"
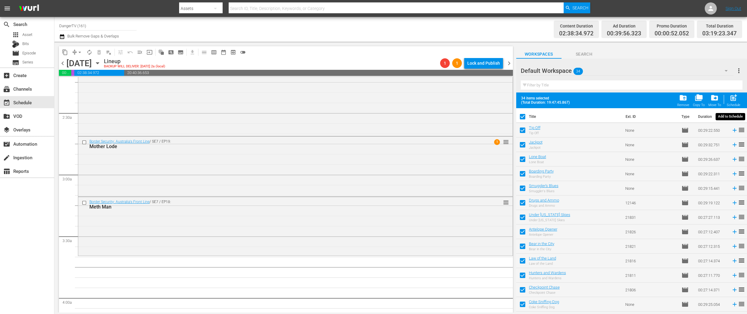
checkbox input "false"
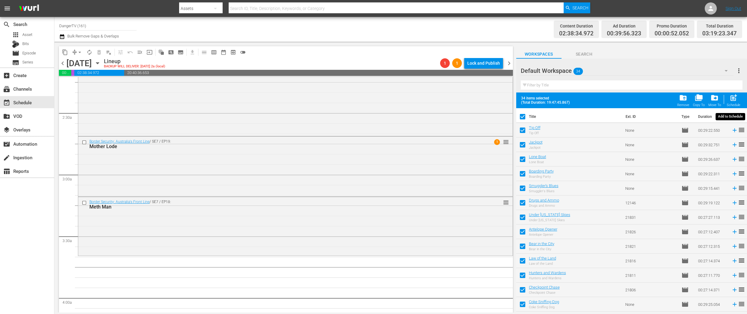
checkbox input "false"
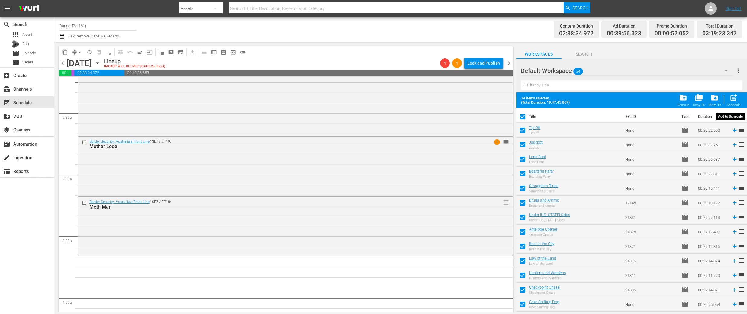
checkbox input "false"
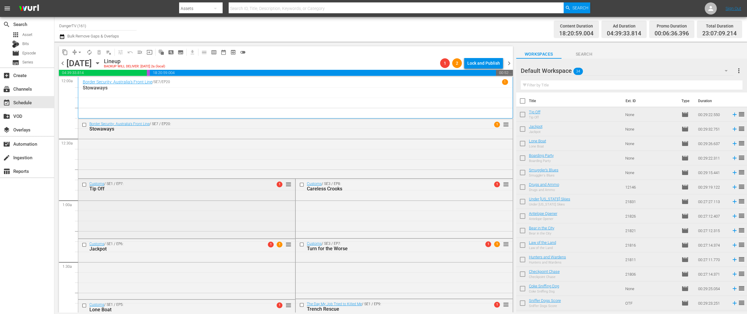
click at [86, 183] on input "checkbox" at bounding box center [85, 184] width 6 height 5
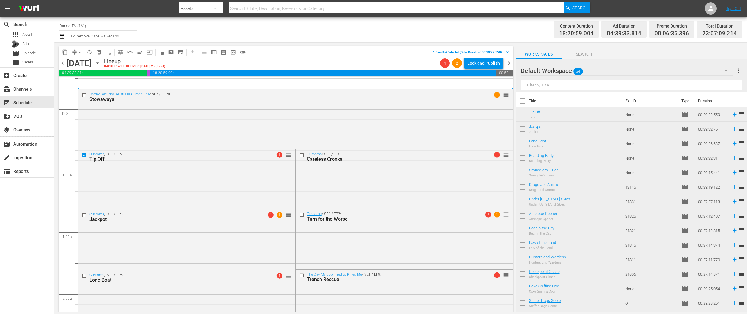
scroll to position [34, 0]
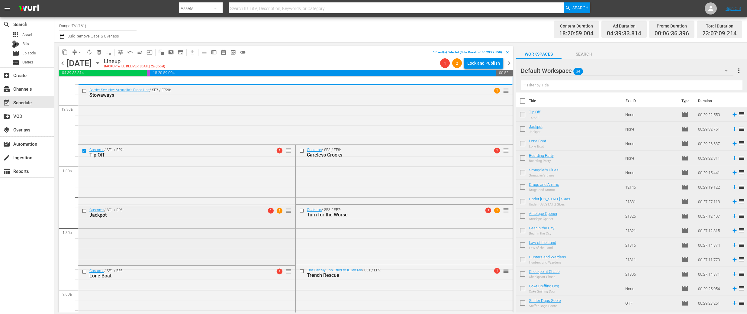
click at [84, 209] on input "checkbox" at bounding box center [85, 210] width 6 height 5
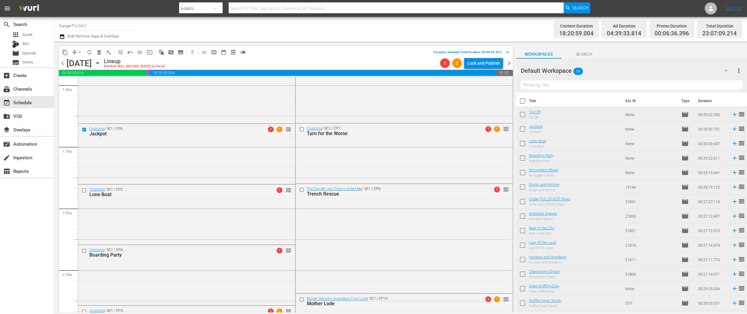
scroll to position [153, 0]
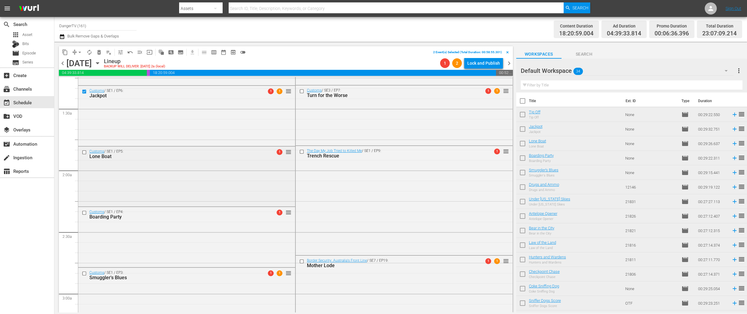
click at [85, 152] on input "checkbox" at bounding box center [85, 152] width 6 height 5
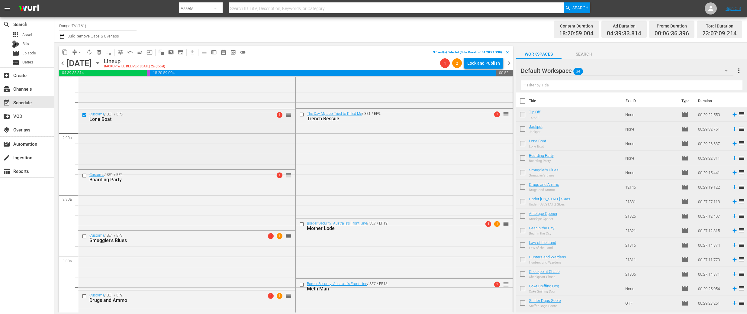
scroll to position [198, 0]
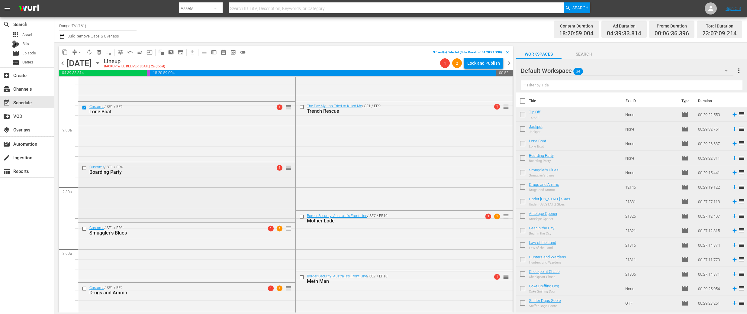
click at [85, 167] on input "checkbox" at bounding box center [85, 167] width 6 height 5
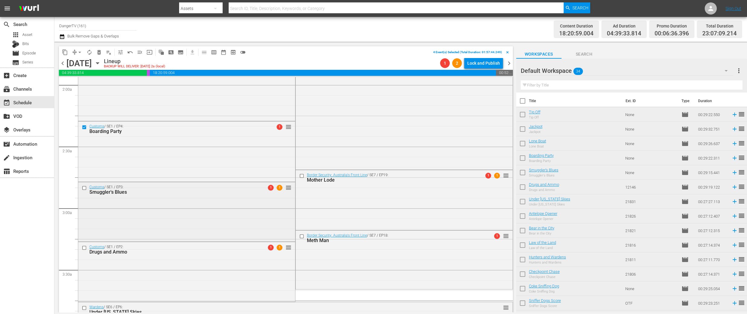
click at [85, 187] on input "checkbox" at bounding box center [85, 187] width 6 height 5
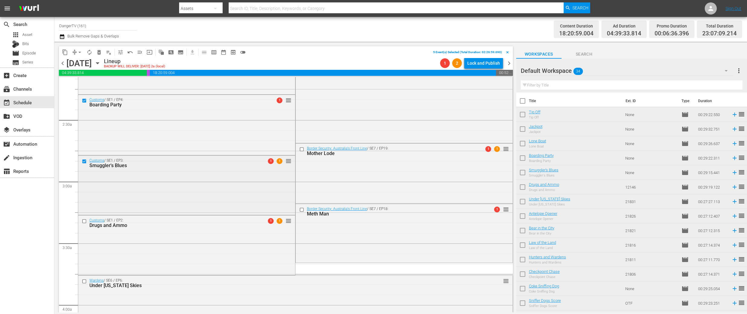
scroll to position [306, 0]
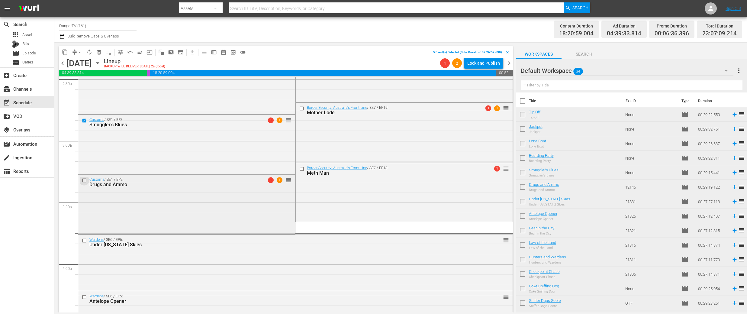
click at [85, 179] on input "checkbox" at bounding box center [85, 180] width 6 height 5
click at [101, 51] on span "delete_forever_outlined" at bounding box center [99, 52] width 6 height 6
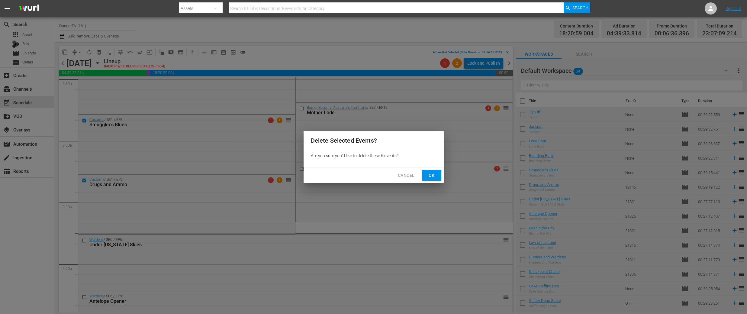
click at [429, 175] on span "Ok" at bounding box center [432, 176] width 10 height 8
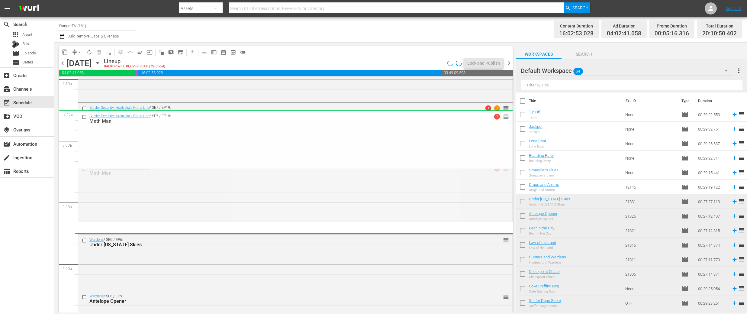
drag, startPoint x: 502, startPoint y: 170, endPoint x: 496, endPoint y: 118, distance: 52.6
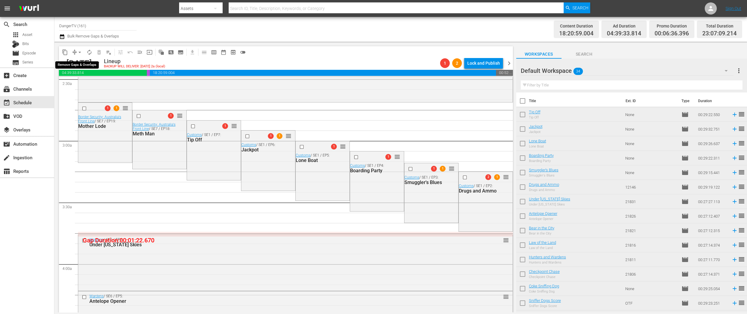
click at [80, 51] on span "arrow_drop_down" at bounding box center [80, 52] width 6 height 6
click at [93, 83] on li "Align to End of Previous Day" at bounding box center [79, 84] width 63 height 10
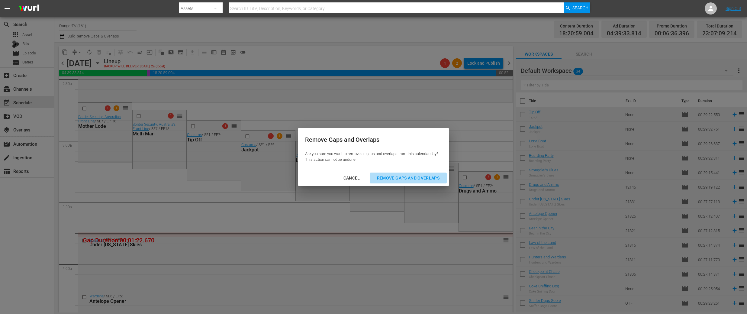
click at [416, 178] on div "Remove Gaps and Overlaps" at bounding box center [408, 178] width 72 height 8
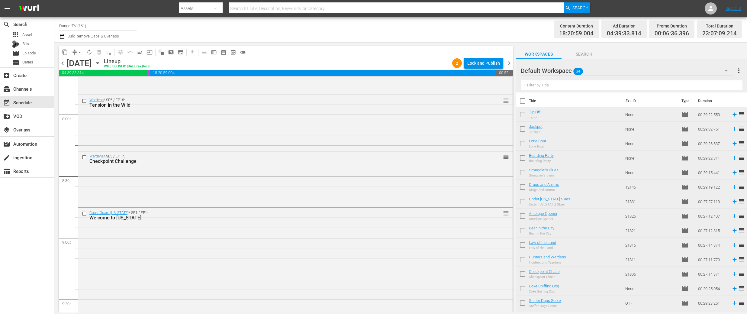
scroll to position [2425, 0]
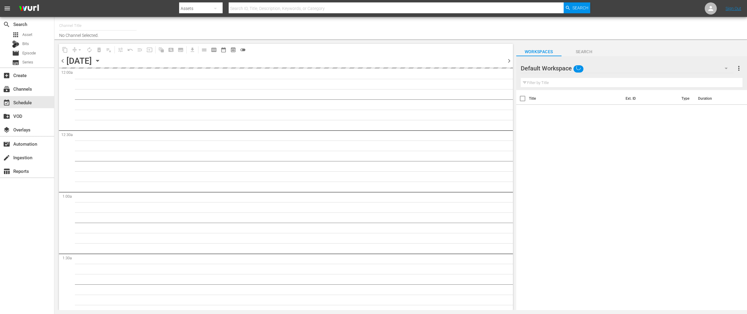
type input "DangerTV (161)"
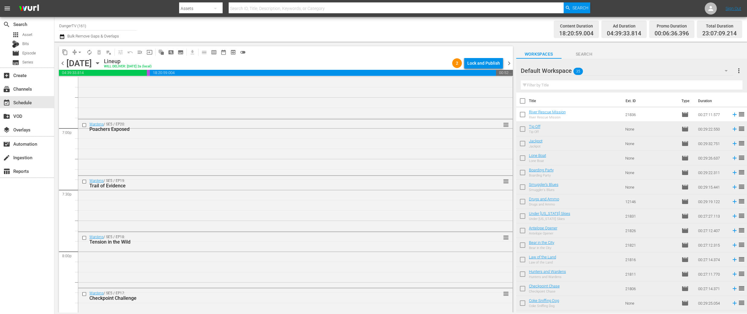
scroll to position [2300, 0]
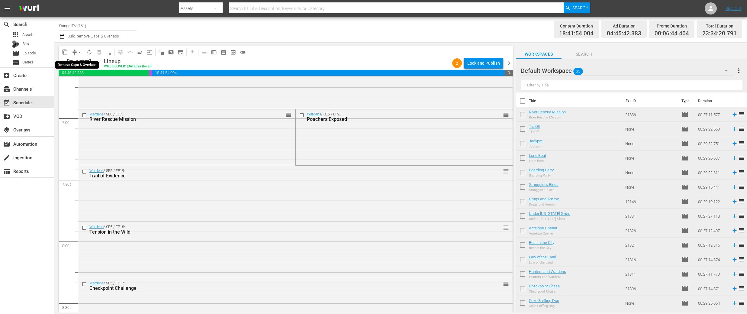
click at [80, 53] on span "arrow_drop_down" at bounding box center [80, 52] width 6 height 6
click at [90, 85] on li "Align to End of Previous Day" at bounding box center [79, 84] width 63 height 10
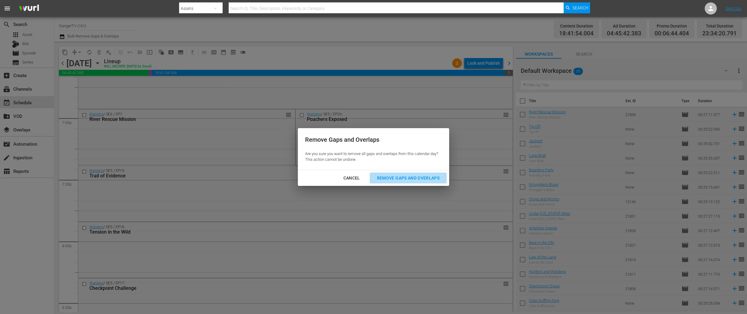
click at [402, 183] on button "Remove Gaps and Overlaps" at bounding box center [408, 177] width 77 height 11
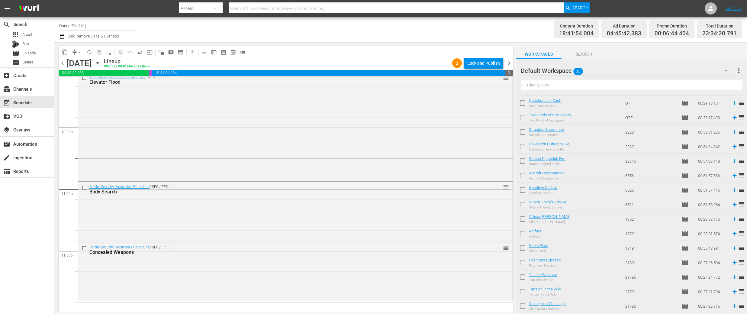
scroll to position [301, 0]
click at [524, 247] on input "checkbox" at bounding box center [522, 249] width 13 height 13
checkbox input "true"
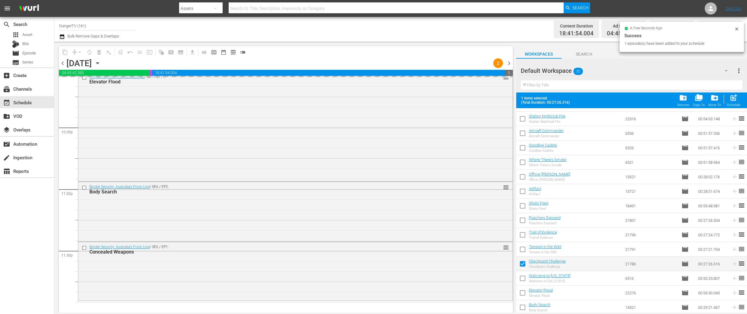
click at [523, 277] on input "checkbox" at bounding box center [522, 279] width 13 height 13
checkbox input "true"
click at [523, 277] on input "checkbox" at bounding box center [522, 278] width 13 height 13
checkbox input "true"
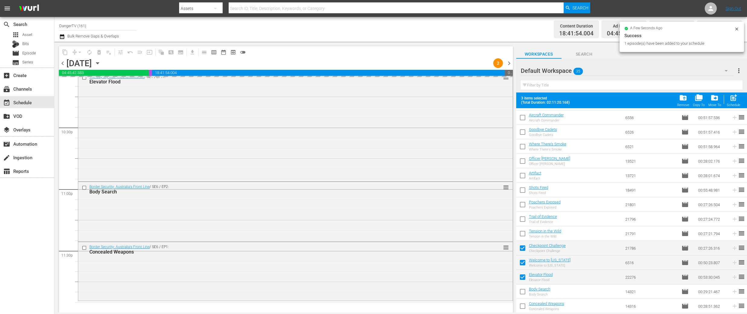
click at [522, 290] on input "checkbox" at bounding box center [522, 292] width 13 height 13
checkbox input "true"
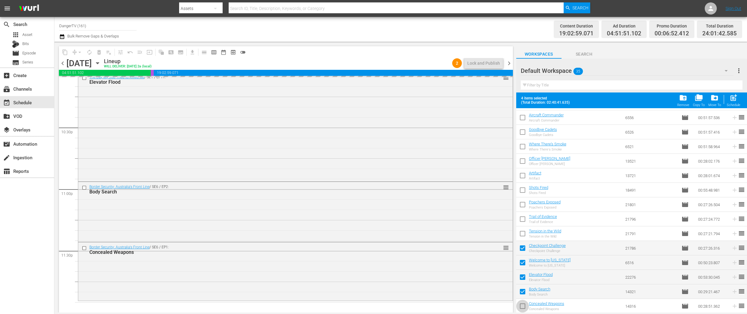
click at [523, 307] on input "checkbox" at bounding box center [522, 307] width 13 height 13
checkbox input "true"
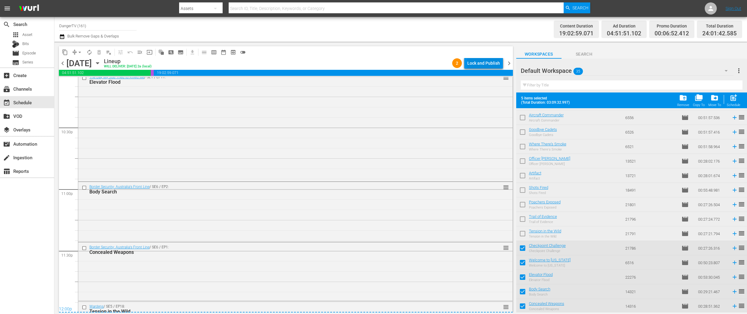
click at [486, 66] on div "Lock and Publish" at bounding box center [483, 63] width 33 height 11
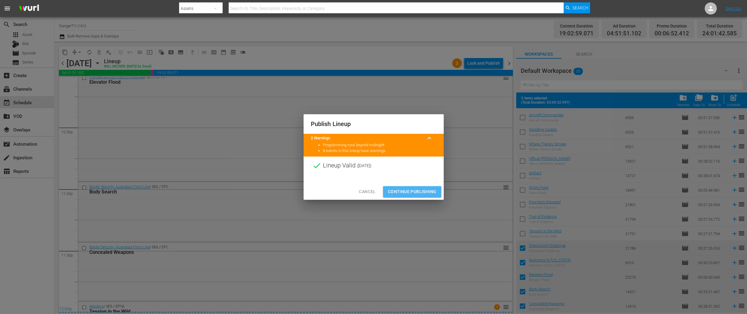
click at [412, 190] on span "Continue Publishing" at bounding box center [412, 192] width 49 height 8
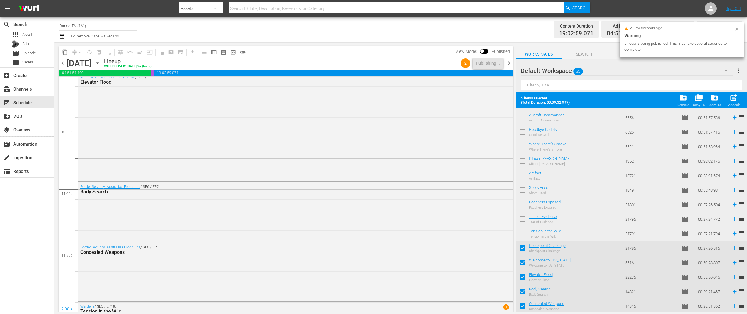
click at [509, 61] on span "chevron_right" at bounding box center [509, 63] width 8 height 8
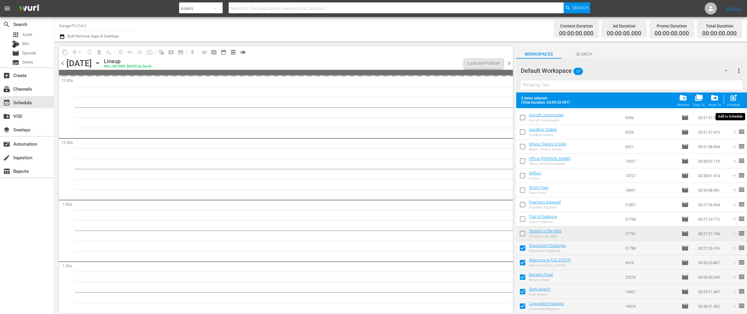
click at [734, 98] on span "post_add" at bounding box center [733, 98] width 8 height 8
checkbox input "false"
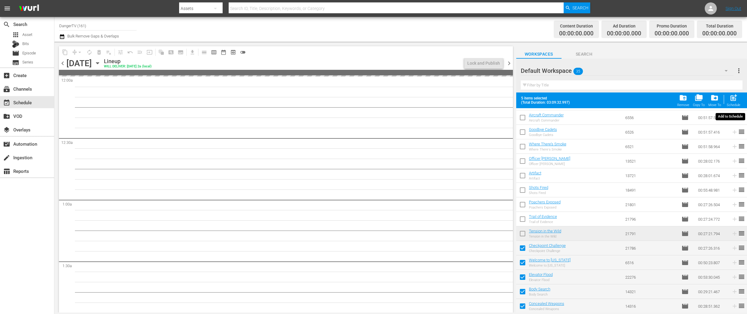
checkbox input "false"
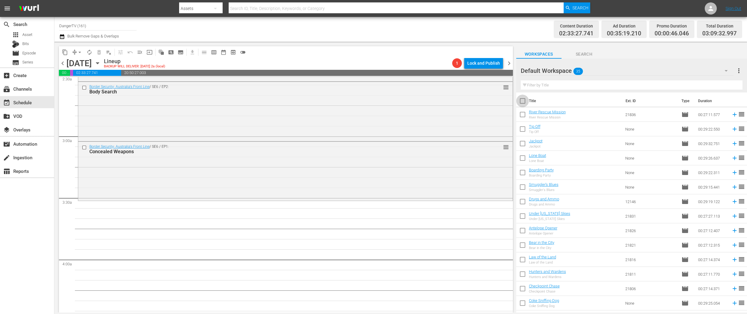
click at [524, 100] on input "checkbox" at bounding box center [522, 102] width 13 height 13
checkbox input "true"
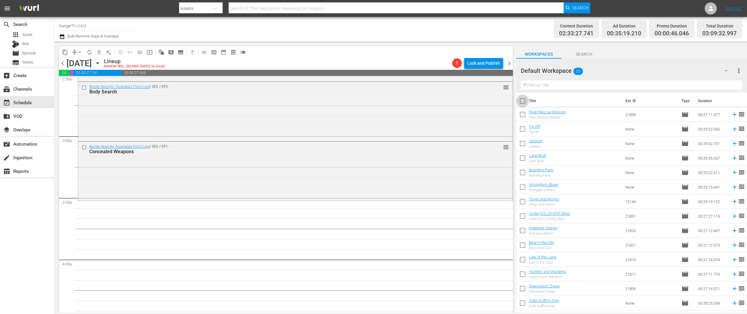
checkbox input "true"
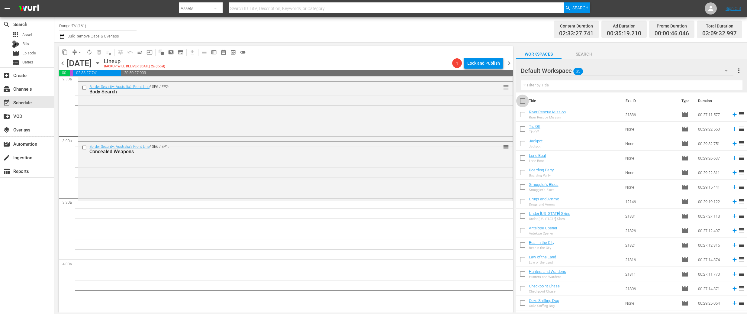
checkbox input "true"
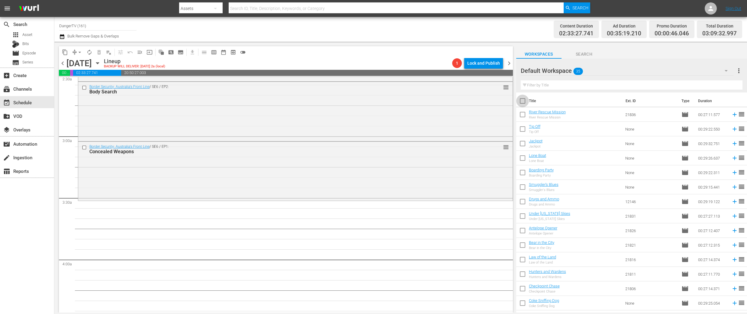
checkbox input "true"
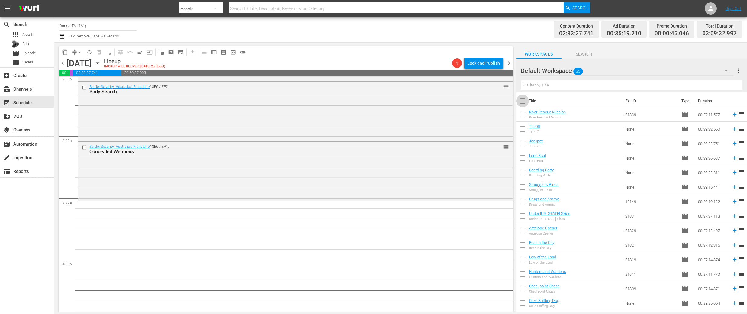
checkbox input "true"
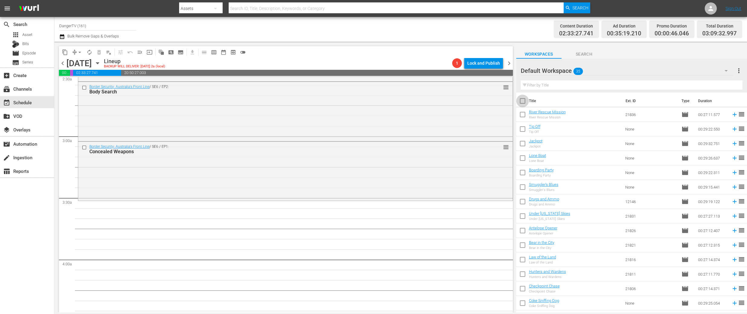
checkbox input "true"
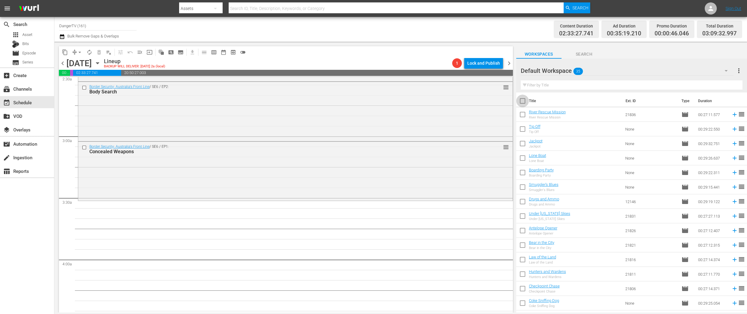
checkbox input "true"
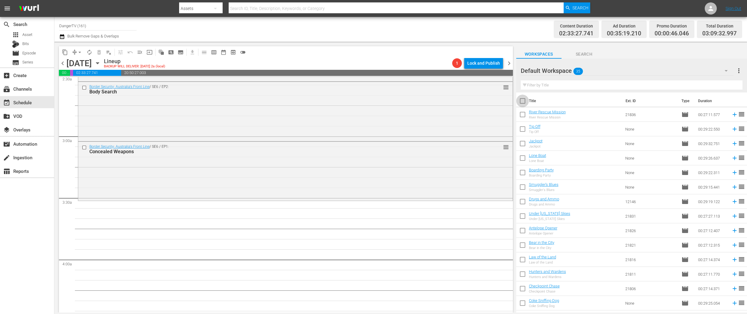
checkbox input "true"
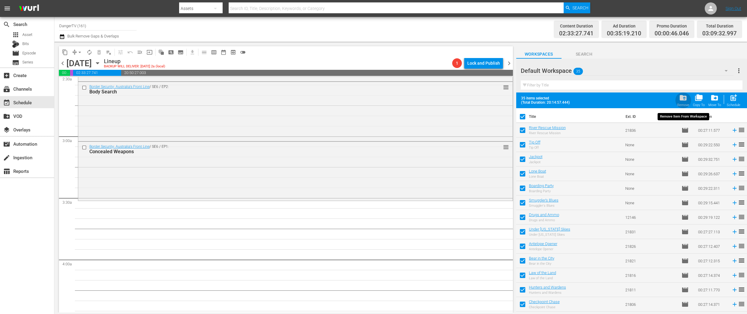
click at [683, 98] on span "folder_delete" at bounding box center [683, 98] width 8 height 8
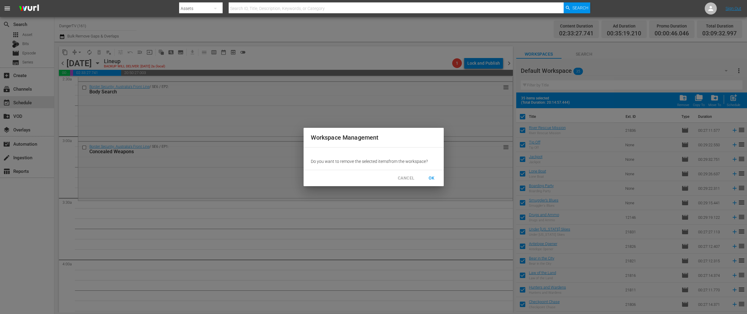
click at [430, 178] on span "OK" at bounding box center [432, 178] width 10 height 8
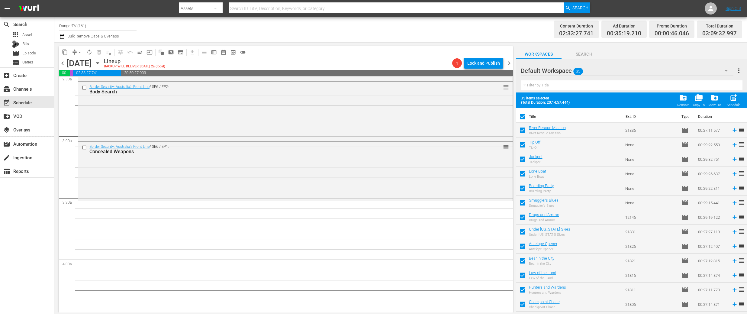
checkbox input "false"
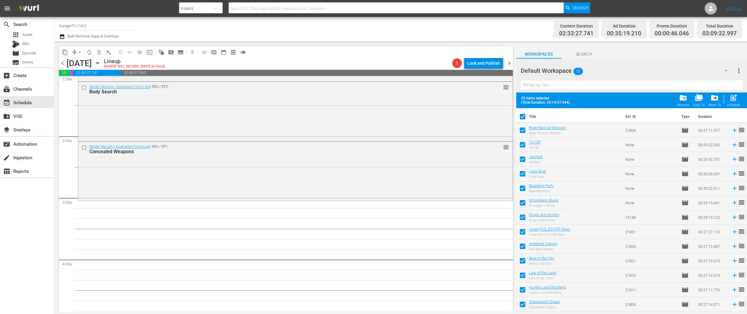
checkbox input "false"
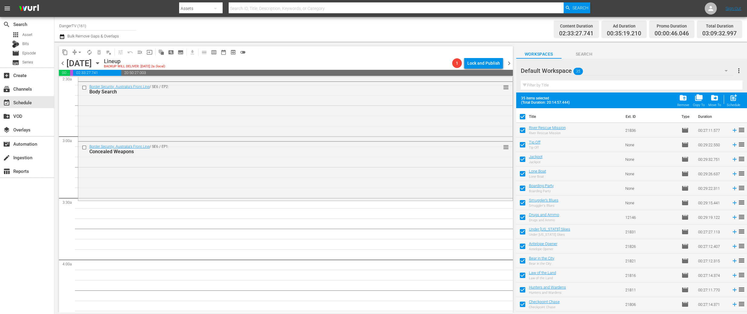
checkbox input "false"
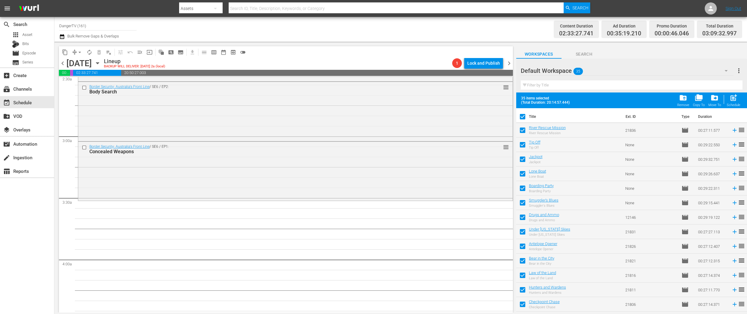
checkbox input "false"
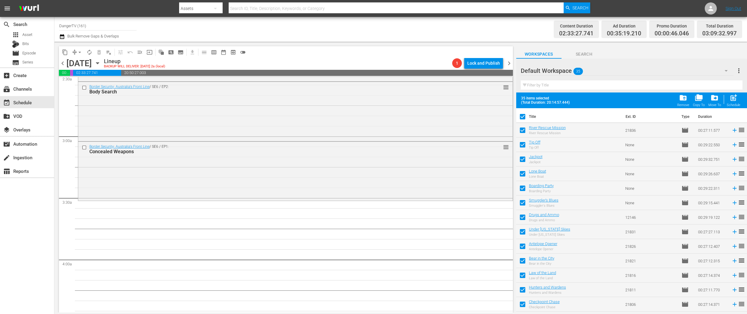
checkbox input "false"
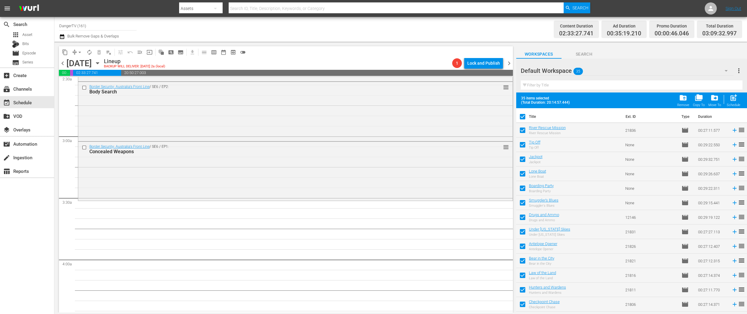
checkbox input "false"
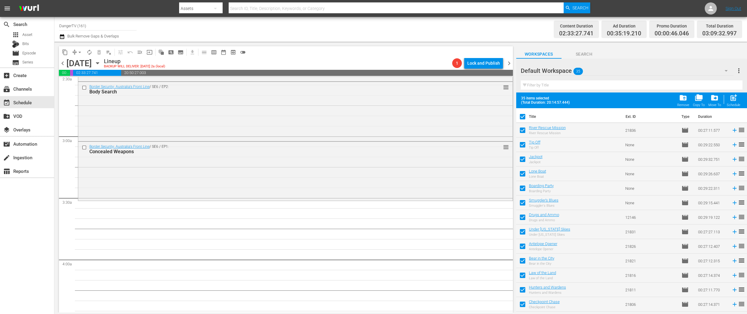
checkbox input "false"
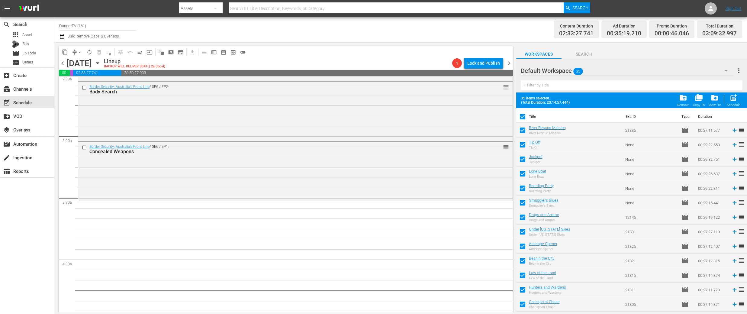
checkbox input "false"
